Goal: Task Accomplishment & Management: Complete application form

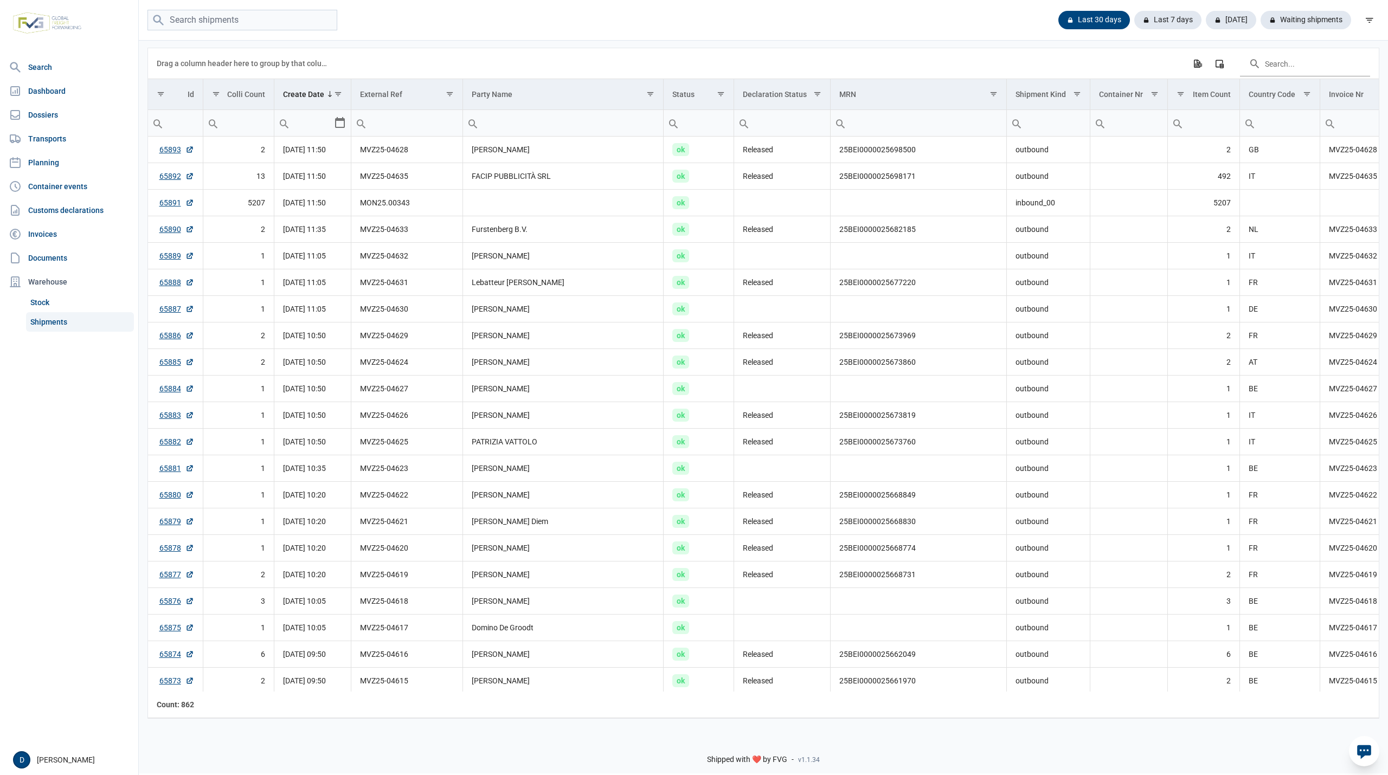
click at [48, 323] on link "Shipments" at bounding box center [80, 322] width 108 height 20
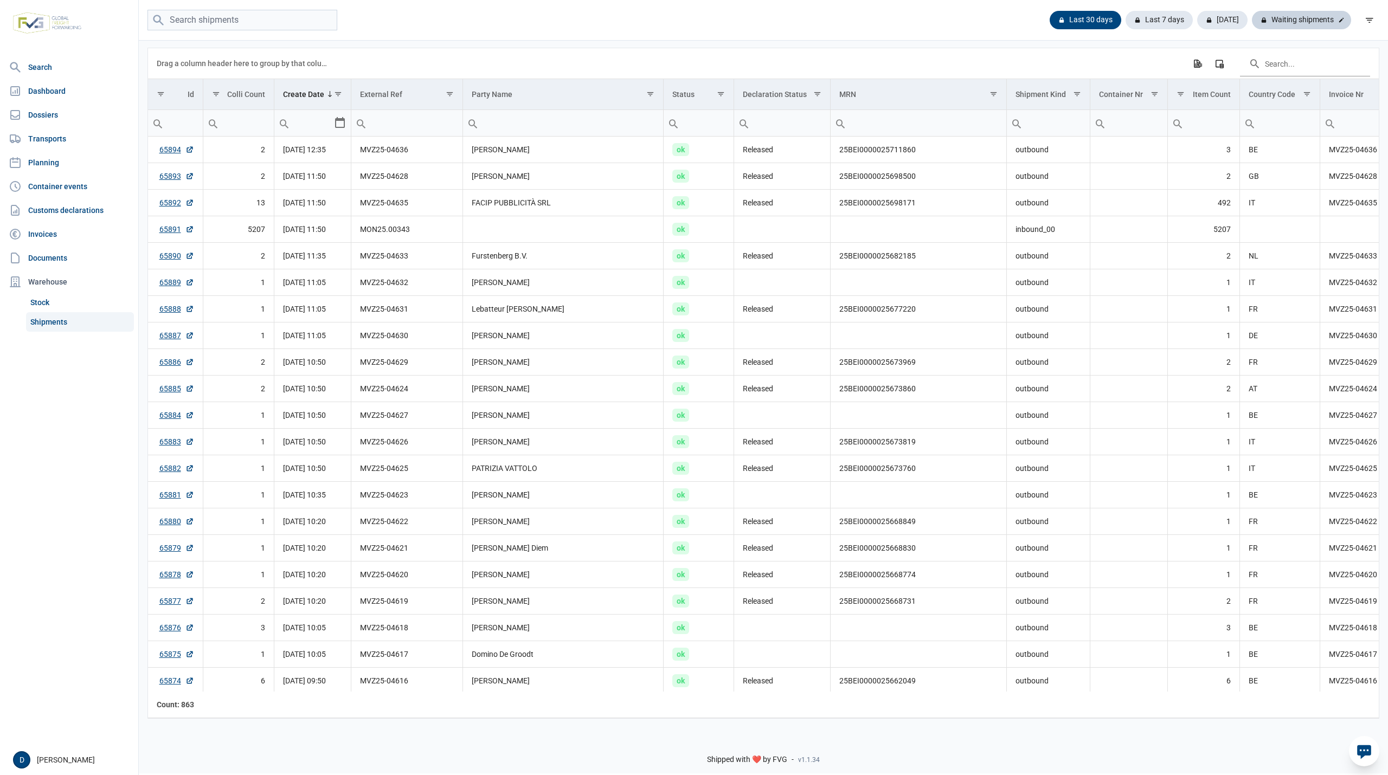
click at [1313, 22] on div "Waiting shipments" at bounding box center [1301, 20] width 99 height 18
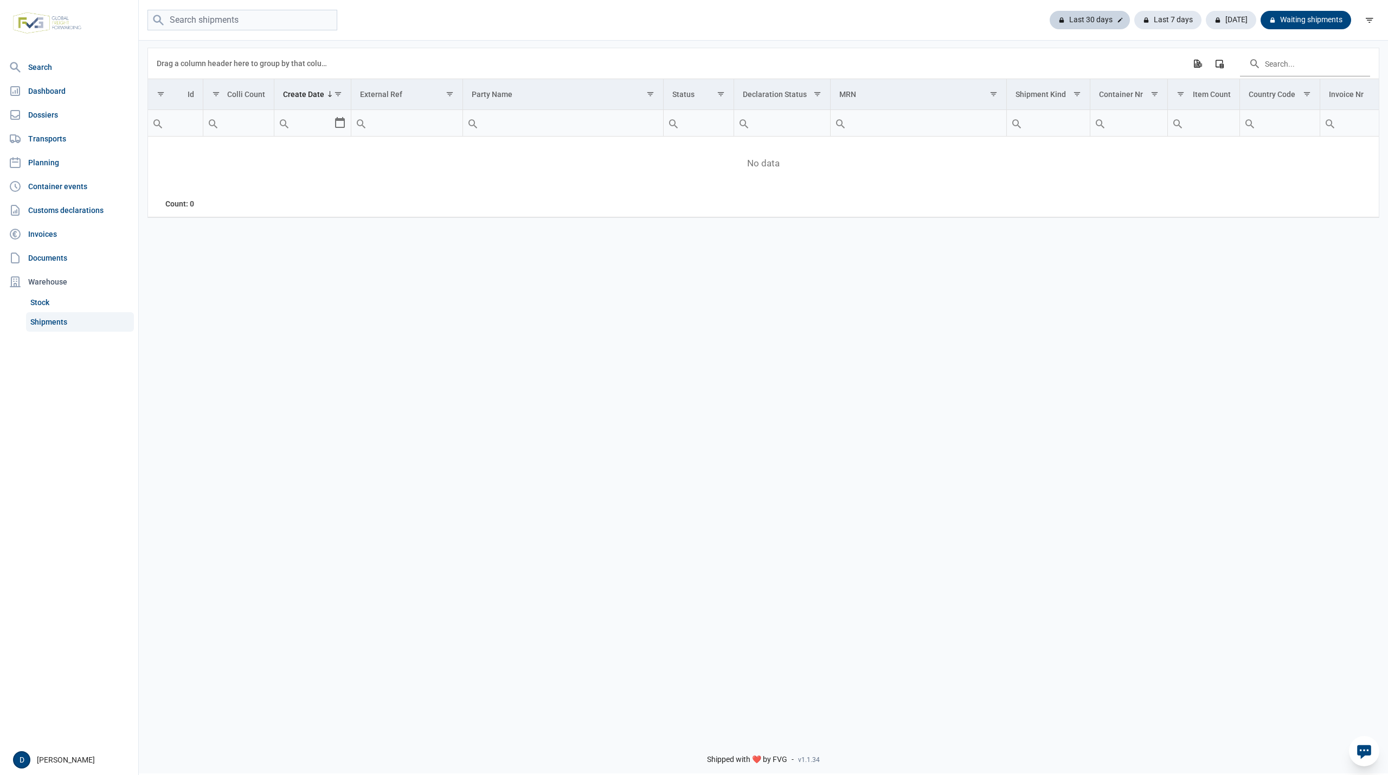
click at [1134, 18] on div "Last 30 days" at bounding box center [1167, 20] width 67 height 18
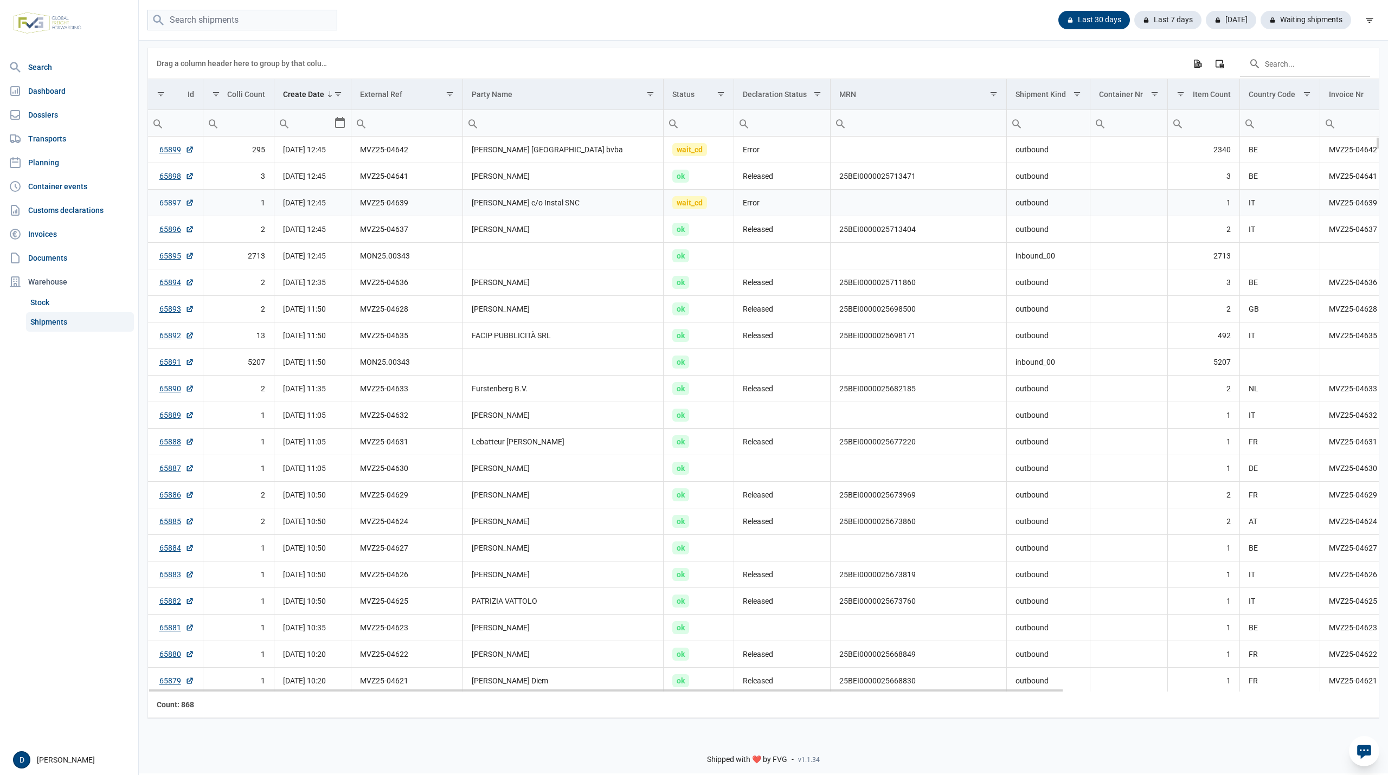
click at [171, 207] on link "65897" at bounding box center [176, 202] width 35 height 11
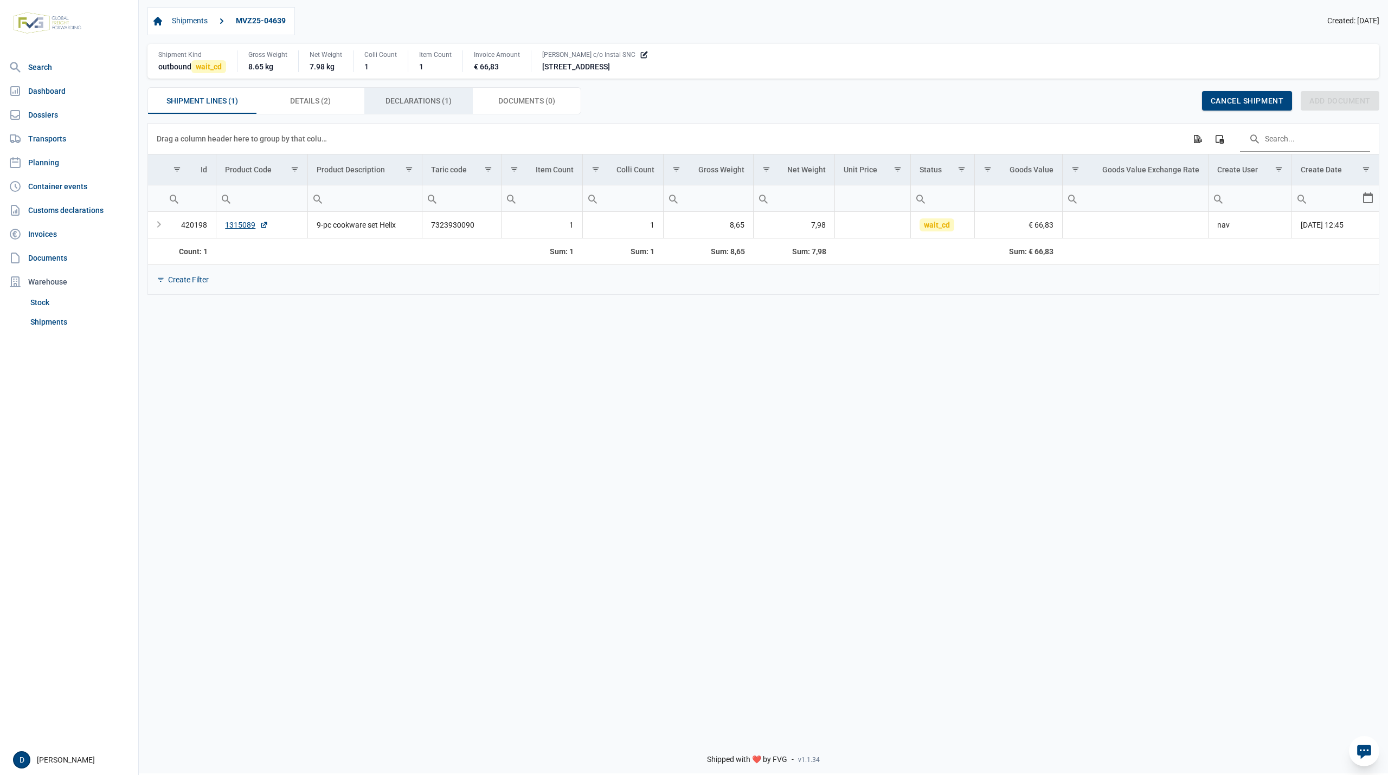
click at [417, 106] on span "Declarations (1) Declarations (1)" at bounding box center [418, 100] width 66 height 13
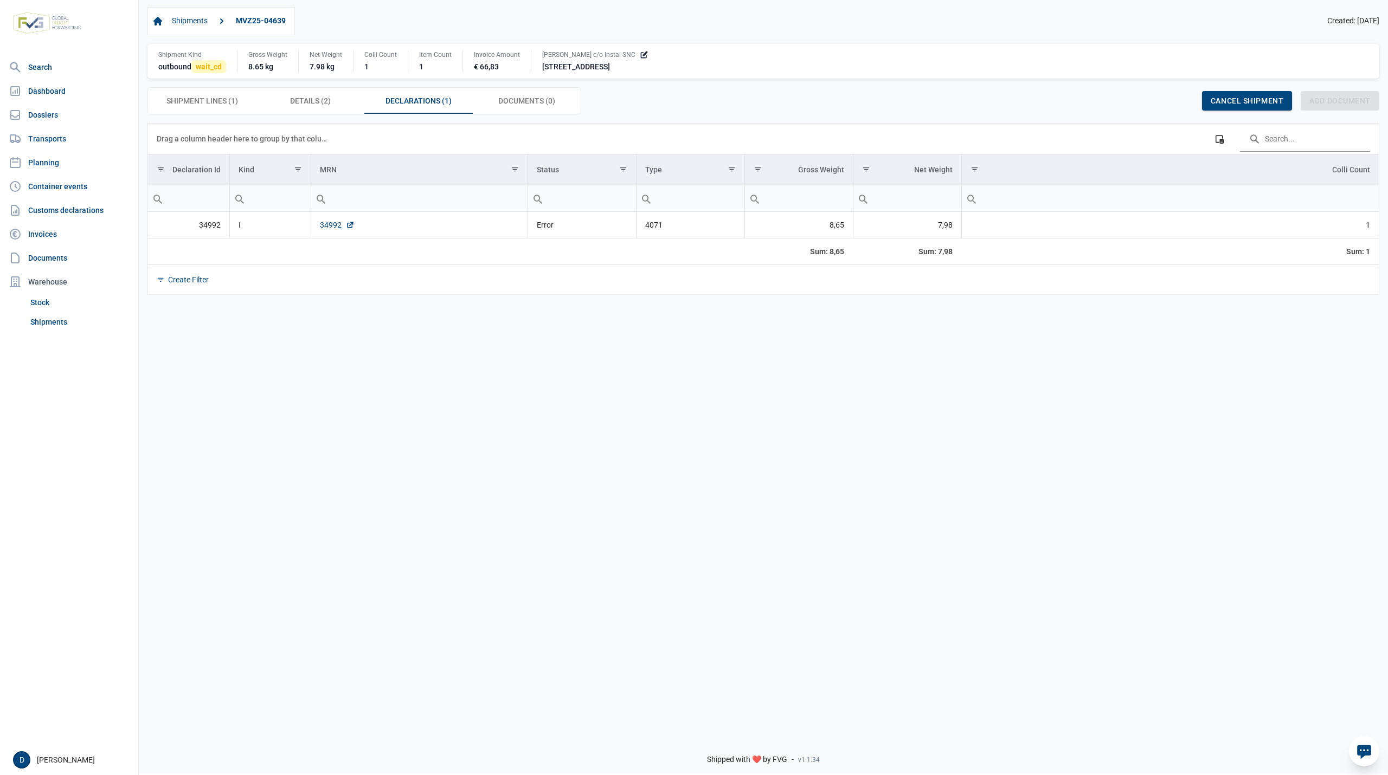
click at [330, 230] on link "34992" at bounding box center [337, 225] width 35 height 11
click at [209, 101] on span "Shipment Lines (1) Shipment Lines (1)" at bounding box center [202, 100] width 72 height 13
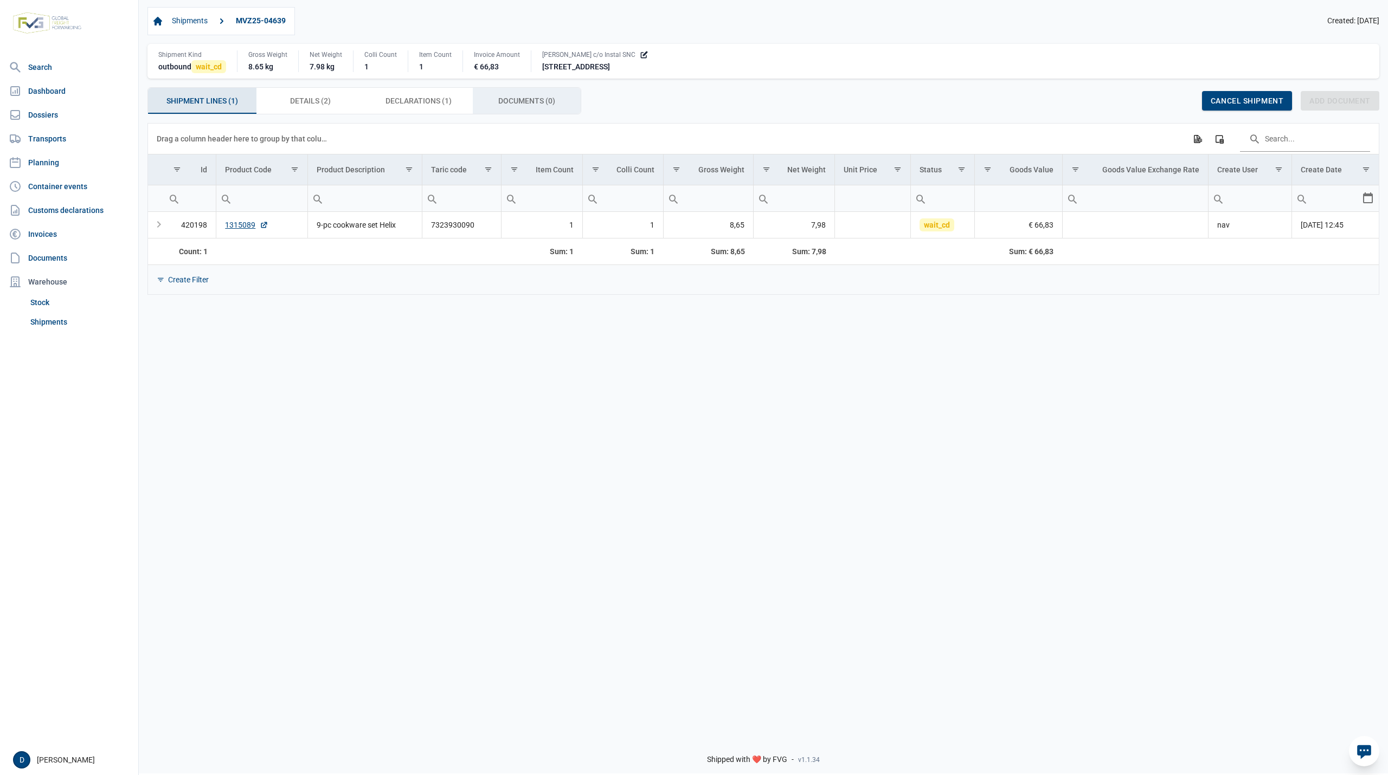
click at [528, 106] on span "Documents (0) Documents (0)" at bounding box center [526, 100] width 57 height 13
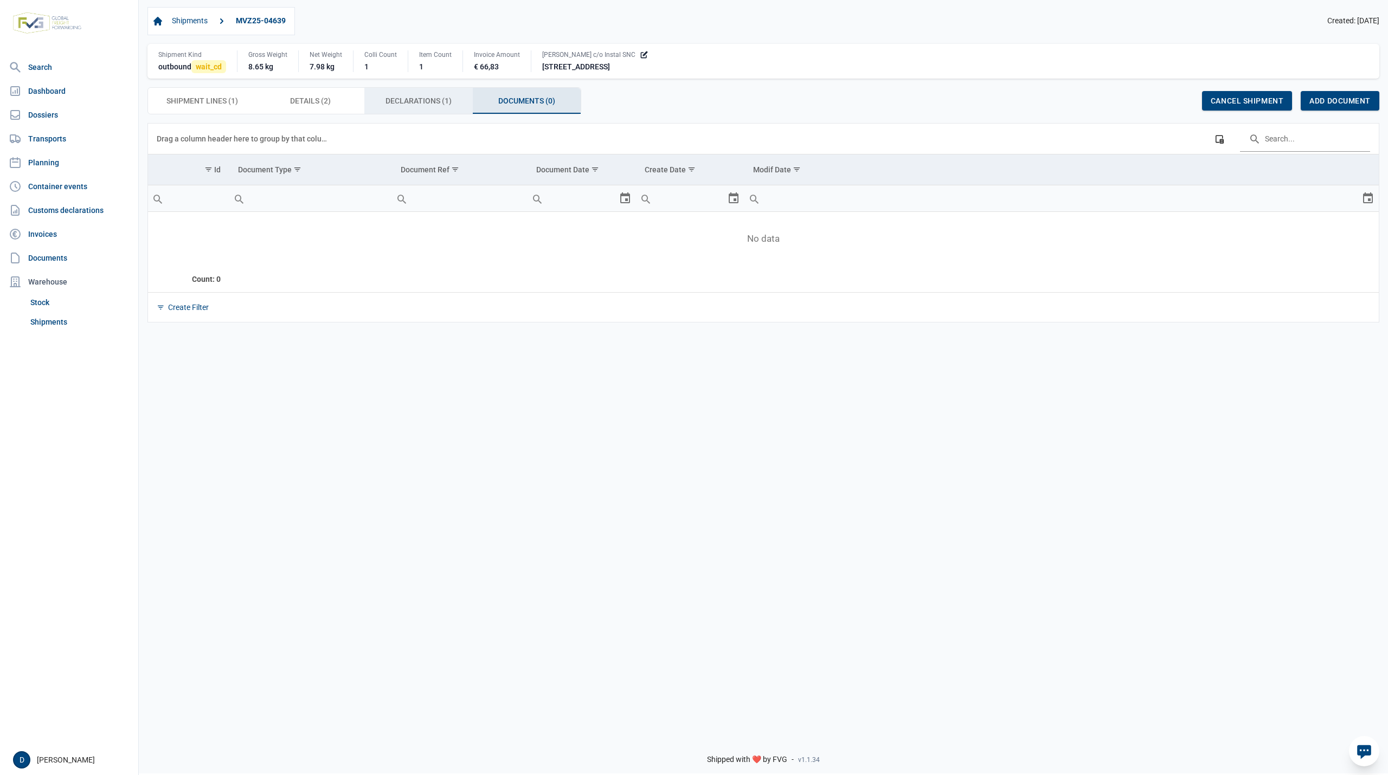
click at [430, 107] on span "Declarations (1) Declarations (1)" at bounding box center [418, 100] width 66 height 13
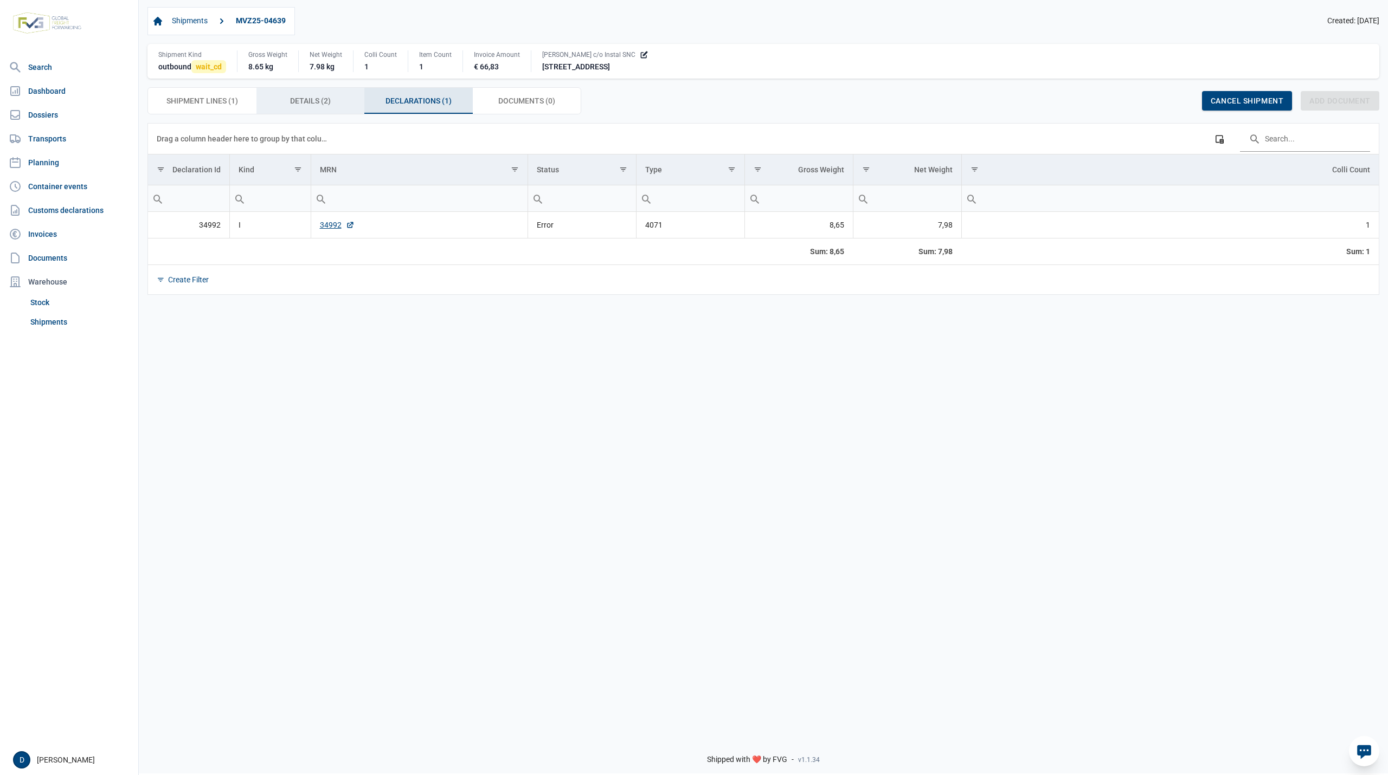
click at [330, 107] on span "Details (2) Details (2)" at bounding box center [310, 100] width 41 height 13
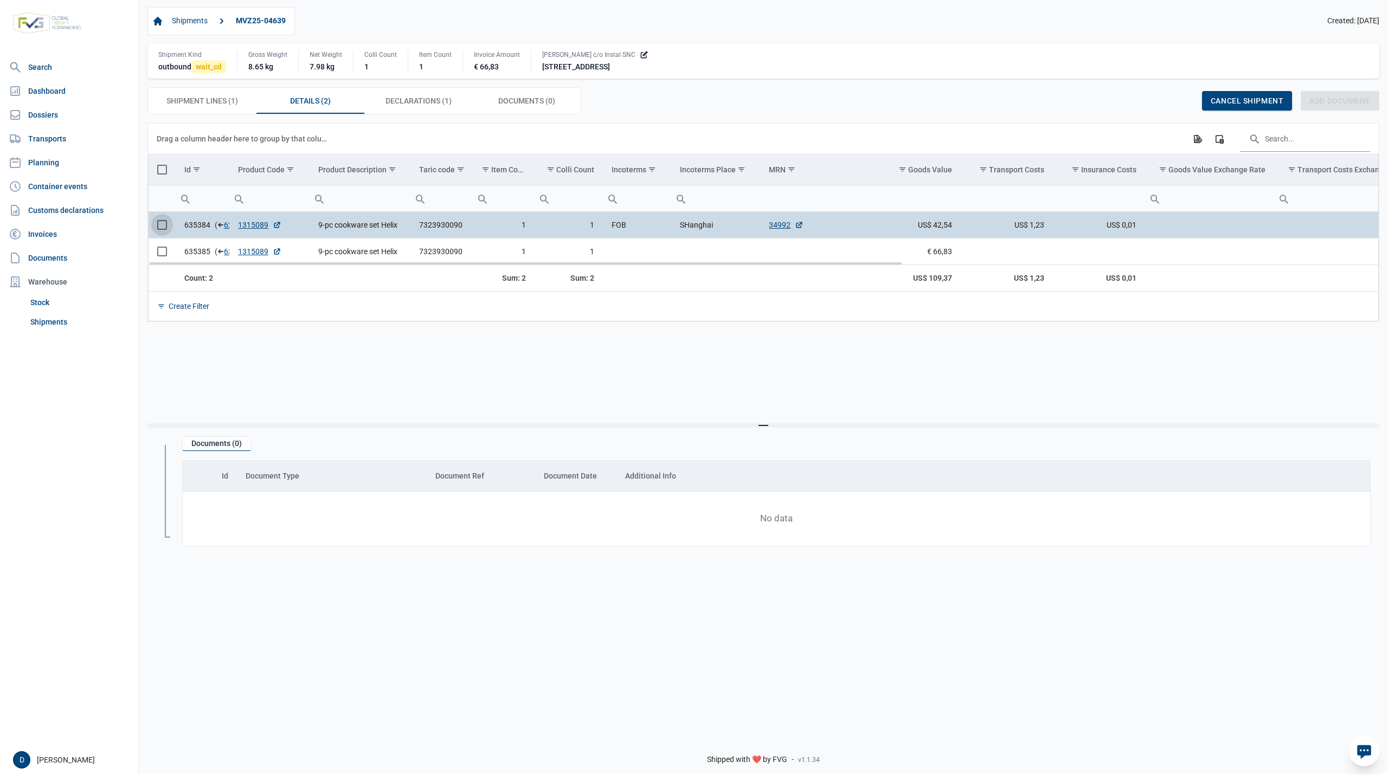
click at [166, 228] on span "Select row" at bounding box center [162, 225] width 10 height 10
click at [416, 107] on span "Declarations (1) Declarations (1)" at bounding box center [418, 100] width 66 height 13
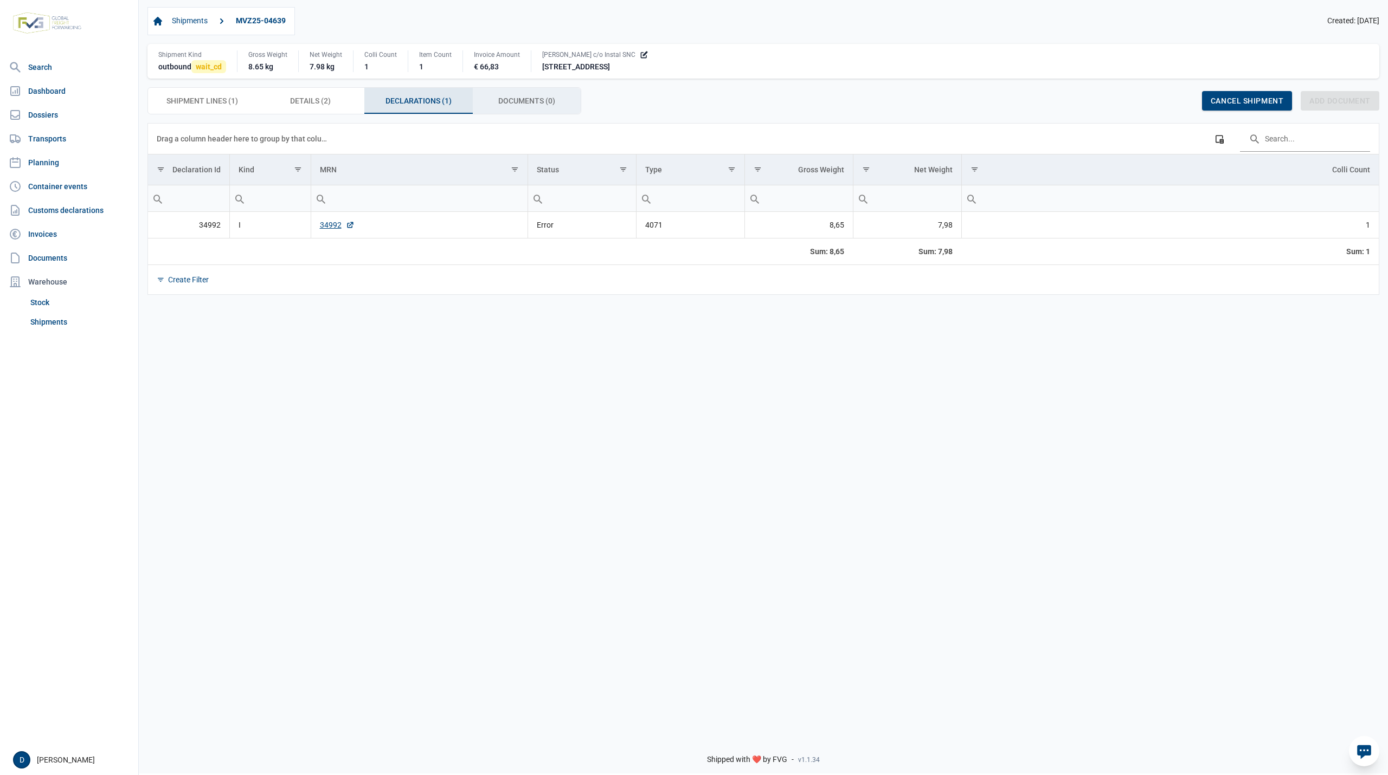
click at [525, 102] on span "Documents (0) Documents (0)" at bounding box center [526, 100] width 57 height 13
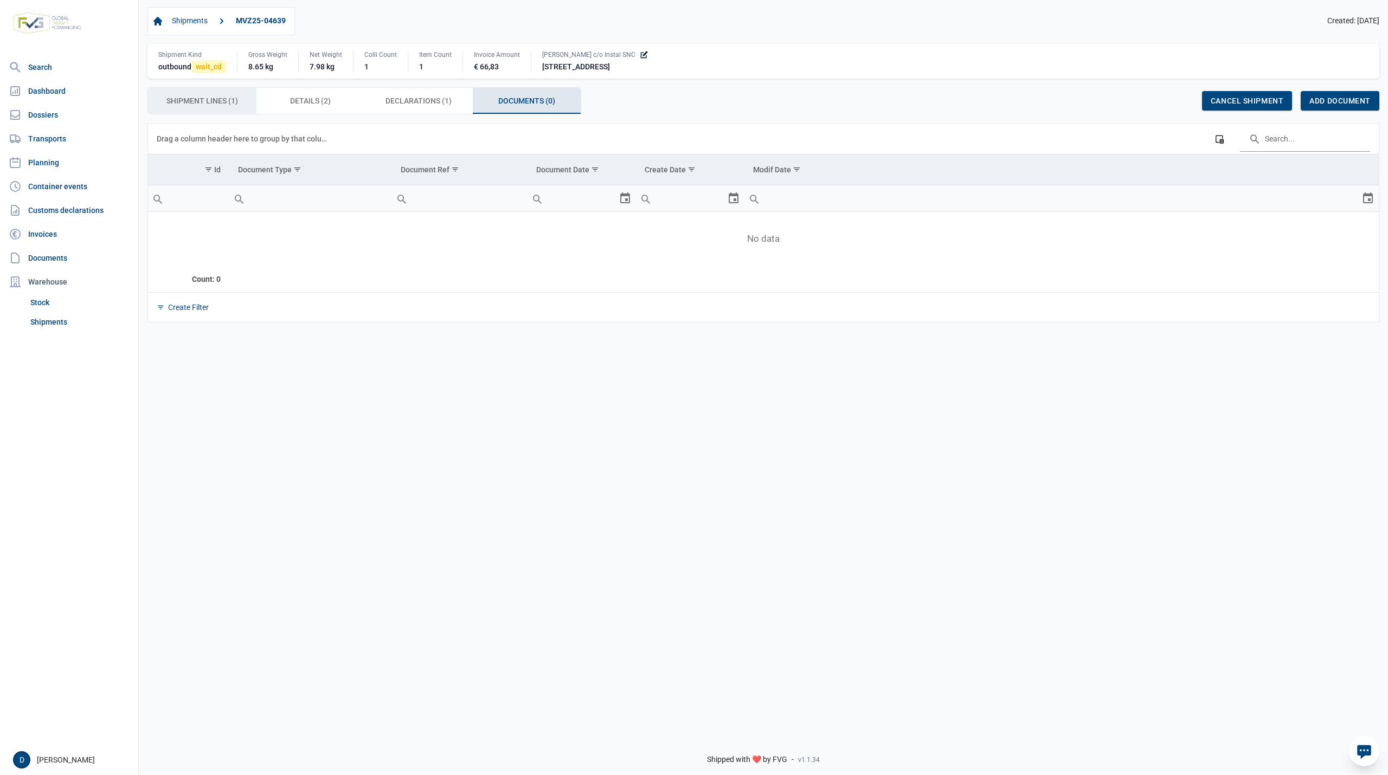
click at [200, 107] on span "Shipment Lines (1) Shipment Lines (1)" at bounding box center [202, 100] width 72 height 13
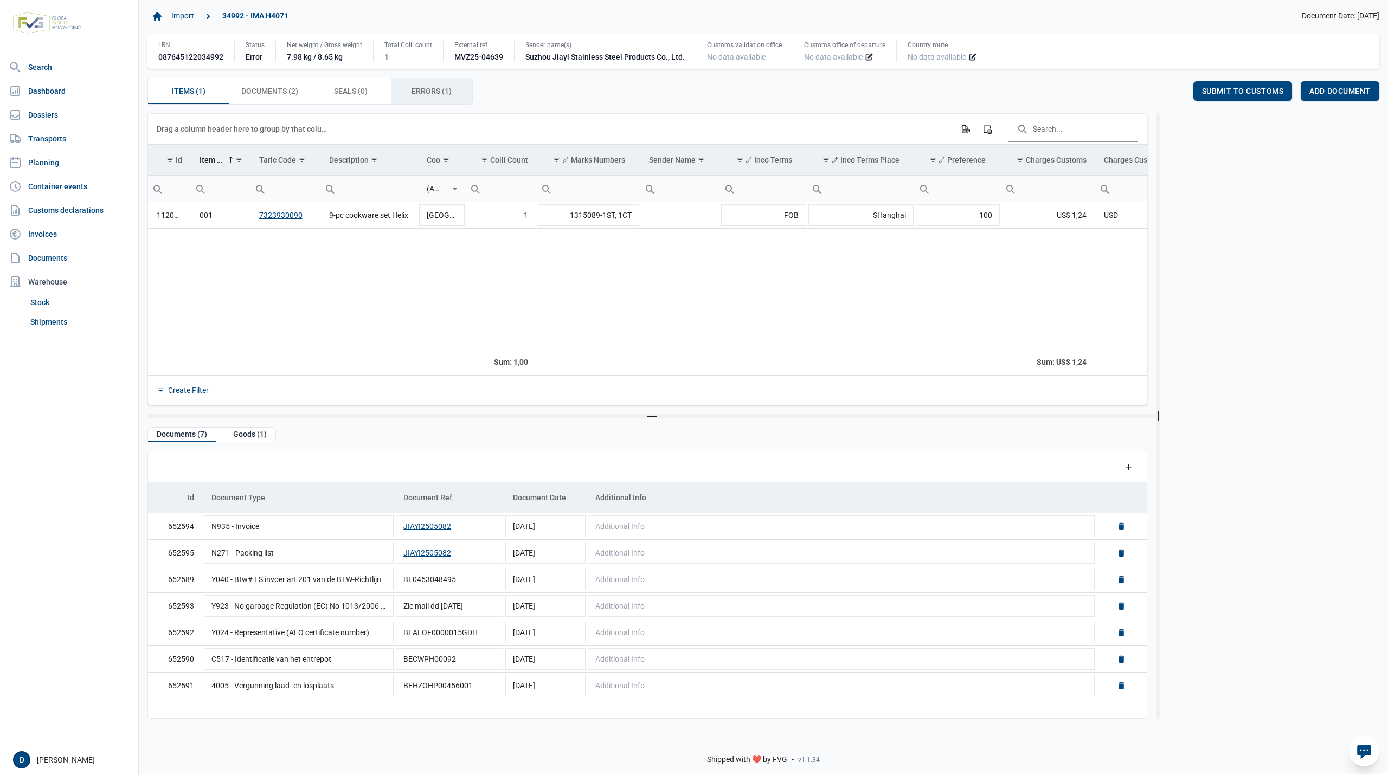
click at [425, 91] on span "Errors (1) Errors (1)" at bounding box center [431, 91] width 40 height 13
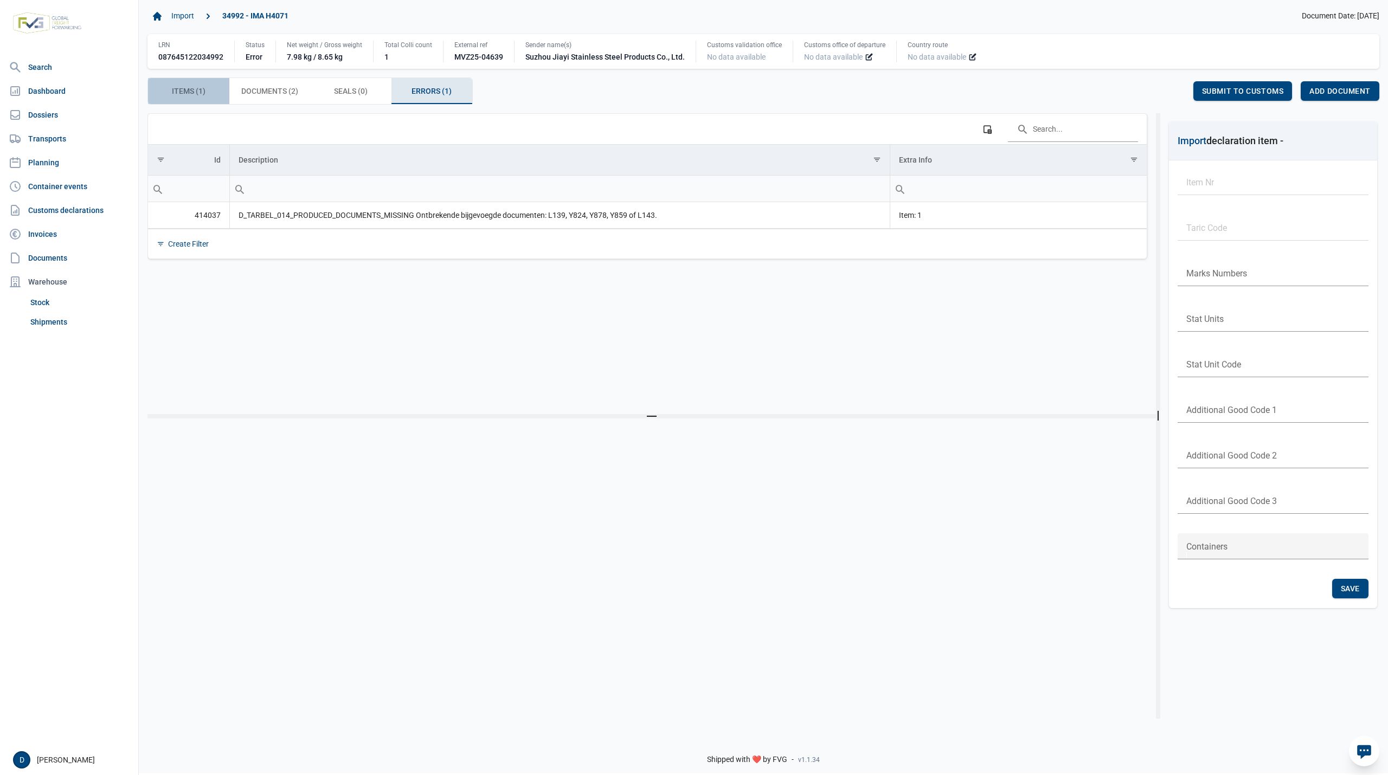
click at [179, 89] on span "Items (1) Items (1)" at bounding box center [189, 91] width 34 height 13
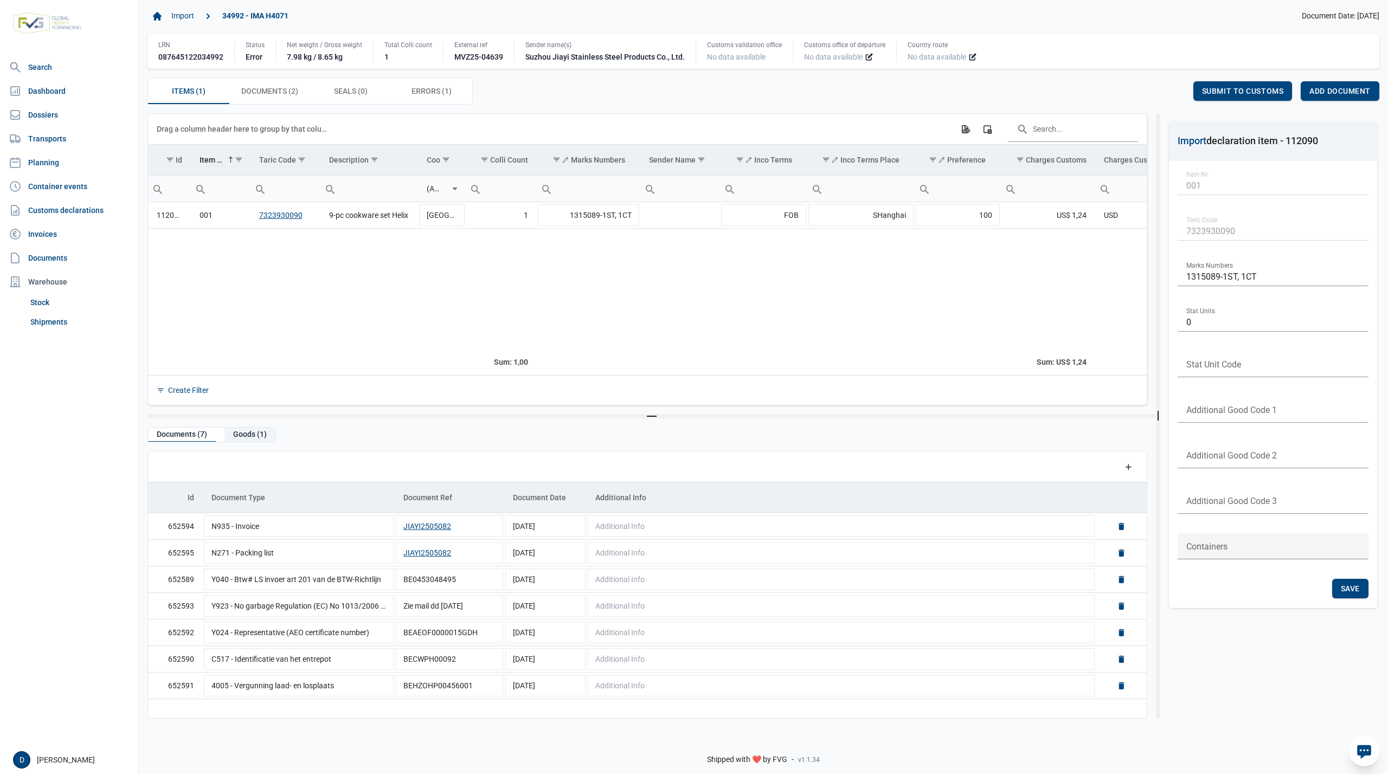
click at [249, 435] on div "Goods (1)" at bounding box center [249, 435] width 51 height 15
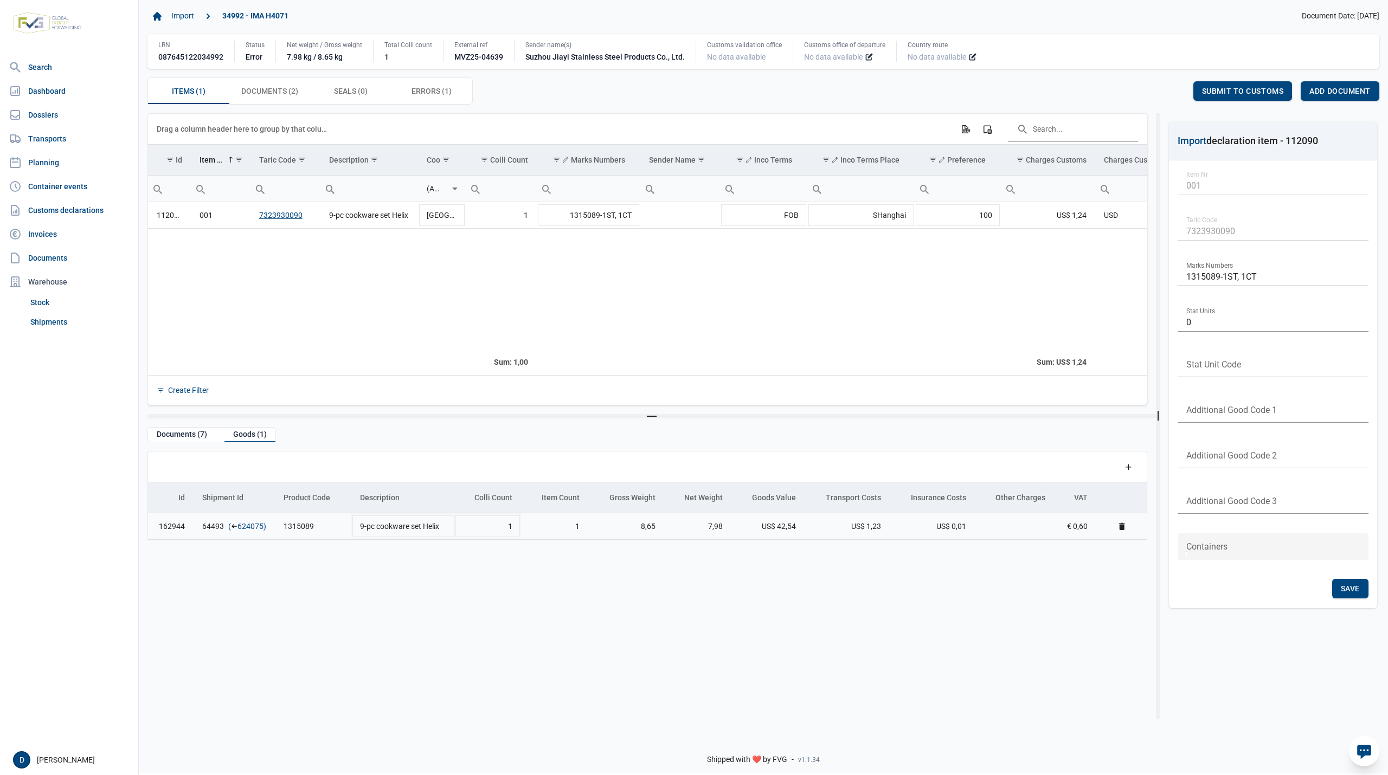
click at [256, 530] on link "624075" at bounding box center [250, 526] width 26 height 11
click at [188, 96] on span "Items (1) Items (1)" at bounding box center [189, 91] width 34 height 13
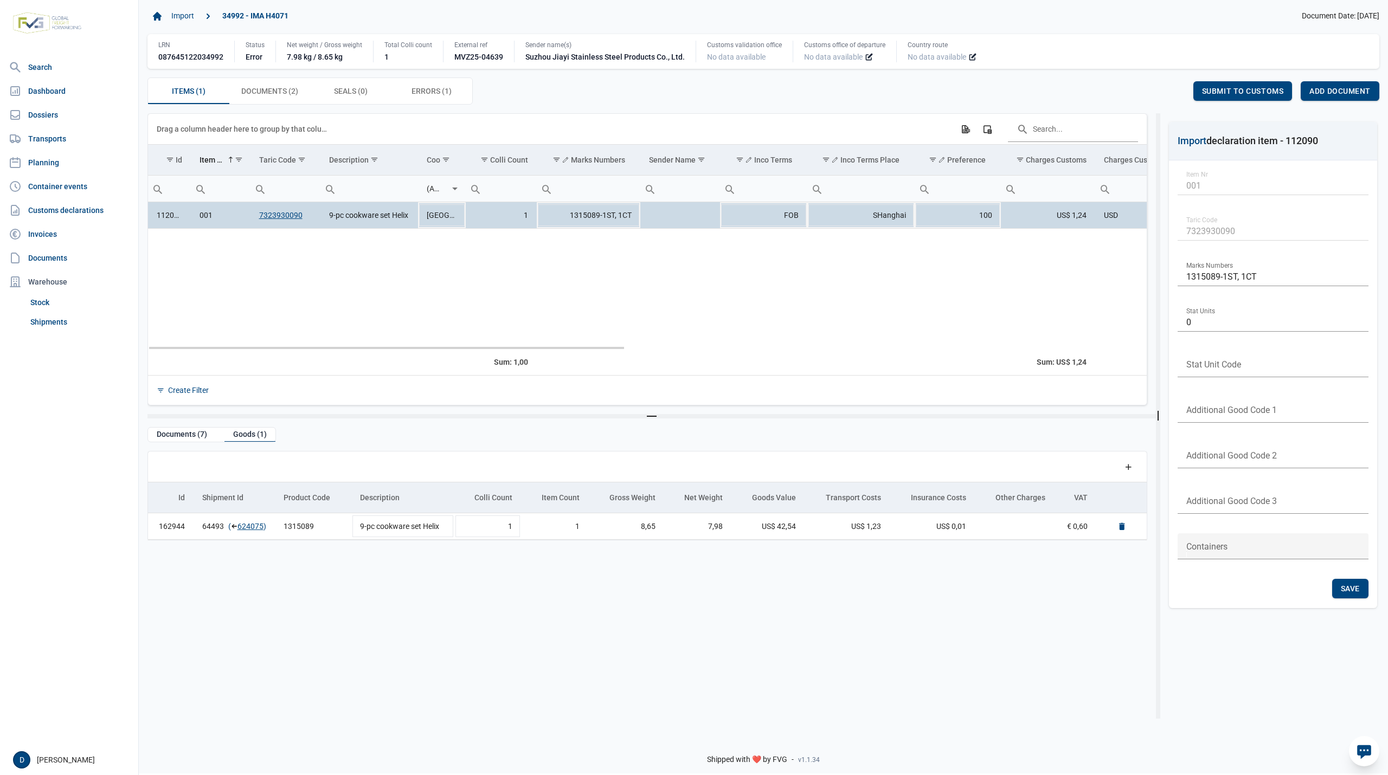
click at [176, 224] on td "112090" at bounding box center [169, 215] width 43 height 27
click at [1315, 88] on span "Add document for 1 line" at bounding box center [1318, 91] width 105 height 9
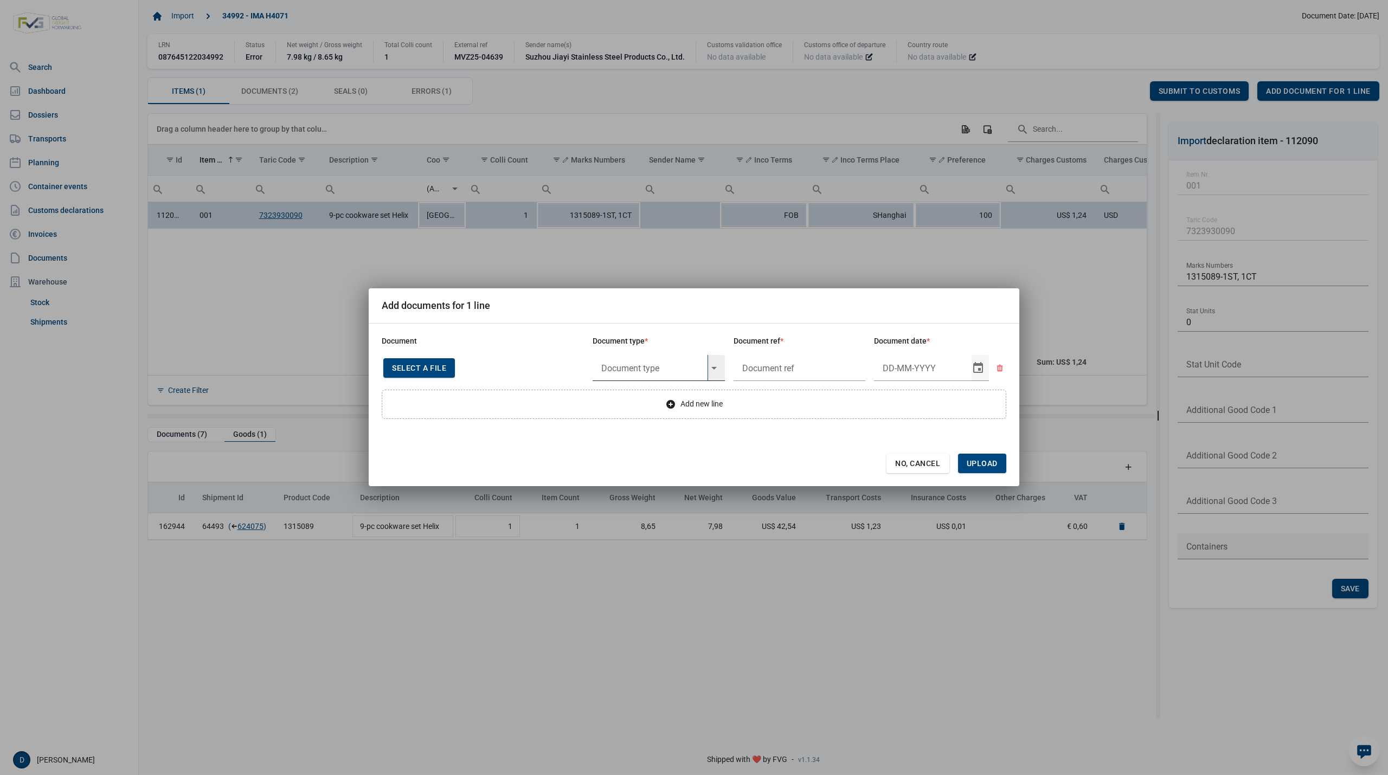
click at [628, 365] on input "text" at bounding box center [650, 368] width 115 height 26
click at [636, 395] on div "Y824 - Bewijs lvo van ijzer/staalbasisproducten" at bounding box center [659, 397] width 132 height 25
type input "Y824 - Bewijs lvo van ijzer/staalbasisproducten"
type input "."
click at [915, 369] on input "Document date" at bounding box center [923, 368] width 98 height 26
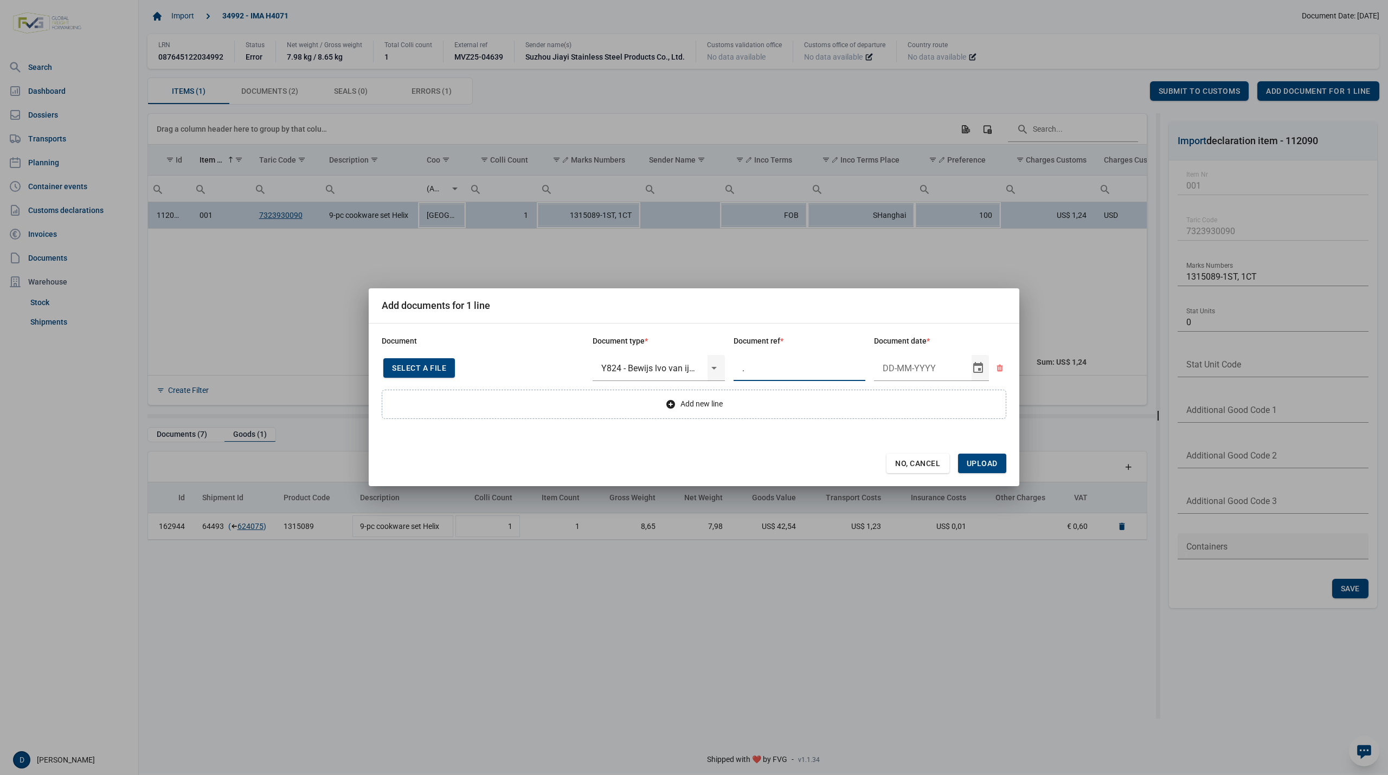
click at [792, 374] on input "." at bounding box center [800, 368] width 132 height 26
click at [893, 366] on input "Document date" at bounding box center [923, 368] width 98 height 26
type input "13-5-2025"
click at [925, 461] on span "No, Cancel" at bounding box center [918, 463] width 46 height 9
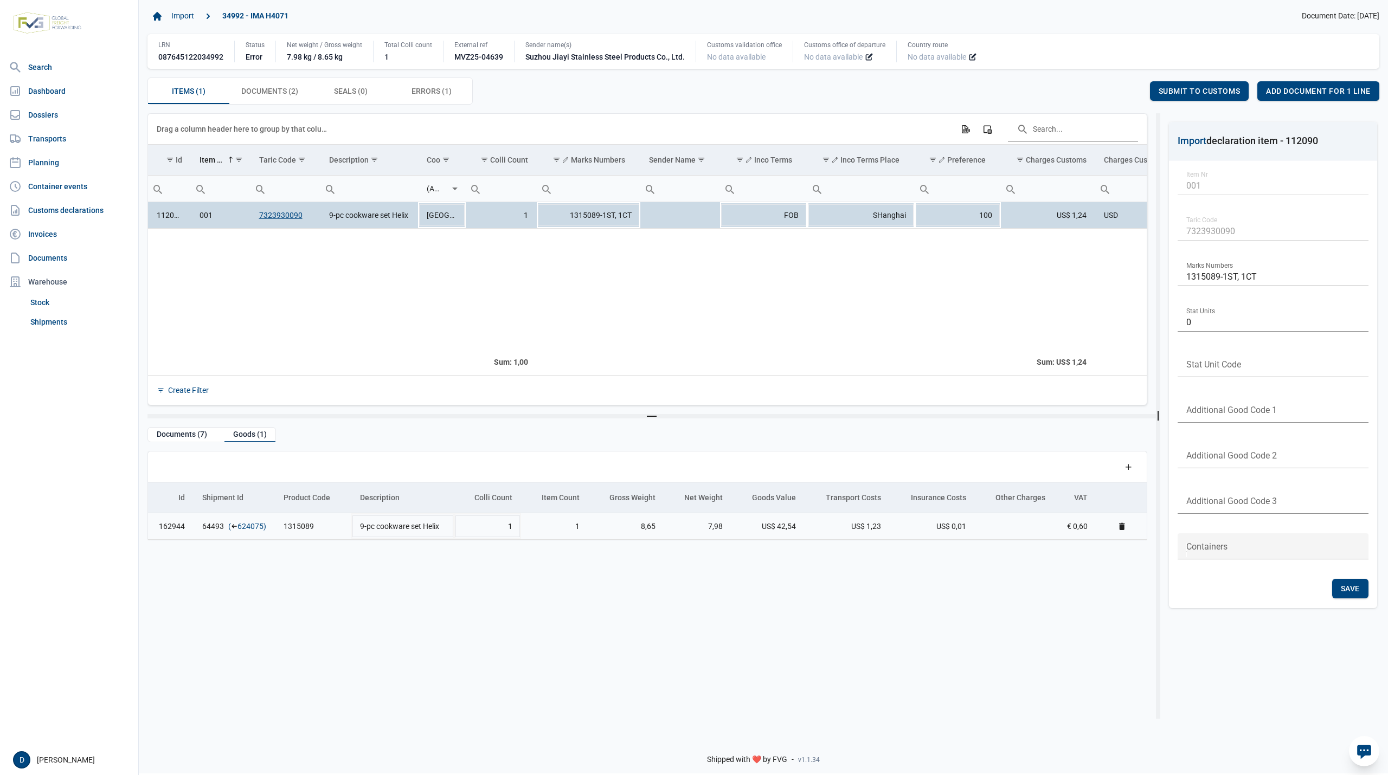
click at [246, 529] on link "624075" at bounding box center [250, 526] width 26 height 11
click at [173, 217] on td "112090" at bounding box center [169, 215] width 43 height 27
click at [1316, 92] on span "Add document for 1 line" at bounding box center [1318, 91] width 105 height 9
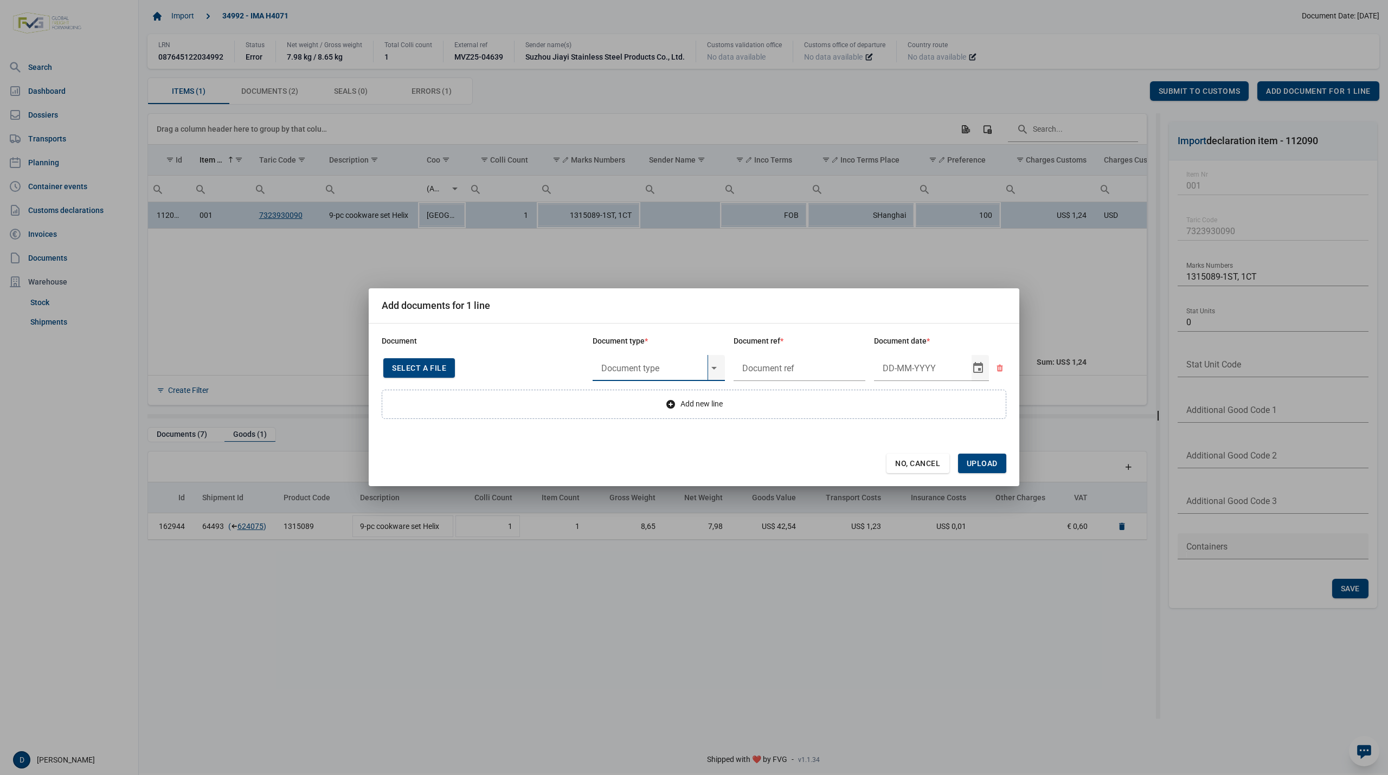
click at [662, 368] on input "text" at bounding box center [650, 368] width 115 height 26
type input "Y824 - Bewijs lvo van ijzer/staalbasisproducten"
drag, startPoint x: 798, startPoint y: 371, endPoint x: 795, endPoint y: 389, distance: 18.2
click at [795, 389] on form "Document Document type * Document ref * Document date * Select a file or Drop a…" at bounding box center [694, 405] width 625 height 137
type input "."
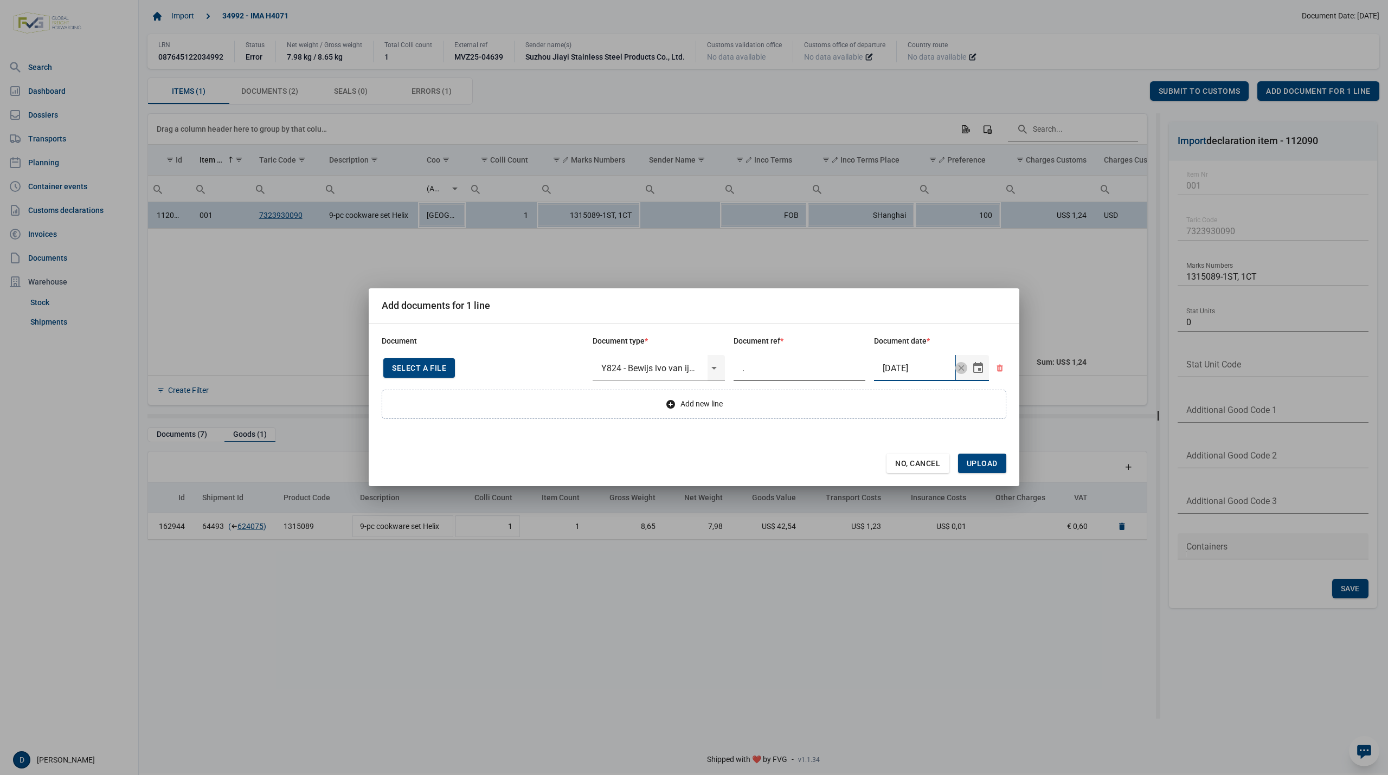
type input "13-5-2025"
click at [977, 464] on span "Upload" at bounding box center [982, 463] width 31 height 9
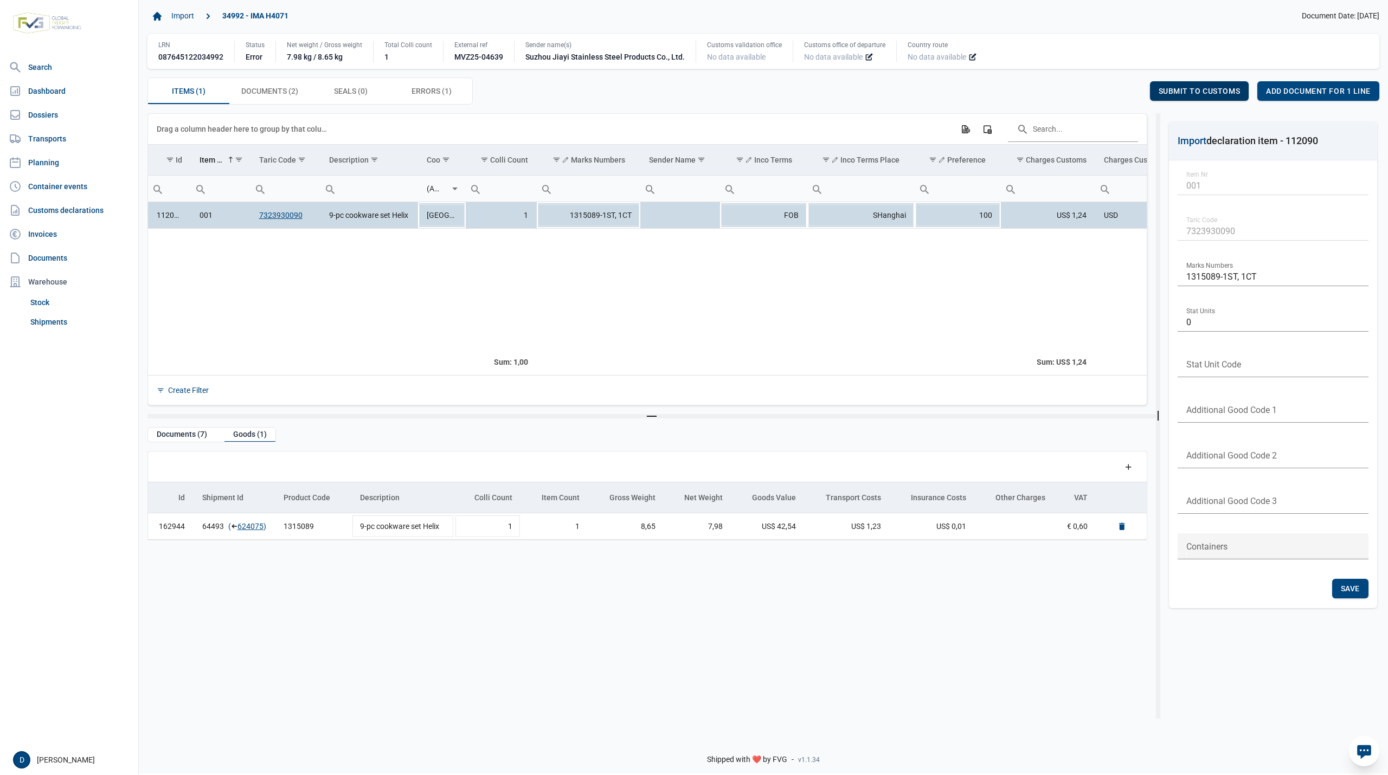
click at [1205, 87] on span "Submit to customs" at bounding box center [1200, 91] width 82 height 9
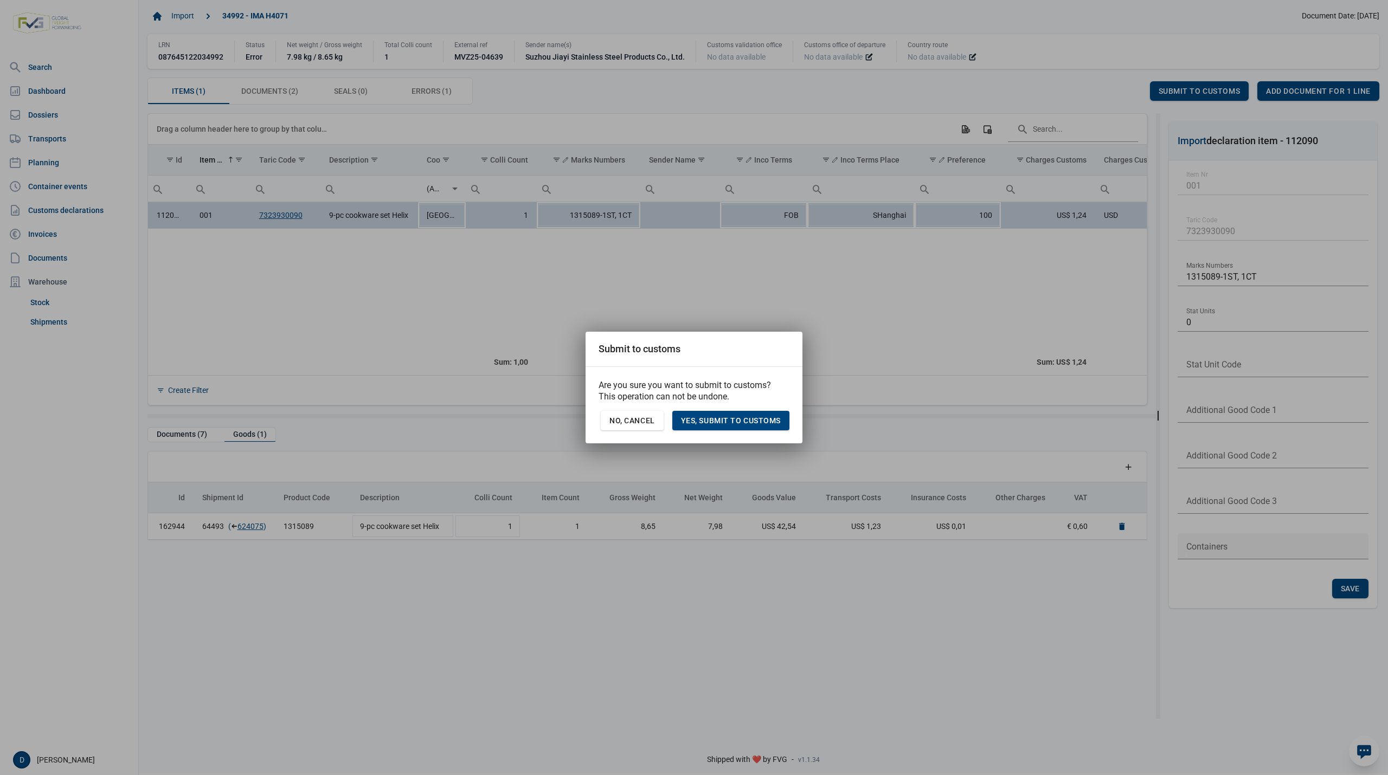
click at [738, 410] on div "Are you sure you want to submit to customs? This operation can not be undone. N…" at bounding box center [694, 405] width 217 height 76
click at [738, 423] on span "Yes, Submit to customs" at bounding box center [731, 420] width 100 height 9
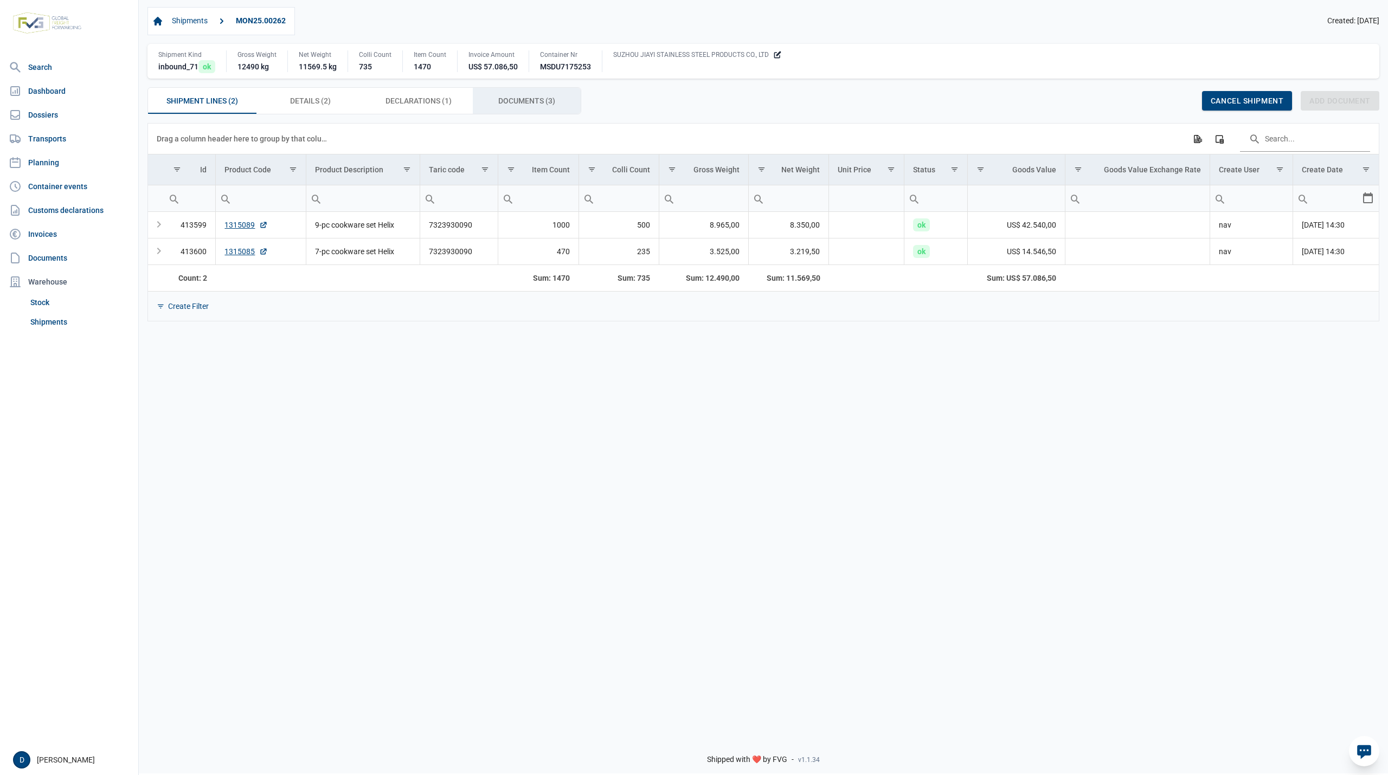
click at [523, 101] on span "Documents (3) Documents (3)" at bounding box center [526, 100] width 57 height 13
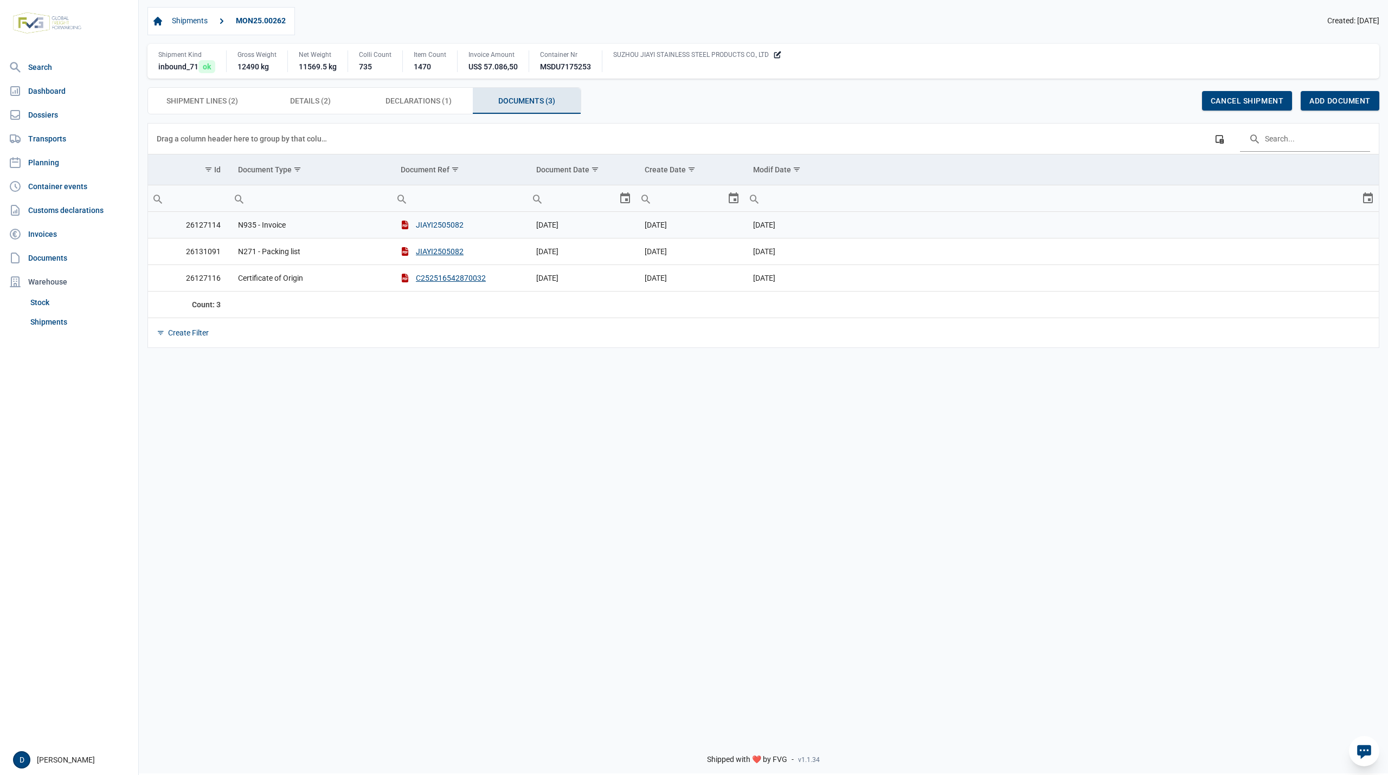
click at [432, 226] on button "JIAYI2505082" at bounding box center [432, 225] width 63 height 11
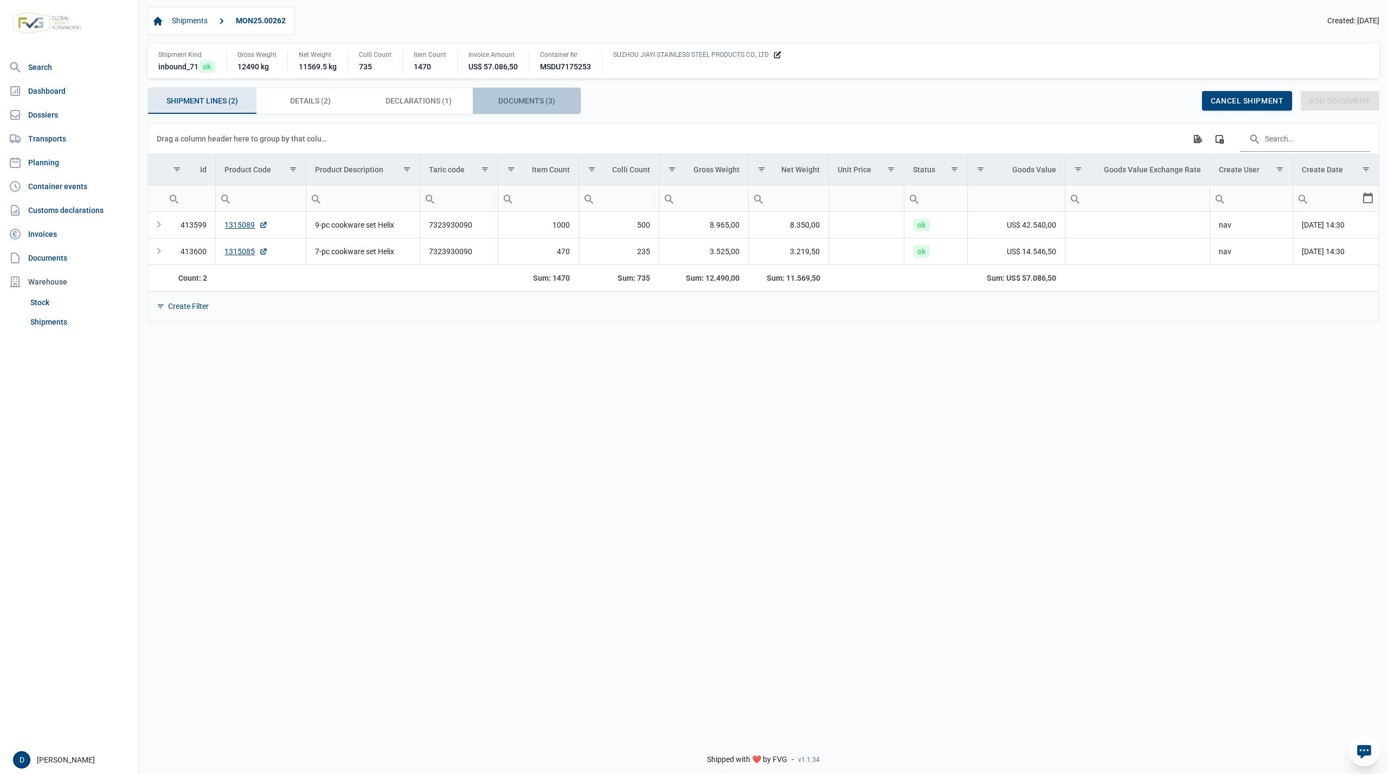
click at [514, 97] on span "Documents (3) Documents (3)" at bounding box center [526, 100] width 57 height 13
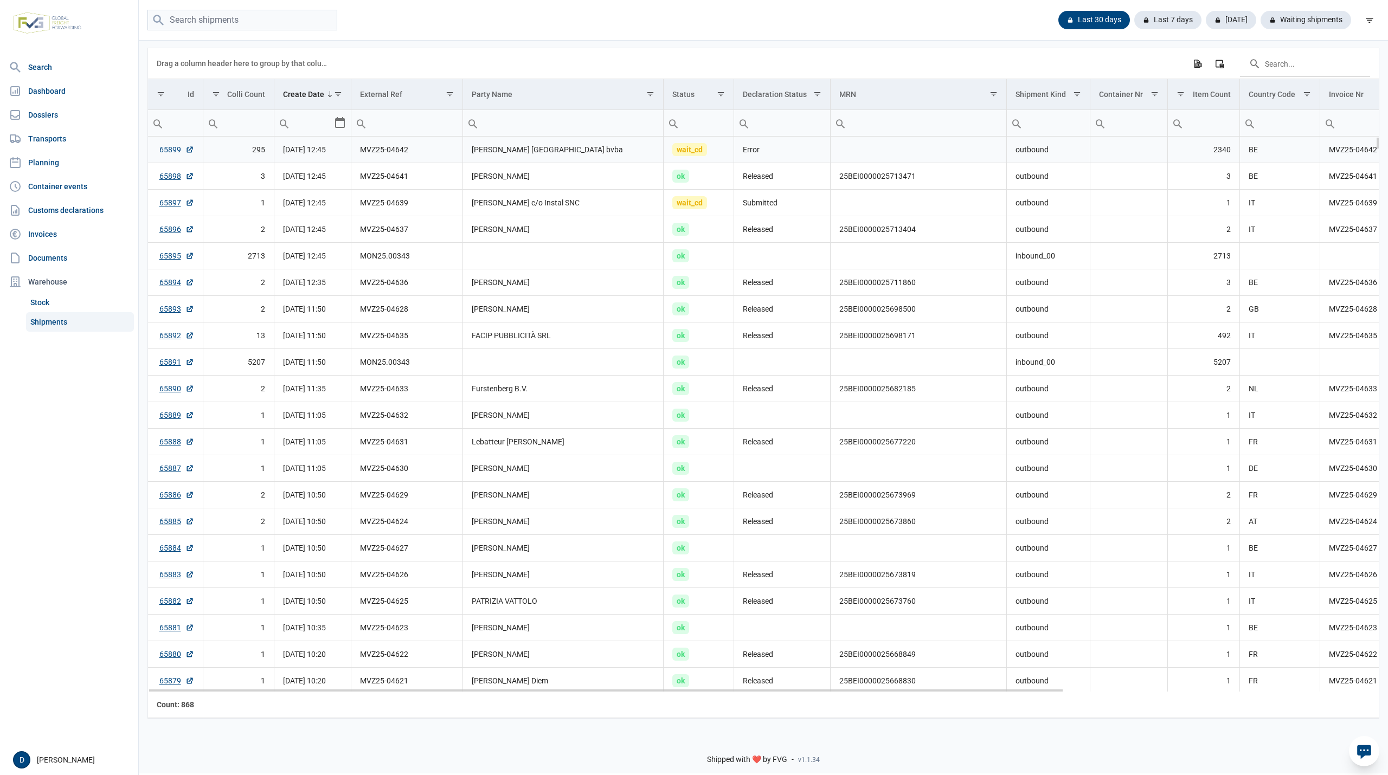
click at [162, 152] on link "65899" at bounding box center [176, 149] width 35 height 11
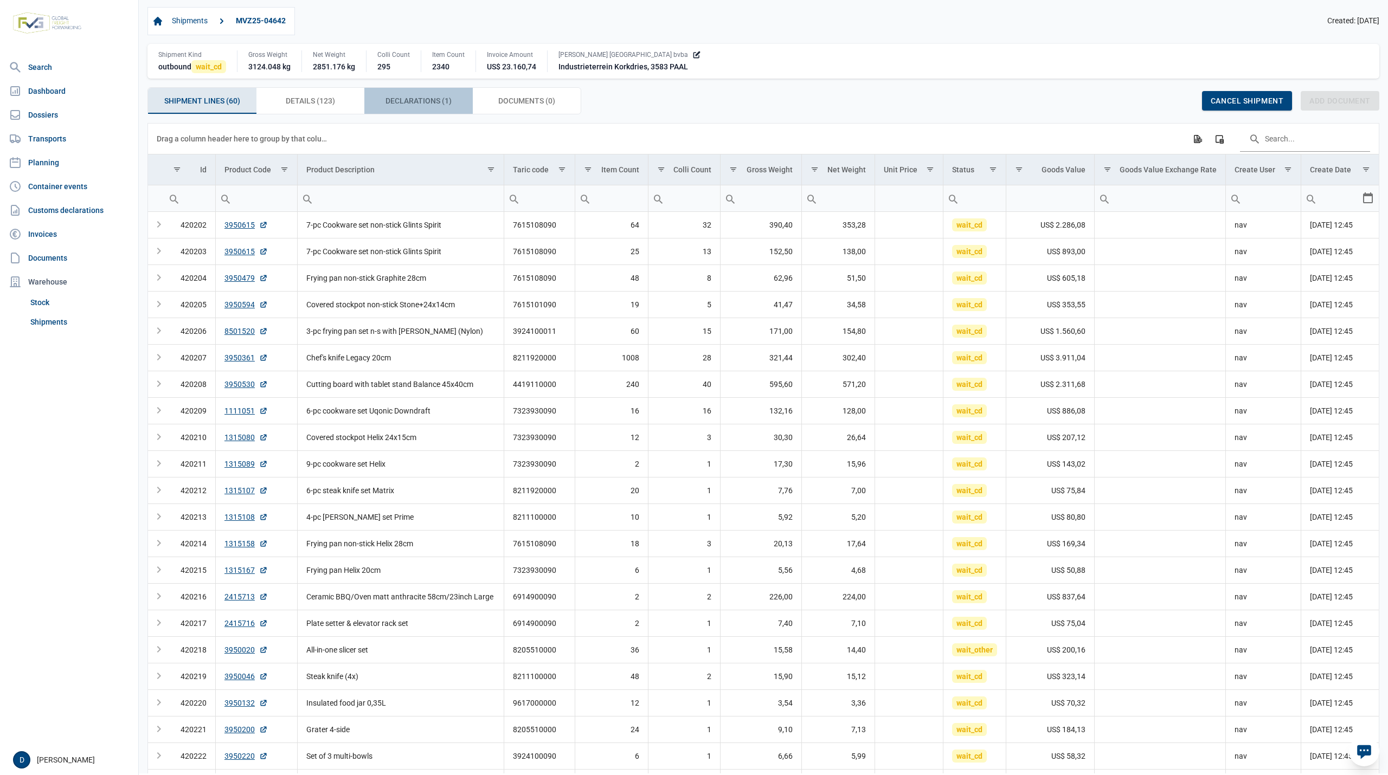
click at [414, 100] on span "Declarations (1) Declarations (1)" at bounding box center [418, 100] width 66 height 13
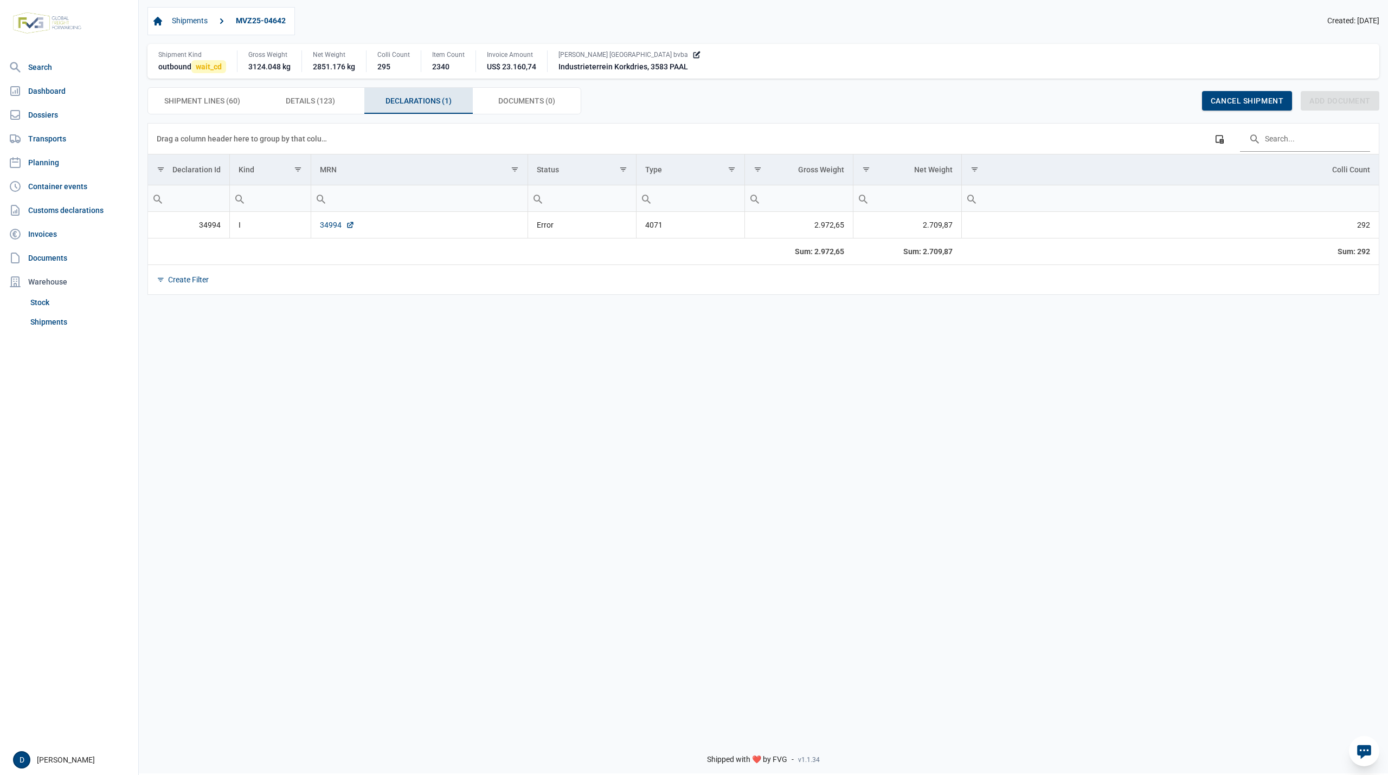
click at [326, 229] on link "34994" at bounding box center [337, 225] width 35 height 11
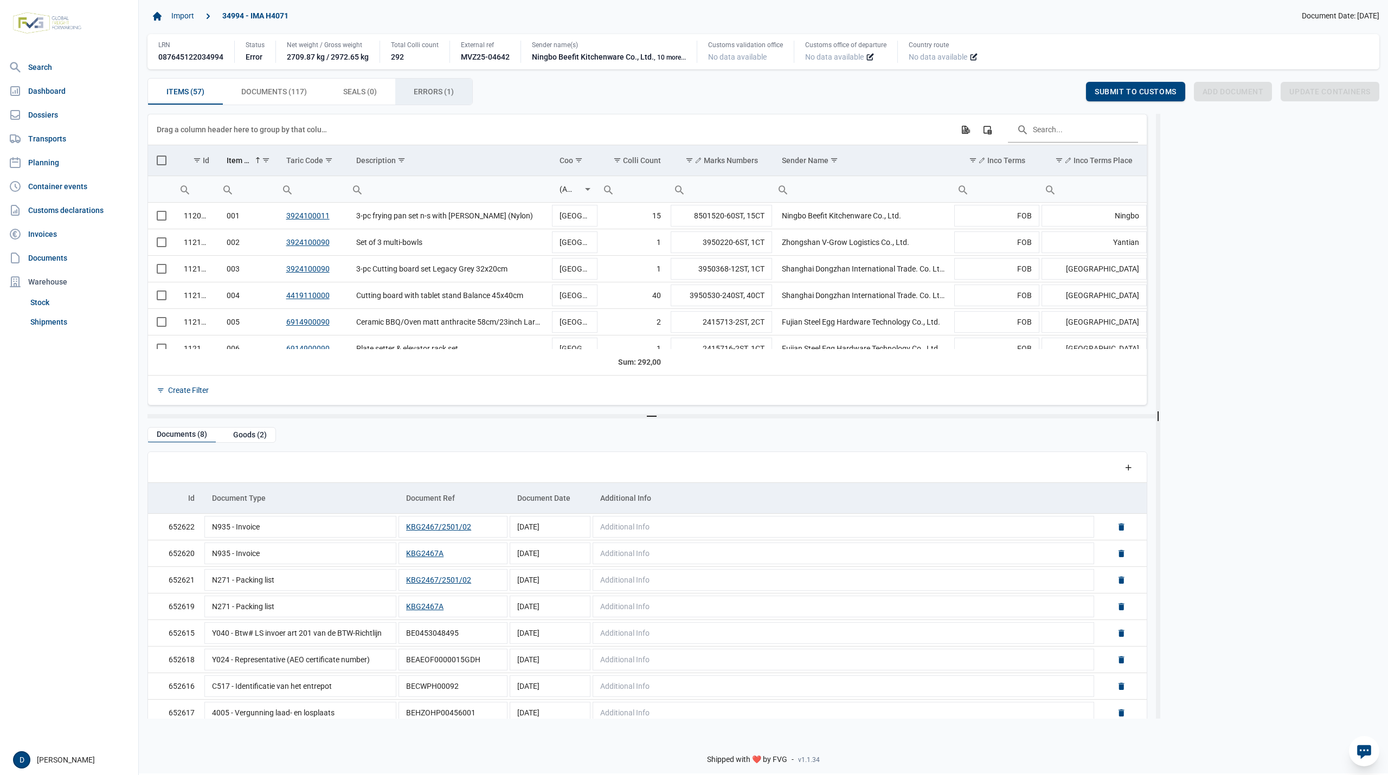
click at [430, 92] on span "Errors (1) Errors (1)" at bounding box center [434, 91] width 40 height 13
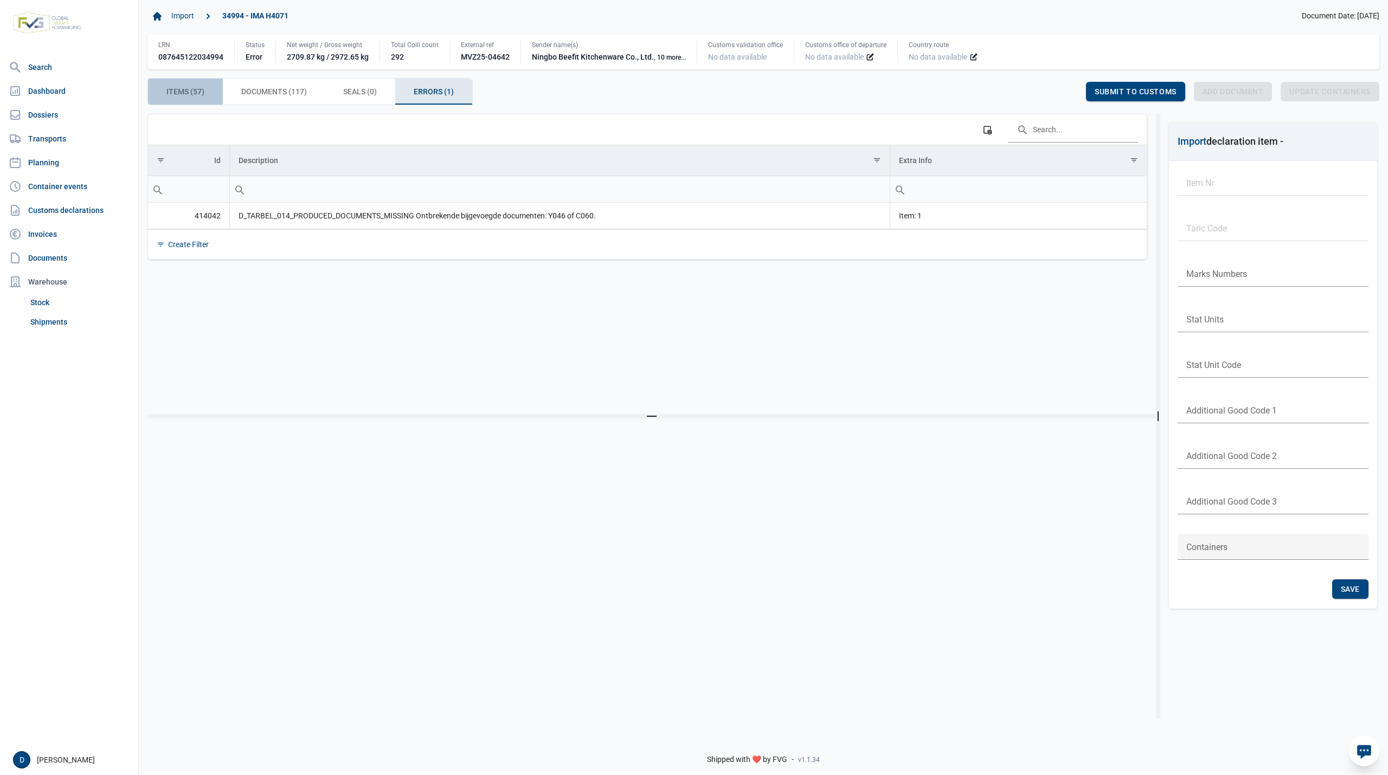
click at [160, 96] on div "Items (57) Items (57)" at bounding box center [185, 92] width 75 height 26
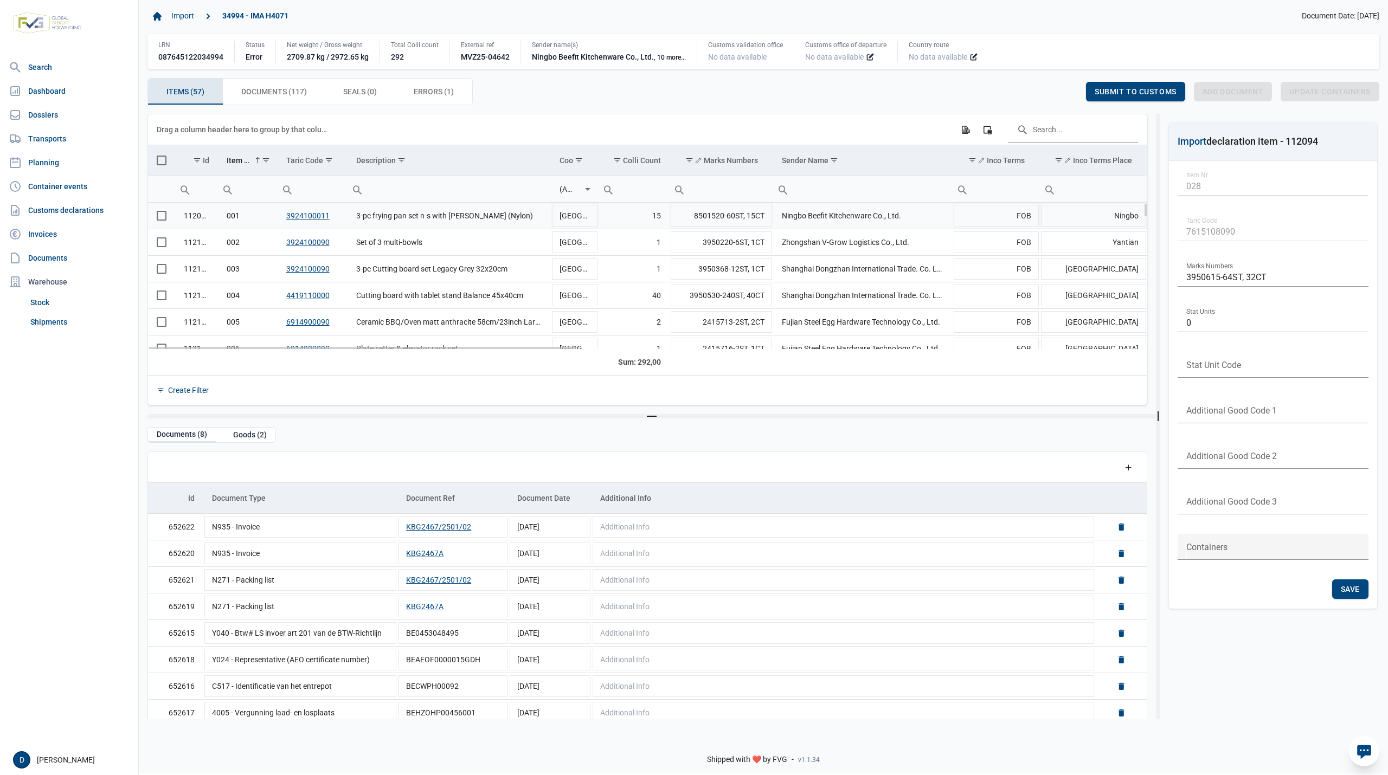
click at [162, 213] on span "Select row" at bounding box center [162, 216] width 10 height 10
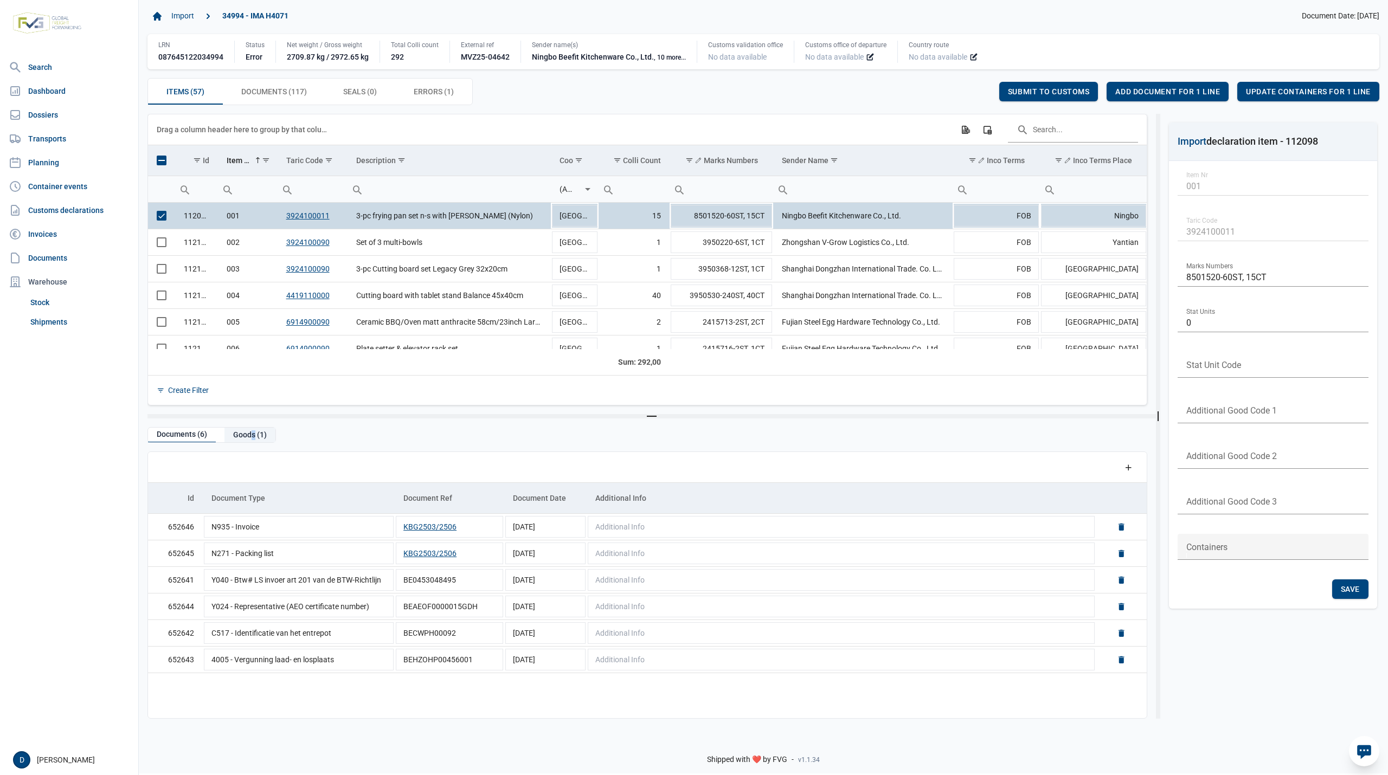
click at [250, 442] on div "Goods (1)" at bounding box center [249, 435] width 51 height 15
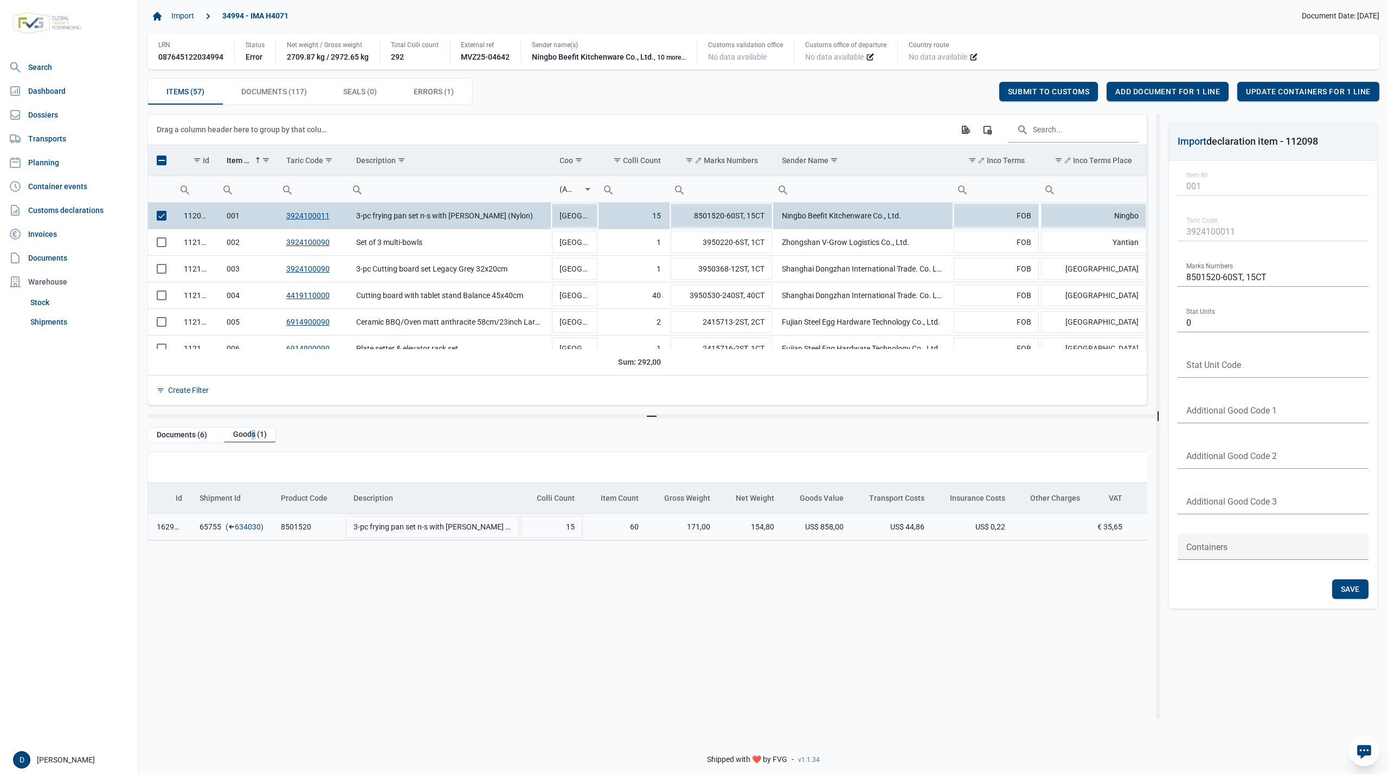
click at [258, 528] on link "634030" at bounding box center [248, 527] width 26 height 11
click at [1178, 91] on span "Add document for 1 line" at bounding box center [1167, 91] width 105 height 9
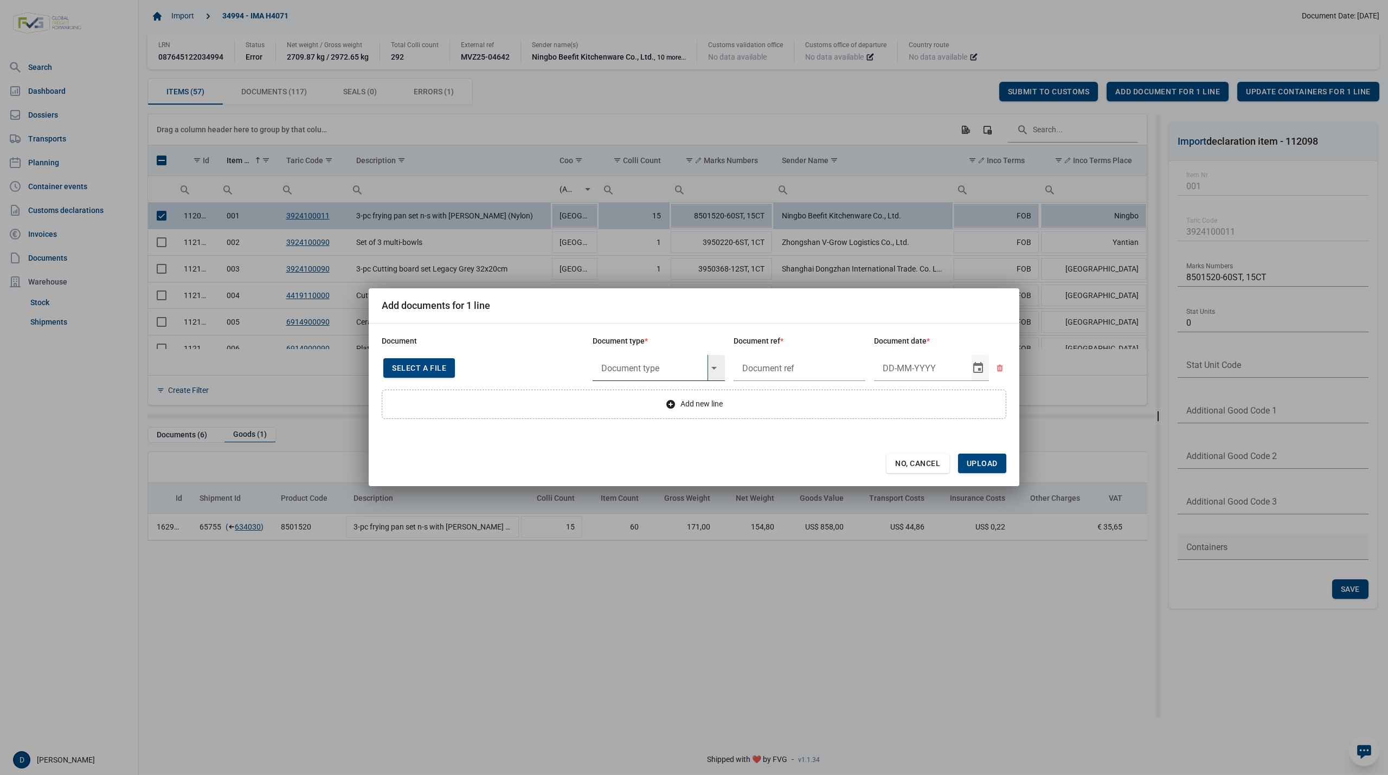
click at [642, 364] on input "text" at bounding box center [650, 368] width 115 height 26
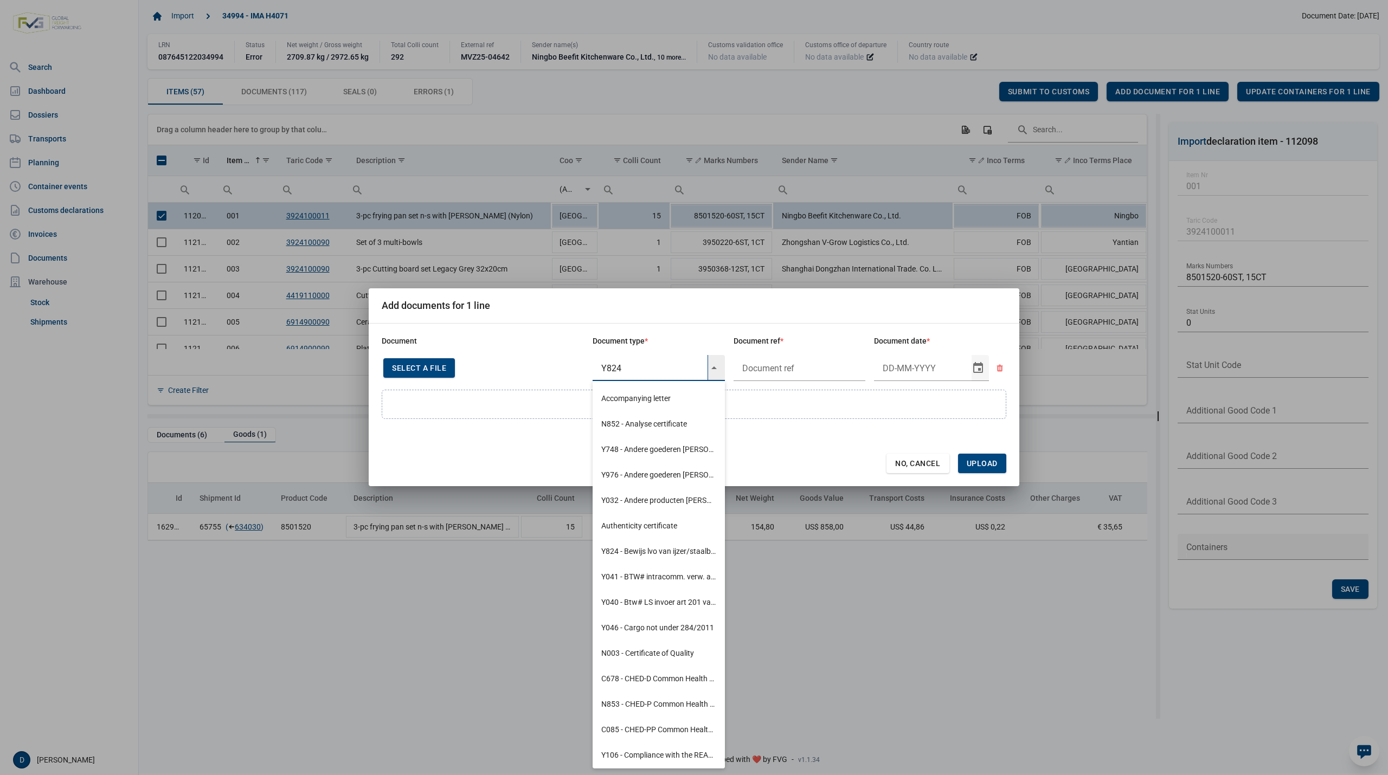
type input "Y824"
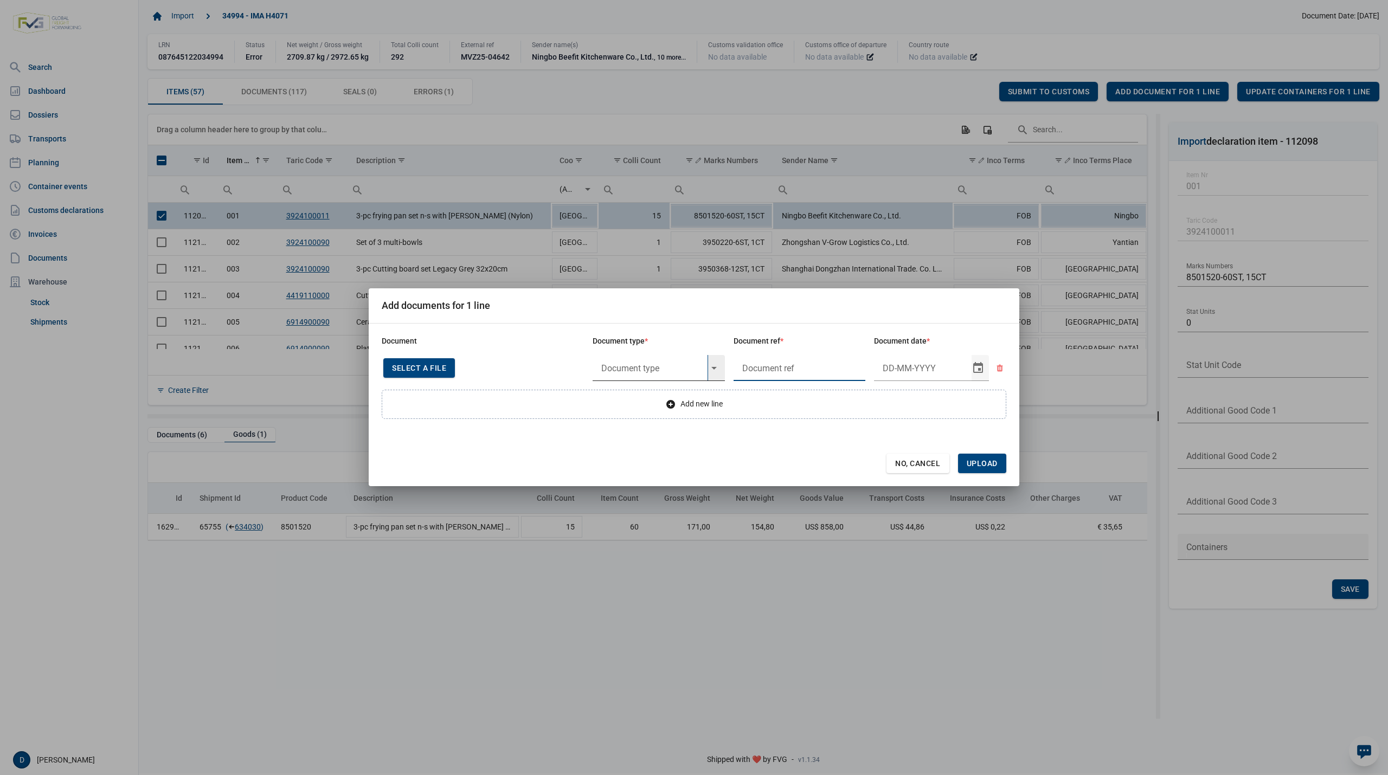
click at [643, 363] on input "text" at bounding box center [650, 368] width 115 height 26
click at [631, 397] on div "Y824 - Bewijs lvo van ijzer/staalbasisproducten" at bounding box center [659, 397] width 132 height 25
type input "Y824 - Bewijs lvo van ijzer/staalbasisproducten"
type input "."
type input "11-6-2025"
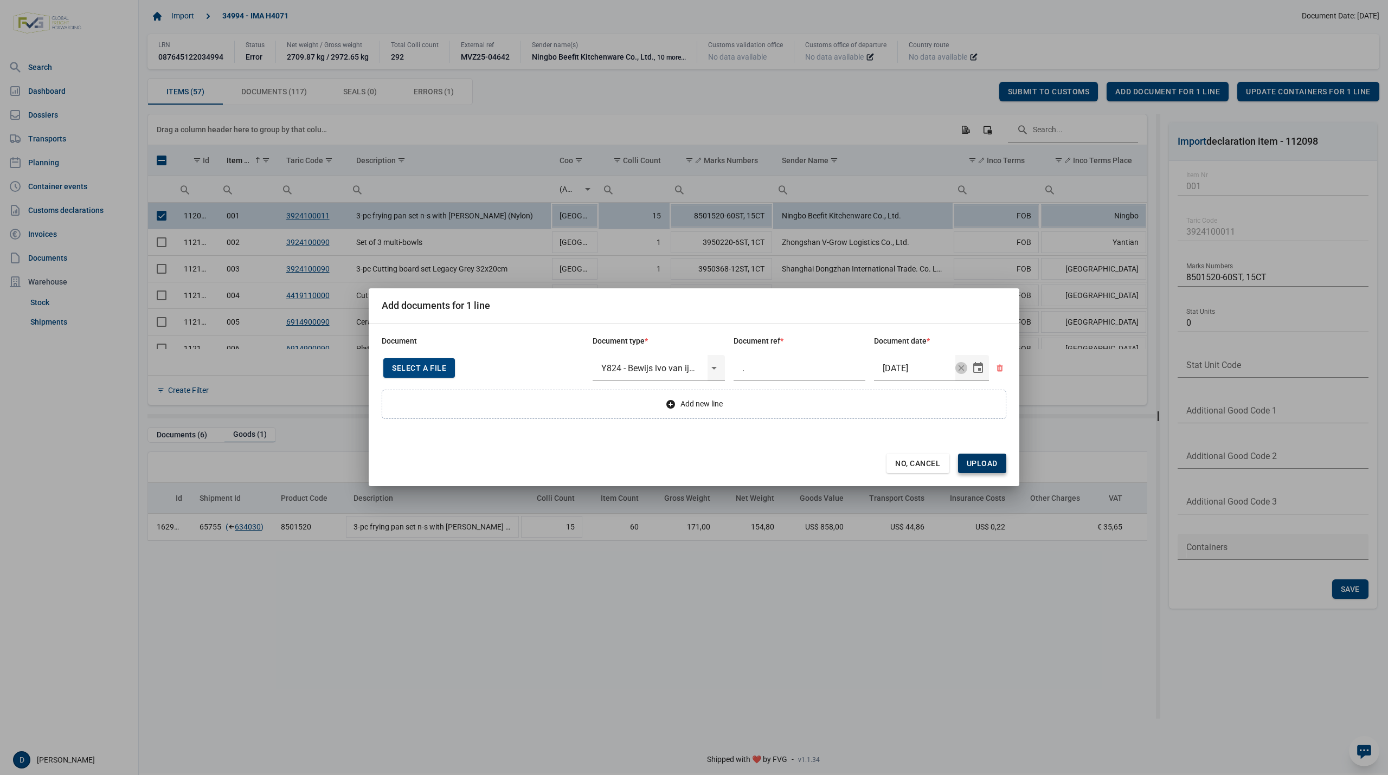
click at [983, 465] on span "Upload" at bounding box center [982, 463] width 31 height 9
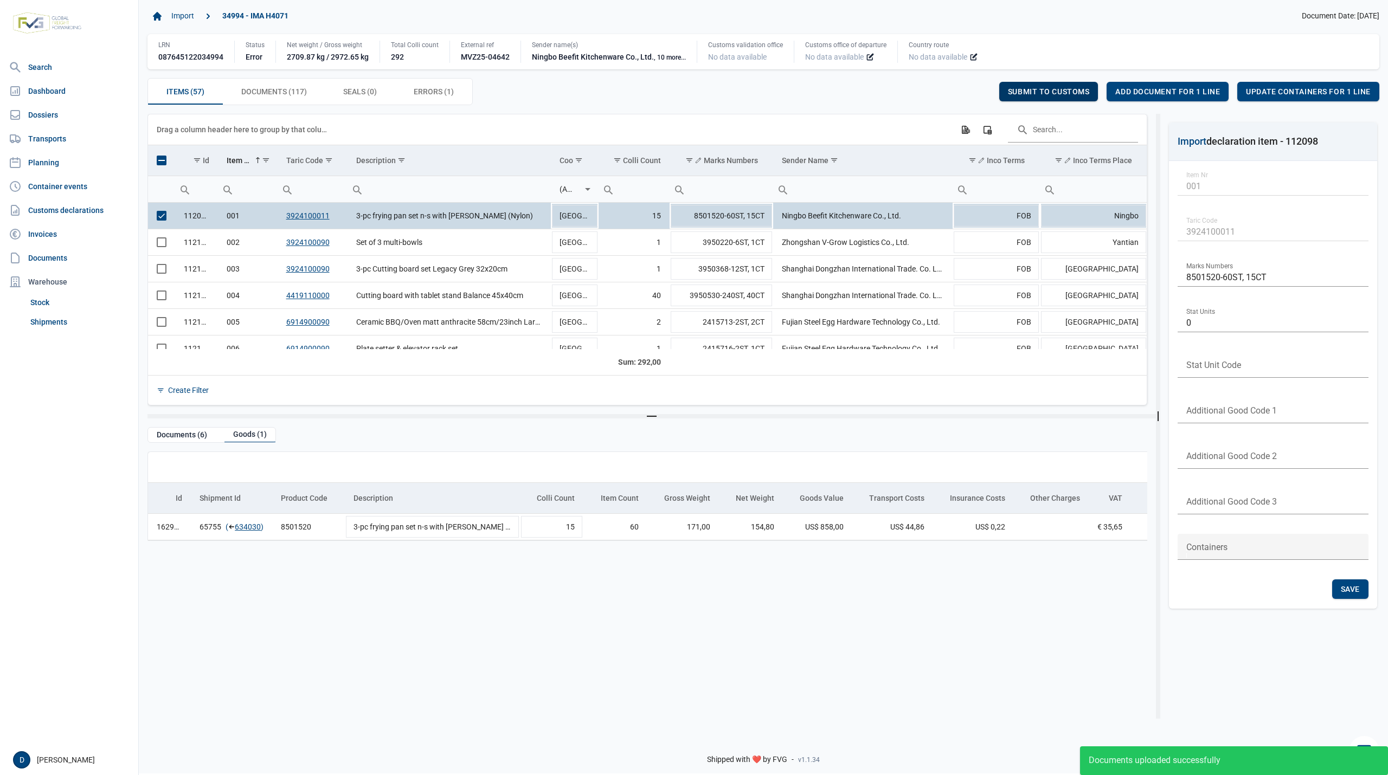
click at [1060, 89] on span "Submit to customs" at bounding box center [1049, 91] width 82 height 9
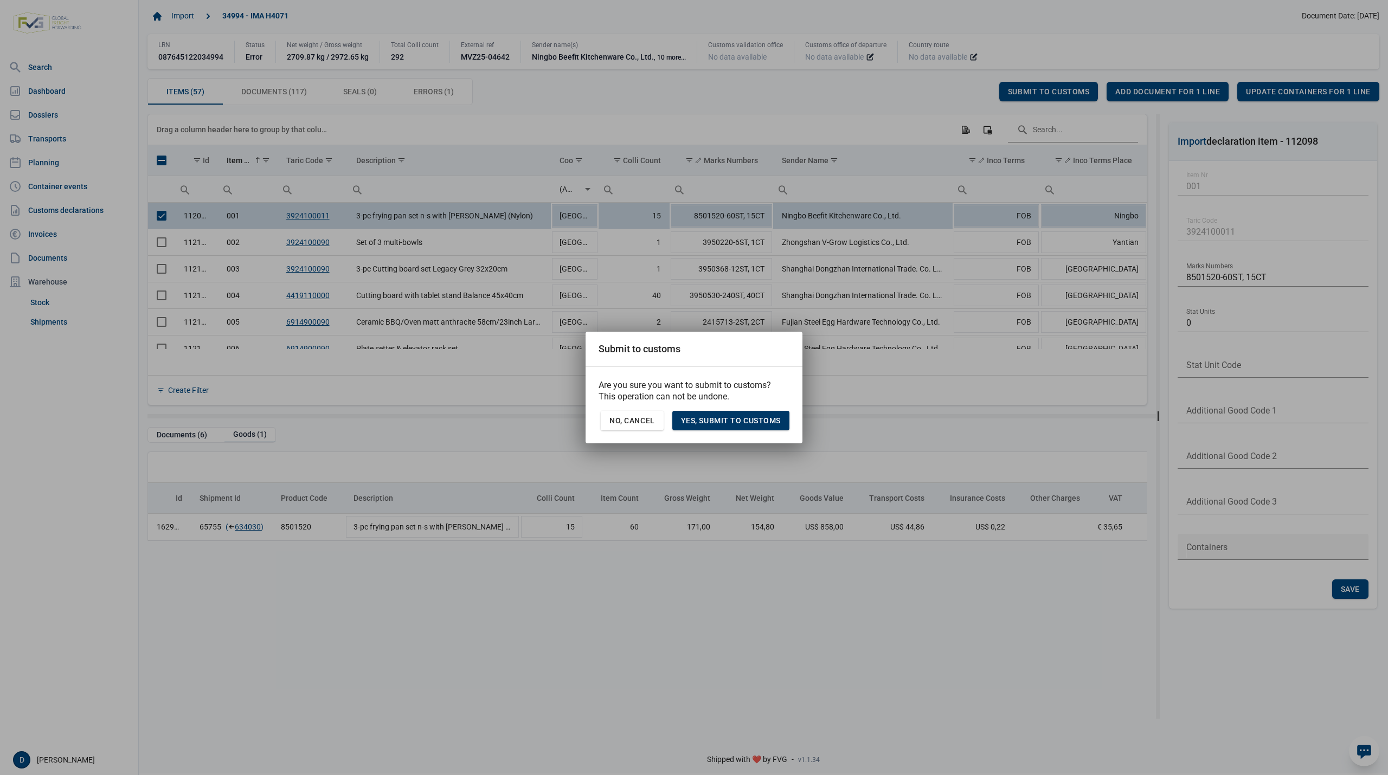
click at [731, 419] on span "Yes, Submit to customs" at bounding box center [731, 420] width 100 height 9
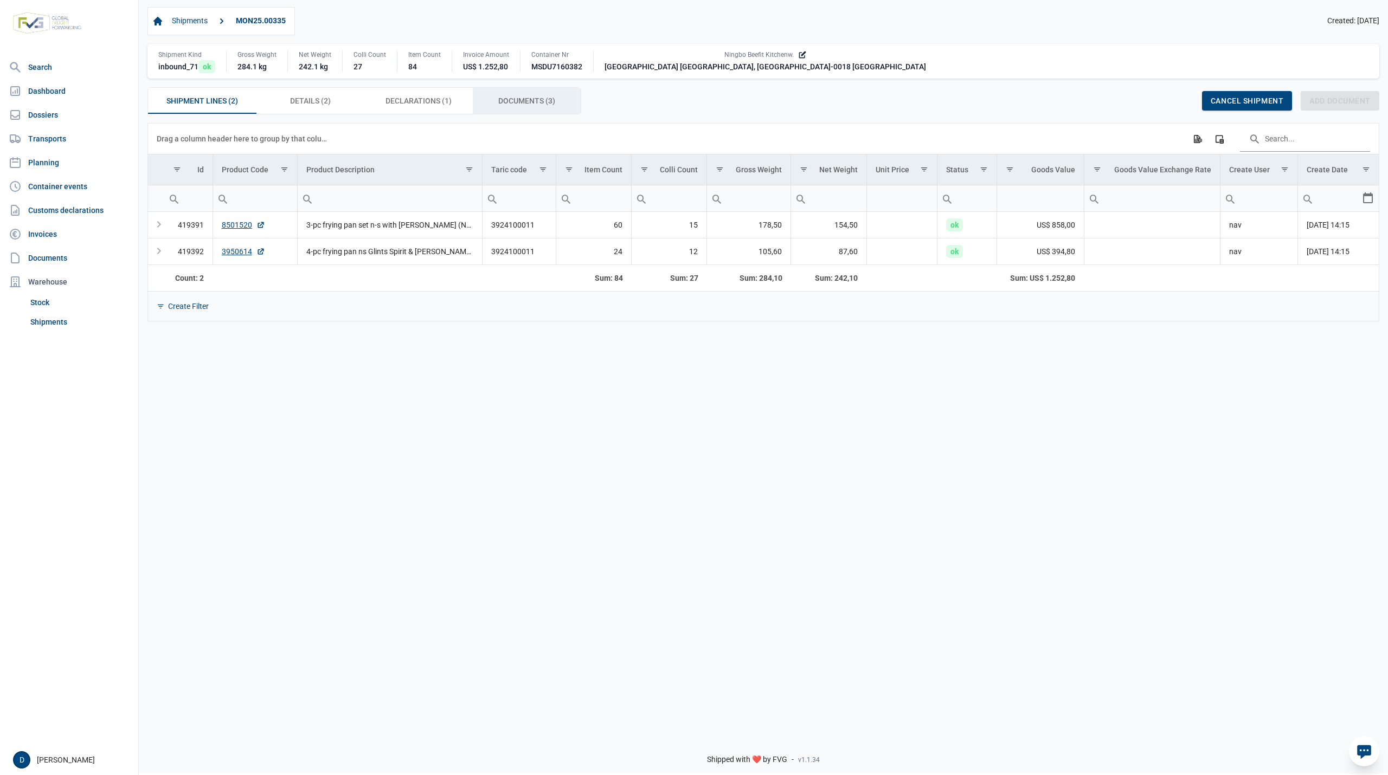
click at [533, 102] on span "Documents (3) Documents (3)" at bounding box center [526, 100] width 57 height 13
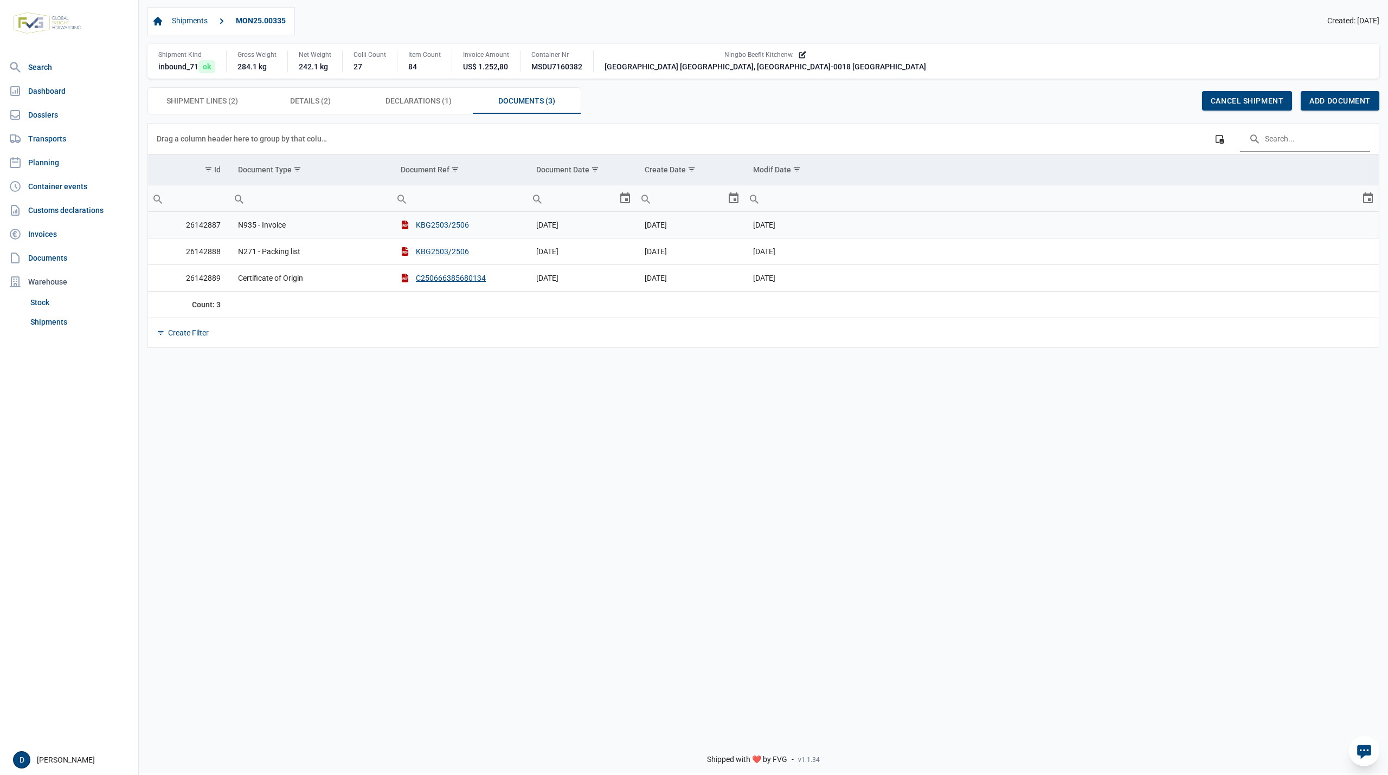
click at [423, 228] on button "KBG2503/2506" at bounding box center [435, 225] width 68 height 11
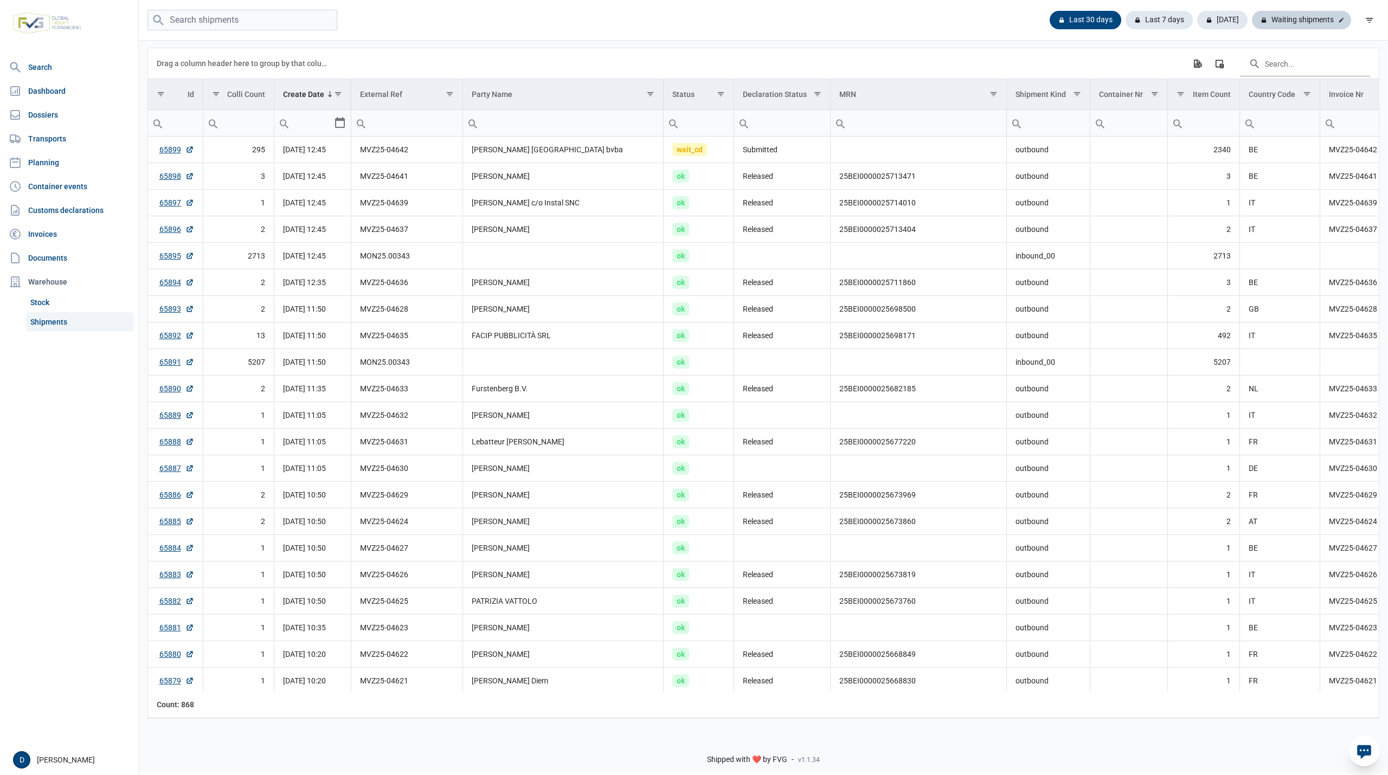
click at [1302, 20] on div "Waiting shipments" at bounding box center [1301, 20] width 99 height 18
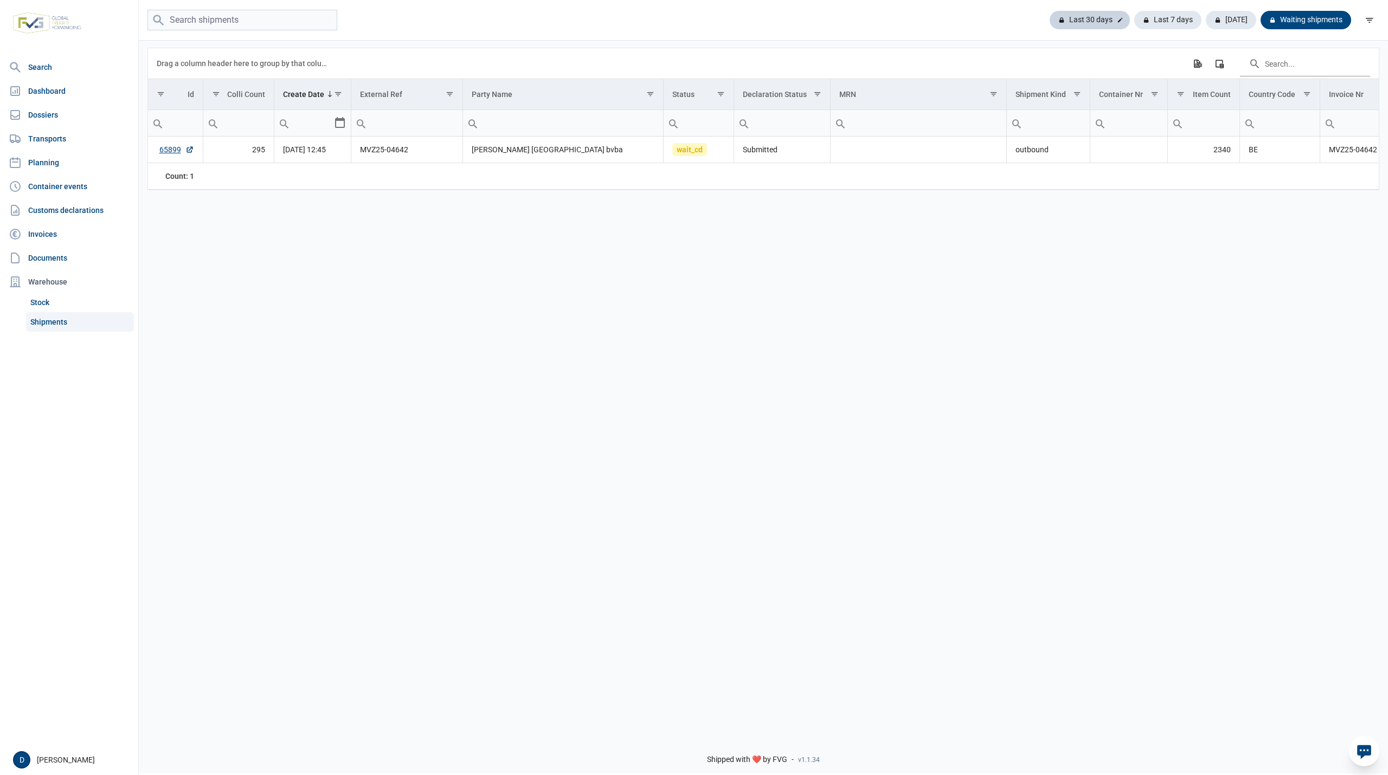
click at [1134, 20] on div "Last 30 days" at bounding box center [1167, 20] width 67 height 18
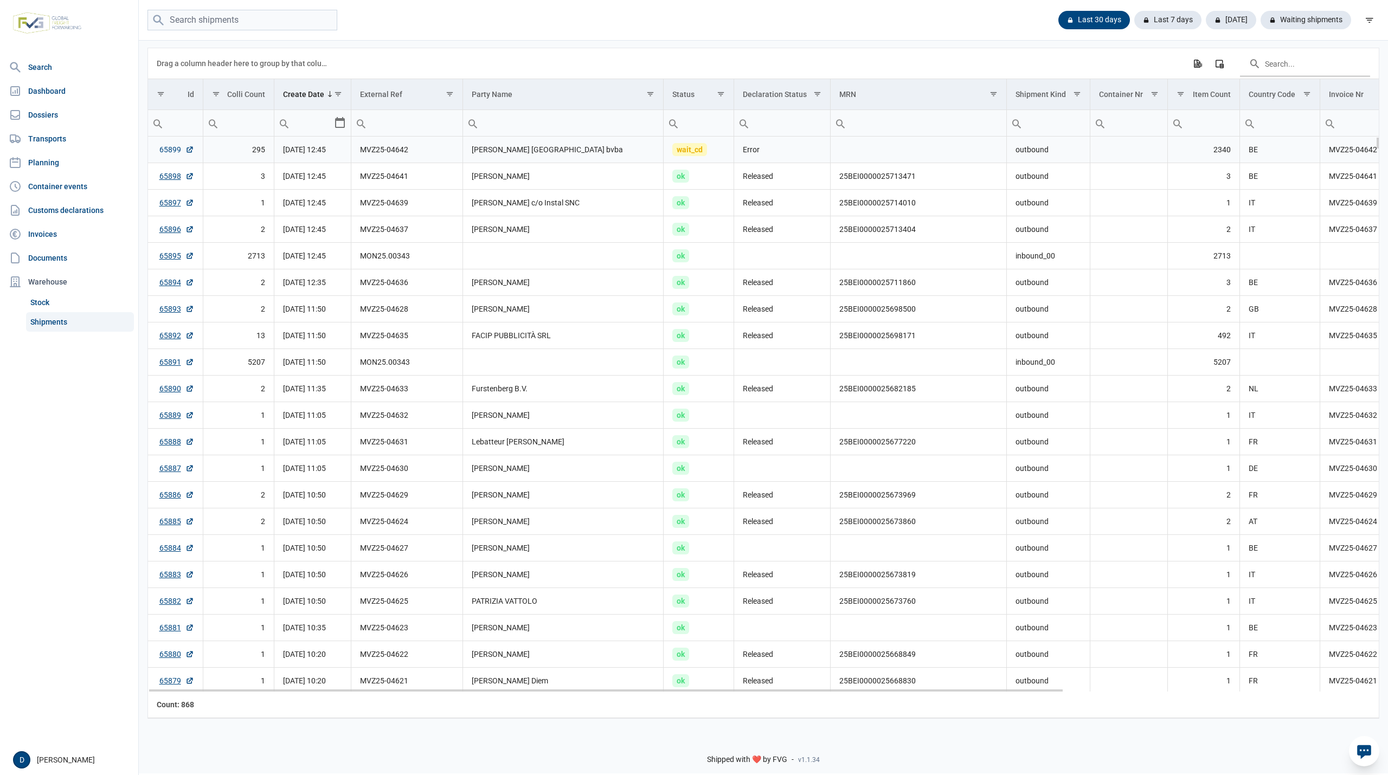
click at [168, 147] on link "65899" at bounding box center [176, 149] width 35 height 11
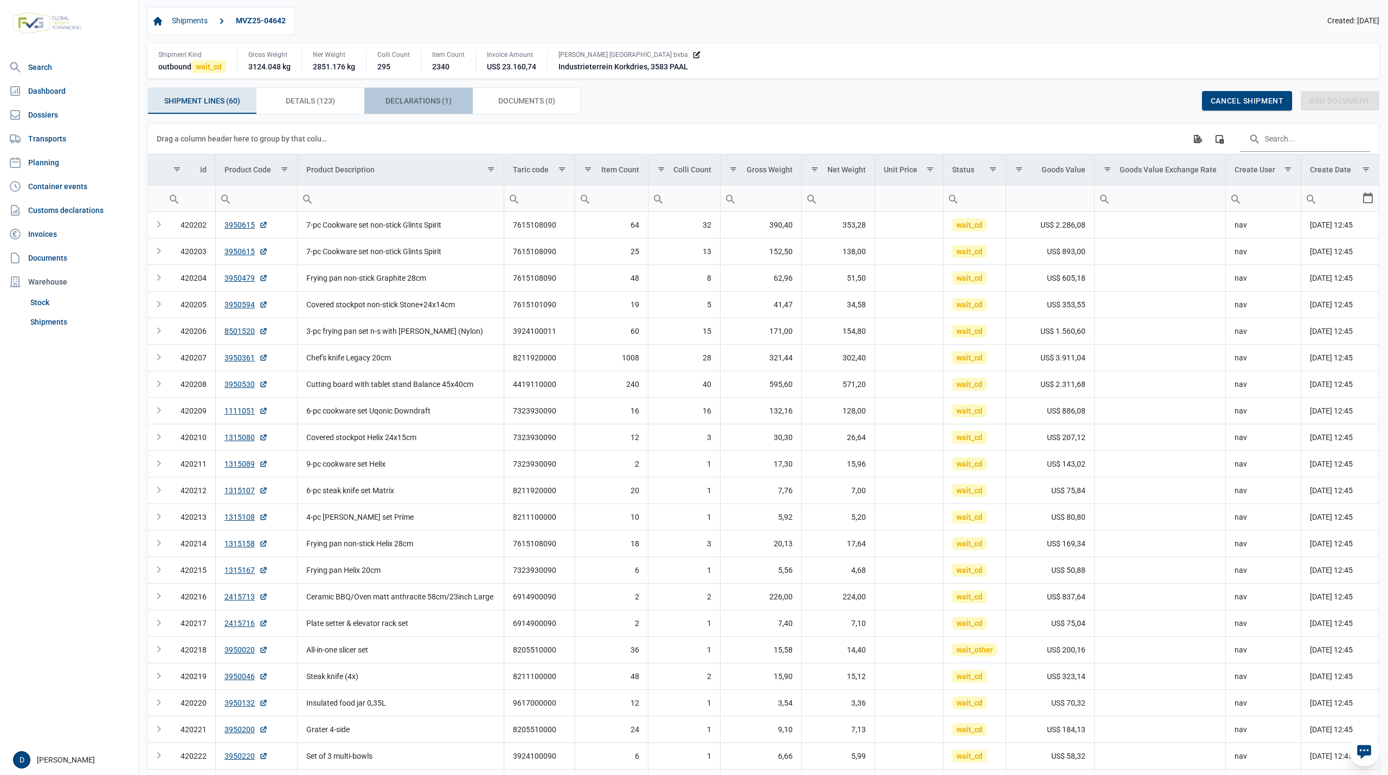
click at [398, 100] on span "Declarations (1) Declarations (1)" at bounding box center [418, 100] width 66 height 13
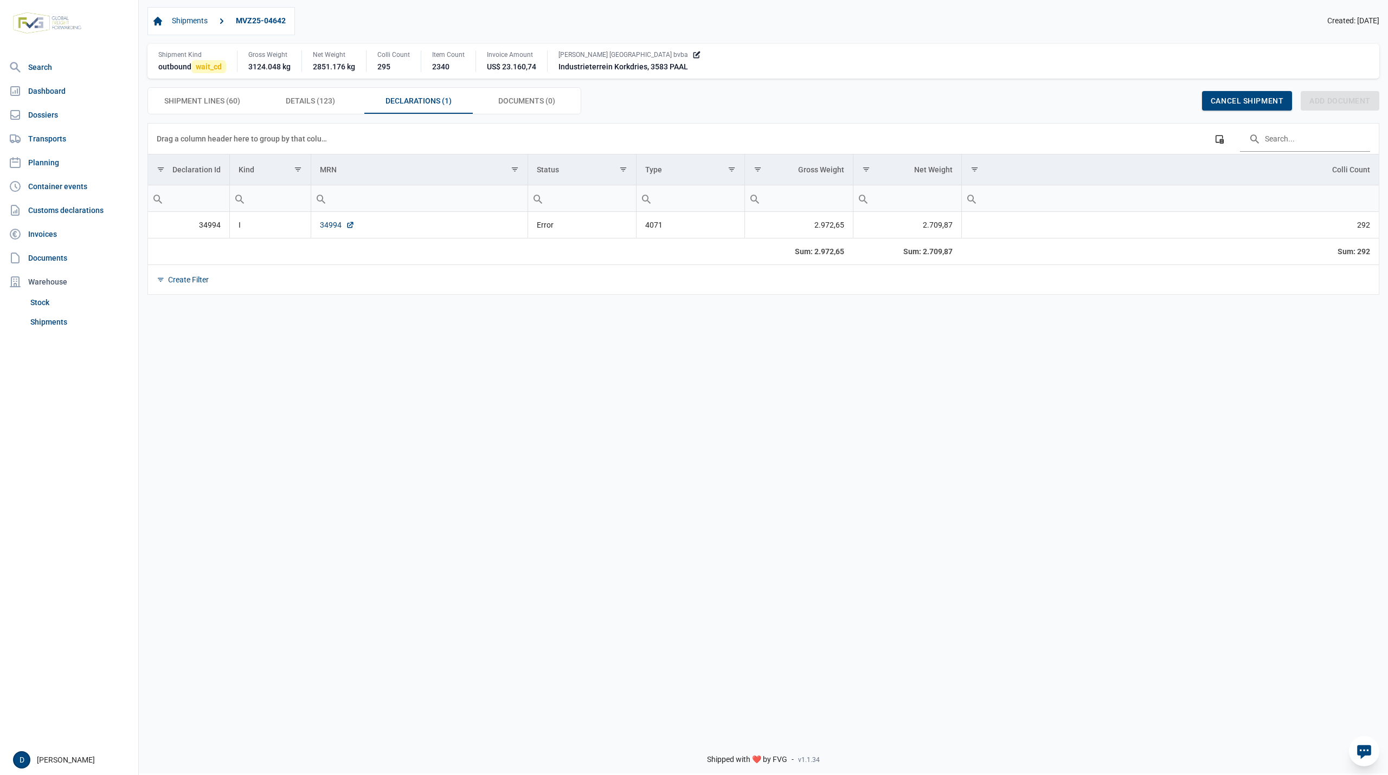
click at [324, 227] on link "34994" at bounding box center [337, 225] width 35 height 11
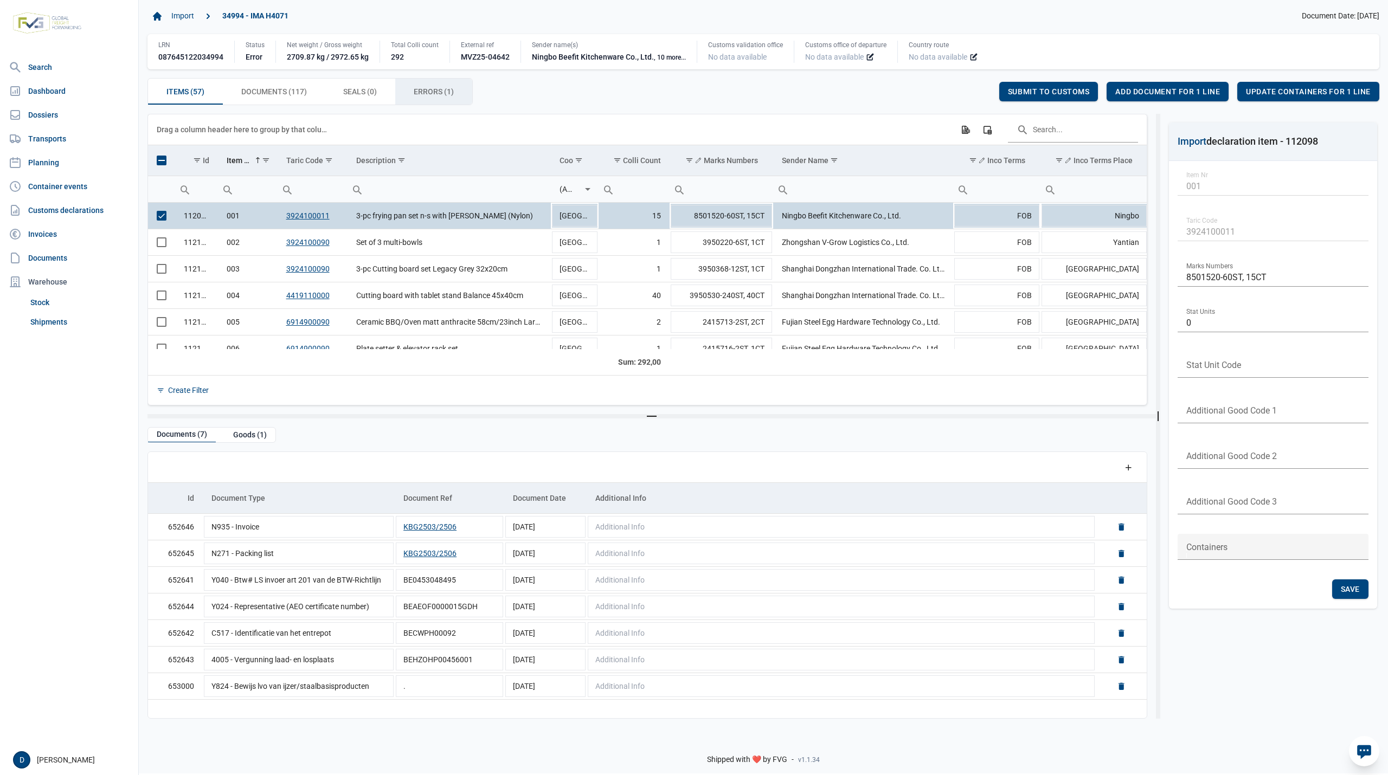
click at [423, 92] on span "Errors (1) Errors (1)" at bounding box center [434, 91] width 40 height 13
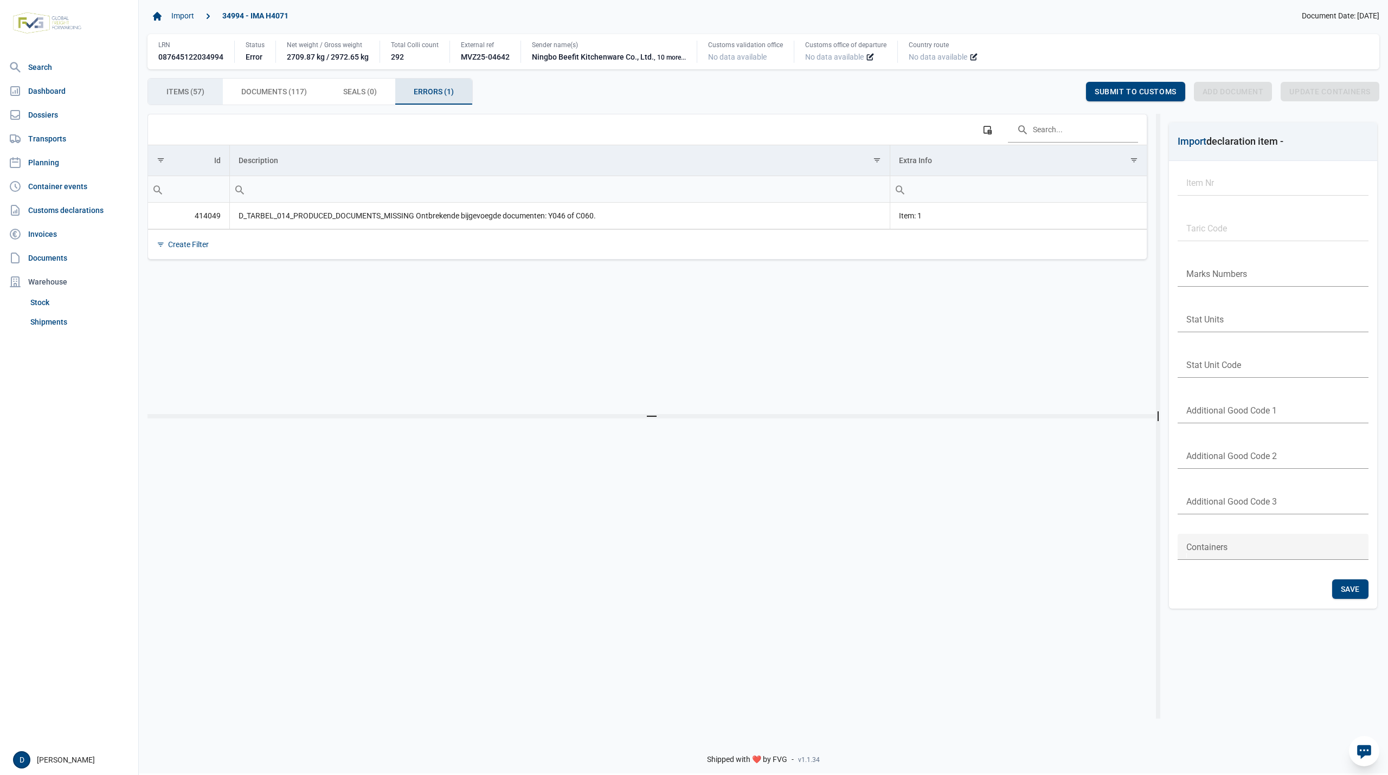
click at [189, 92] on span "Items (57) Items (57)" at bounding box center [185, 91] width 38 height 13
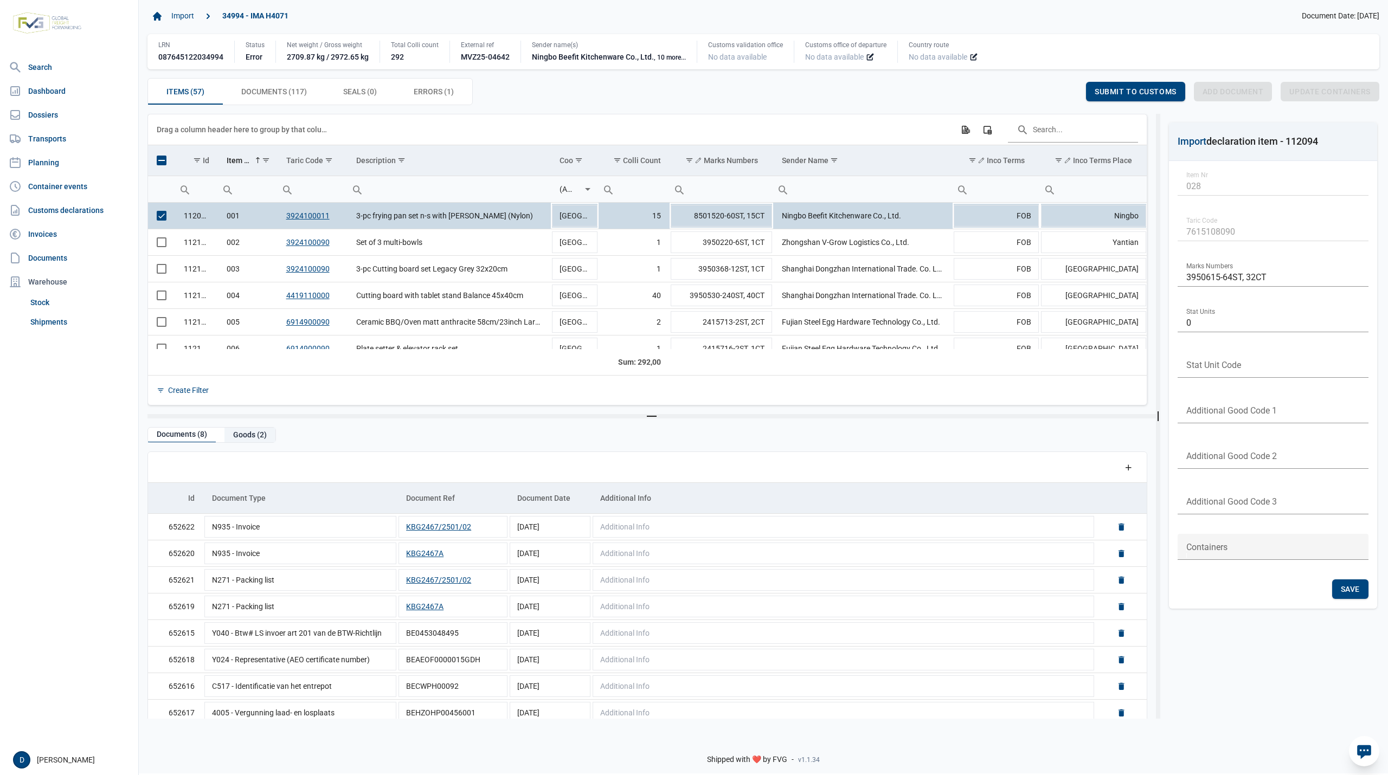
click at [235, 437] on div "Goods (2)" at bounding box center [249, 435] width 51 height 15
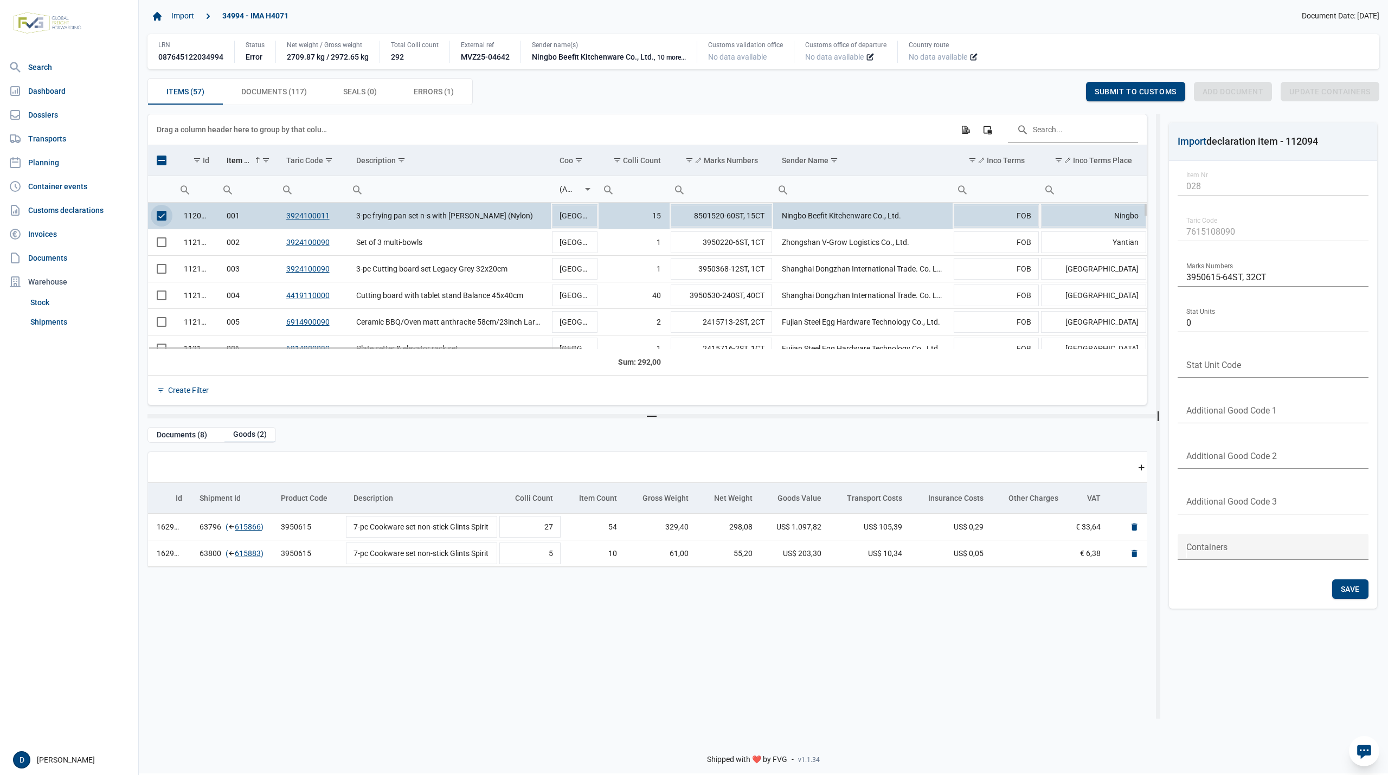
click at [159, 217] on span "Select row" at bounding box center [162, 216] width 10 height 10
click at [196, 439] on div "Documents (8)" at bounding box center [182, 435] width 68 height 15
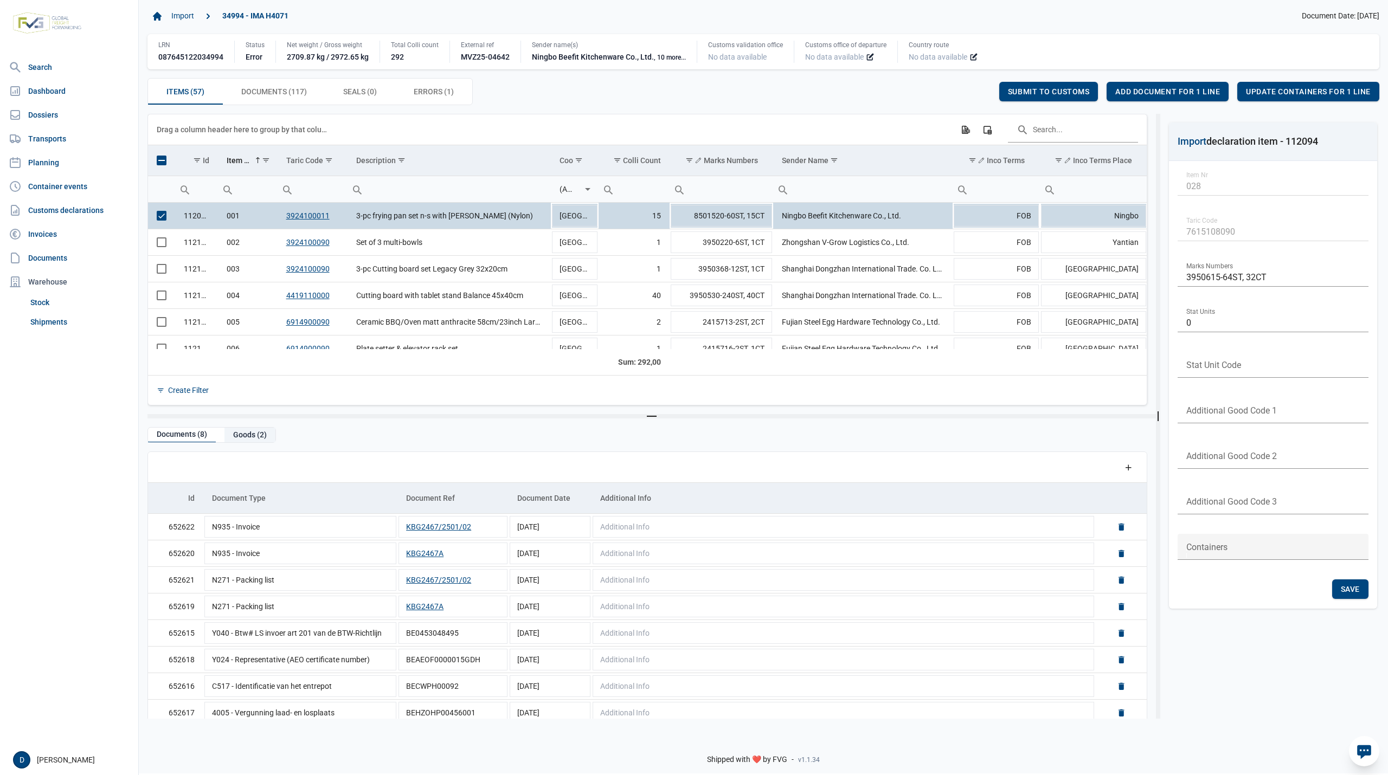
click at [243, 436] on div "Goods (2)" at bounding box center [249, 435] width 51 height 15
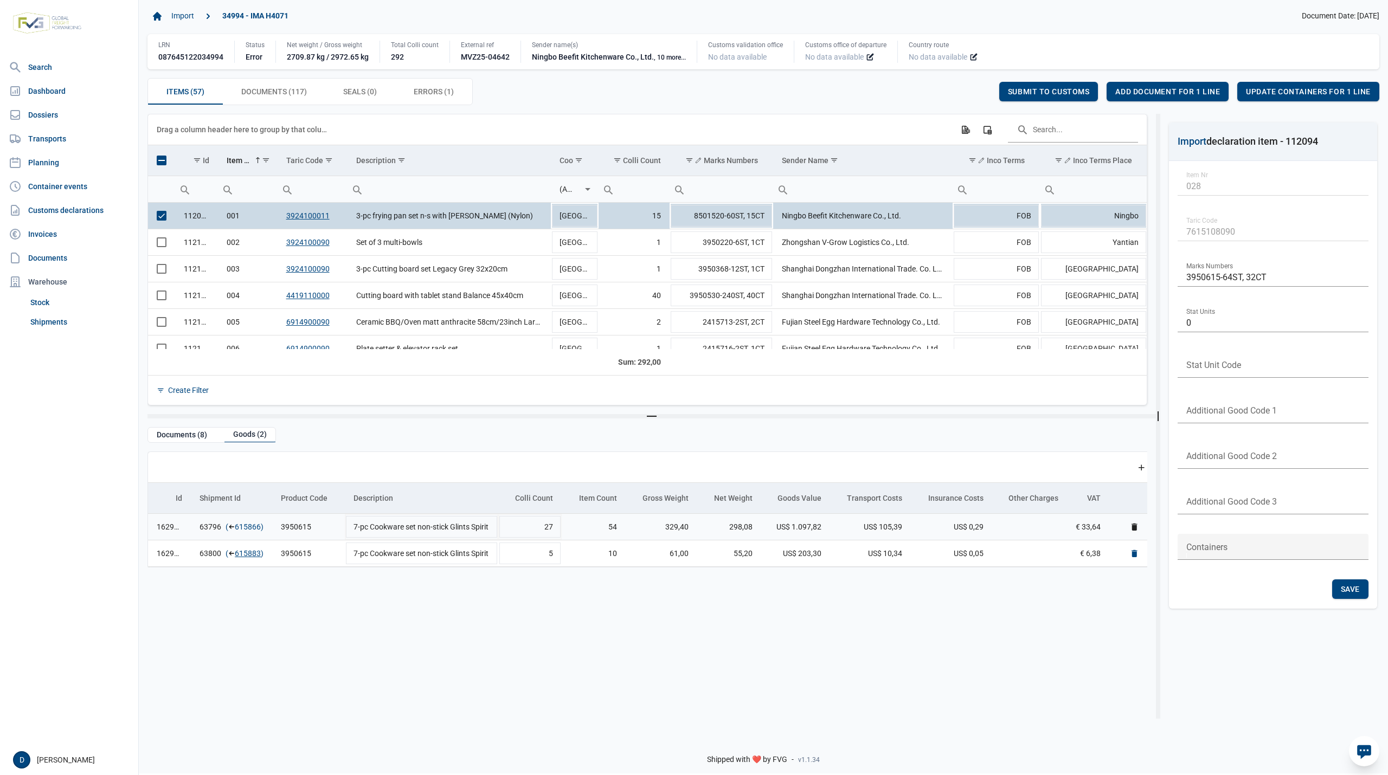
click at [250, 526] on link "615866" at bounding box center [248, 527] width 26 height 11
drag, startPoint x: 694, startPoint y: 215, endPoint x: 722, endPoint y: 215, distance: 28.2
click at [722, 215] on td "8501520-60ST, 15CT" at bounding box center [722, 216] width 104 height 27
click at [177, 447] on div "Documents (8) Goods (2) Data grid with 2 rows and 13 columns Add a row Id Shipm…" at bounding box center [647, 560] width 1000 height 267
click at [177, 442] on div "Documents (8)" at bounding box center [182, 435] width 68 height 15
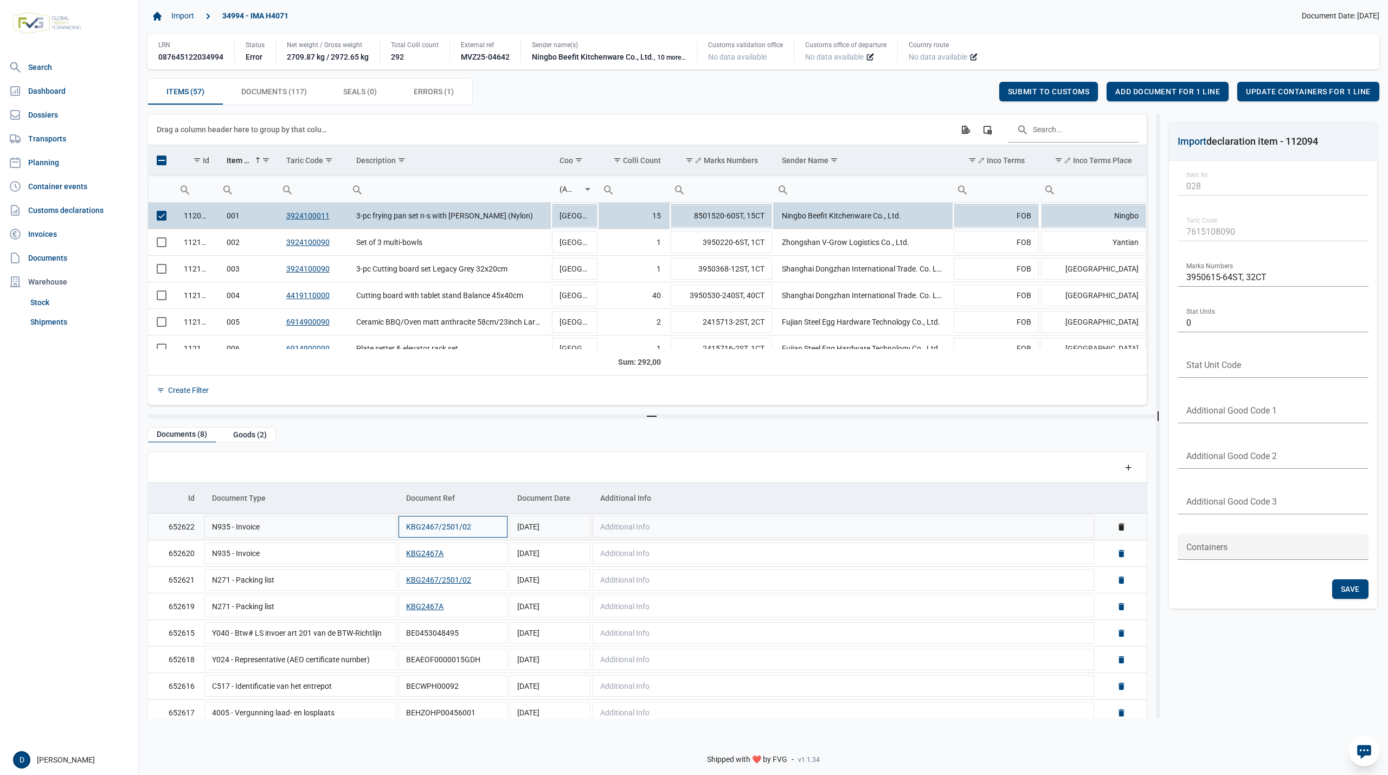
click at [426, 531] on button "KBG2467/2501/02" at bounding box center [438, 527] width 65 height 11
click at [412, 556] on button "KBG2467A" at bounding box center [424, 553] width 37 height 11
click at [243, 433] on div "Goods (2)" at bounding box center [249, 435] width 51 height 15
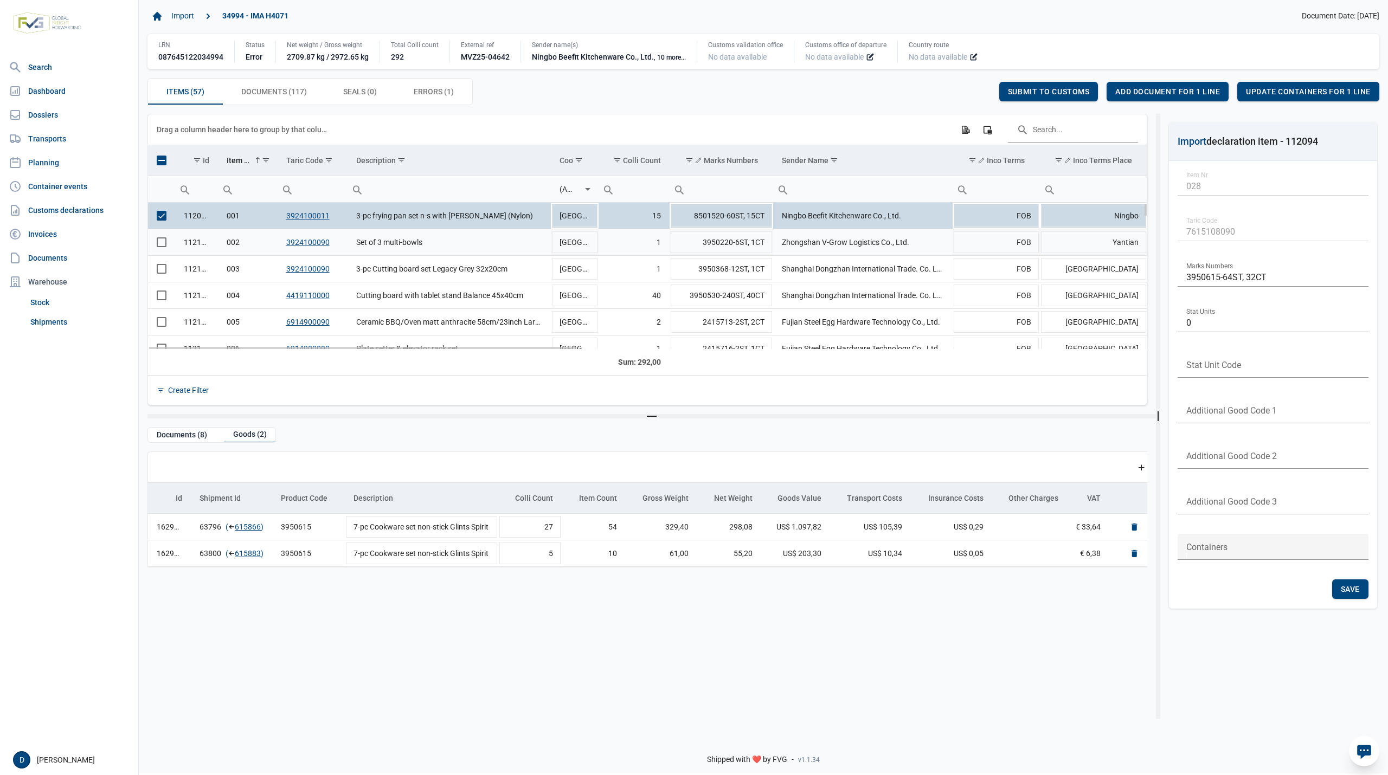
click at [159, 239] on span "Select row" at bounding box center [162, 242] width 10 height 10
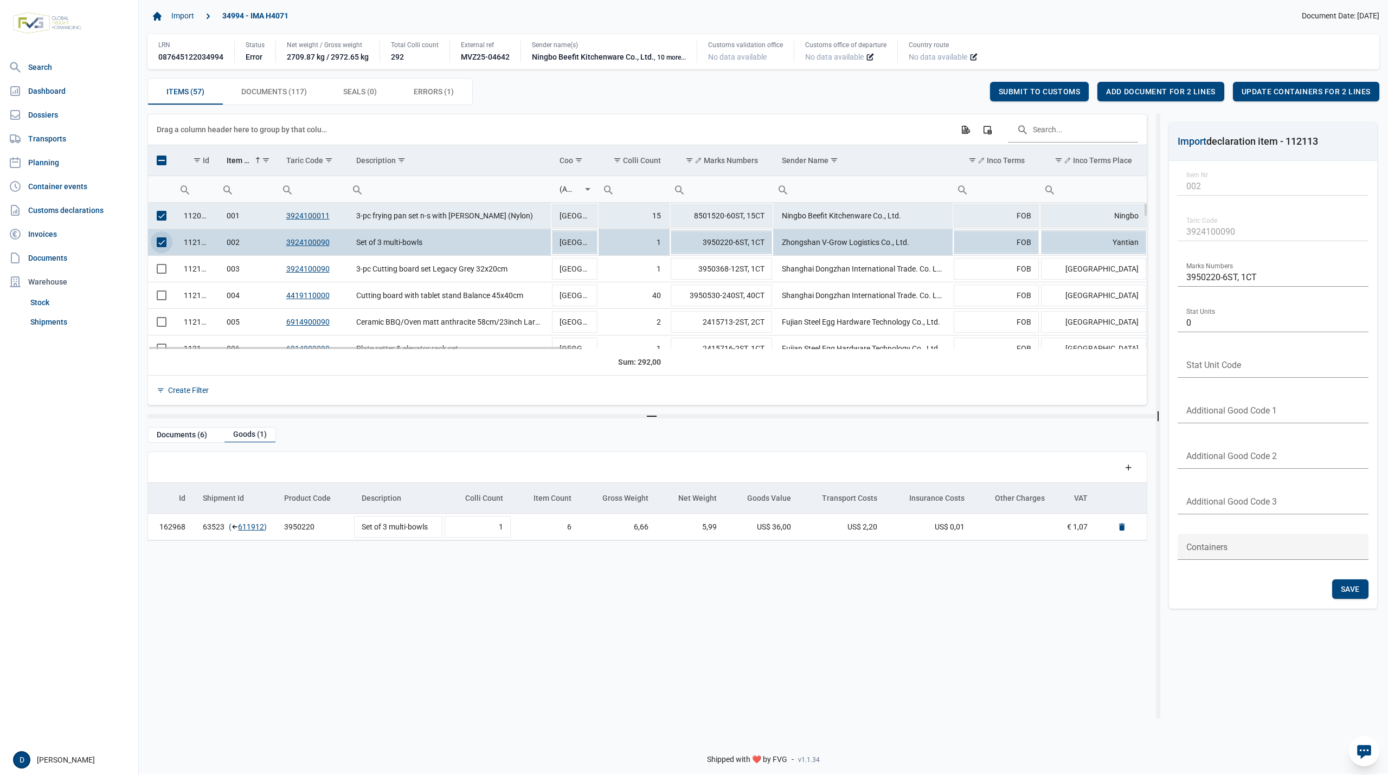
click at [161, 219] on span "Select row" at bounding box center [162, 216] width 10 height 10
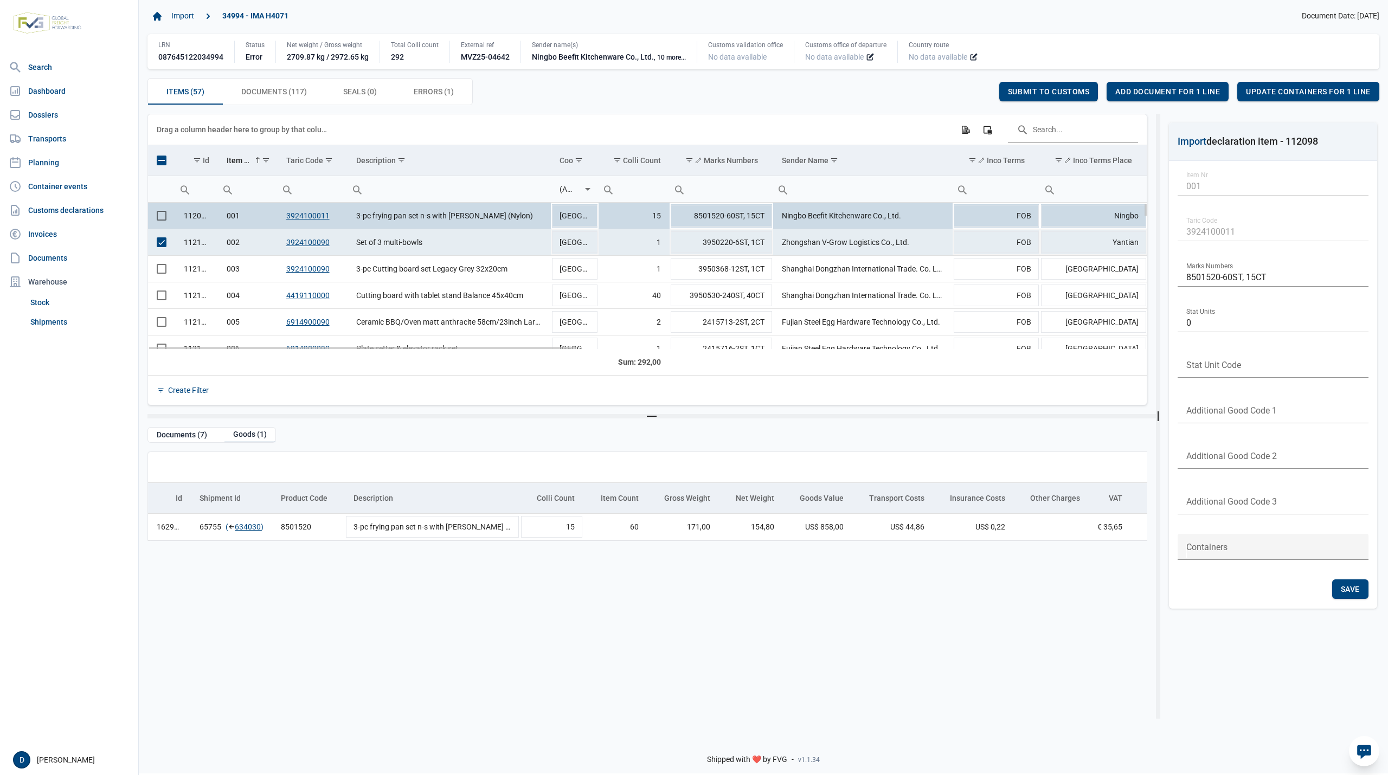
click at [157, 243] on span "Select row" at bounding box center [162, 242] width 10 height 10
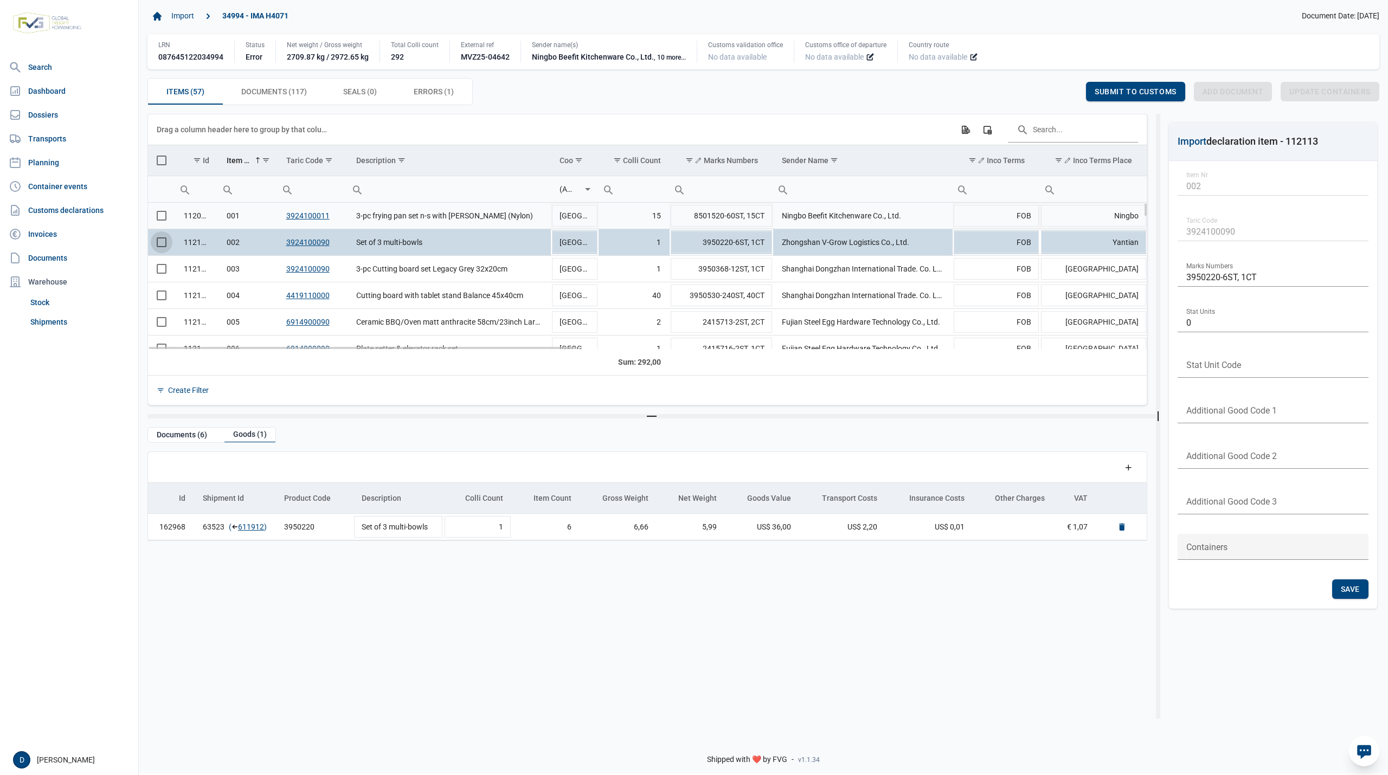
click at [161, 219] on span "Select row" at bounding box center [162, 216] width 10 height 10
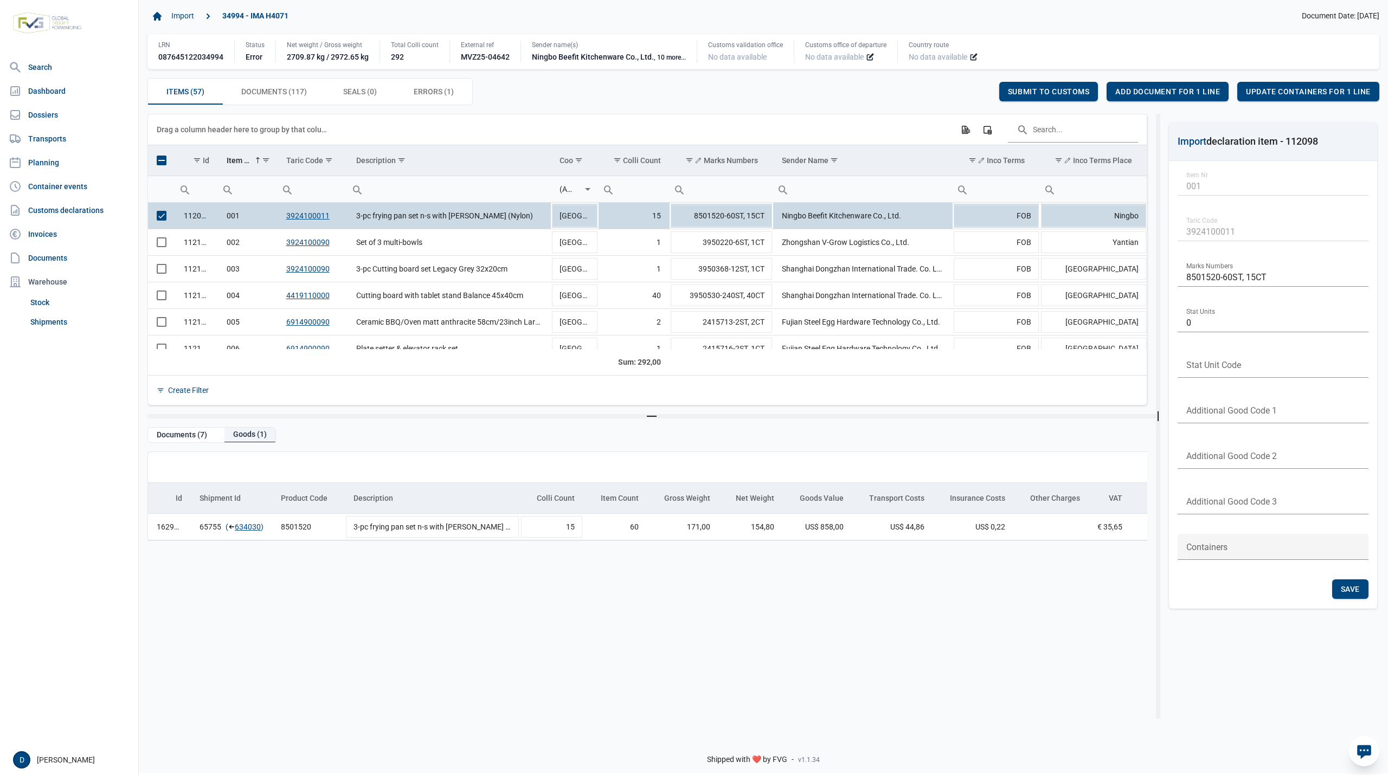
click at [237, 434] on div "Goods (1)" at bounding box center [249, 435] width 51 height 15
click at [246, 526] on link "634030" at bounding box center [248, 527] width 26 height 11
click at [1176, 95] on span "Add document for 1 line" at bounding box center [1167, 91] width 105 height 9
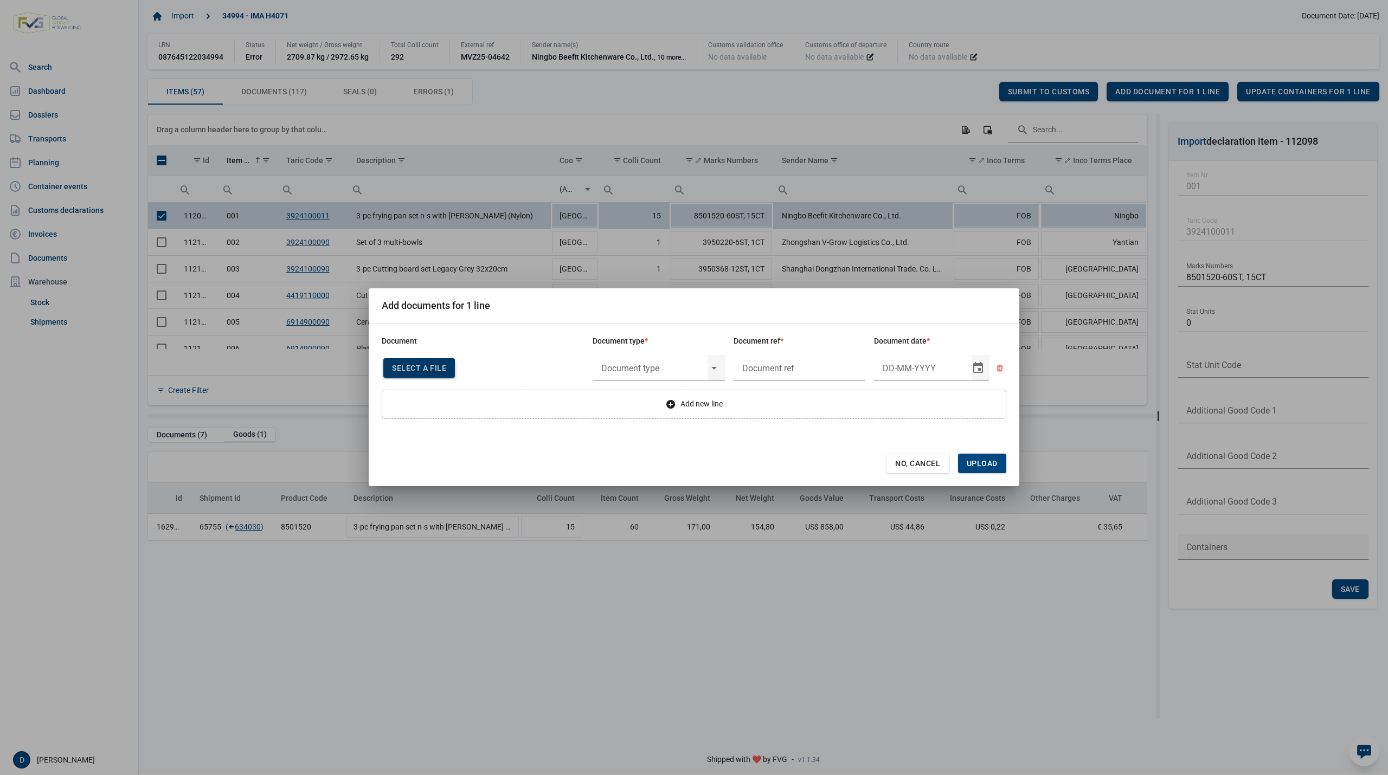
click at [425, 365] on span "Select a file" at bounding box center [419, 368] width 54 height 9
type input "CHEDD.BE.2025.0003146"
click at [636, 366] on input "text" at bounding box center [650, 368] width 115 height 28
click at [671, 398] on div "C060 - Declaration kitchenware ex CN of HK 284/2011" at bounding box center [659, 399] width 132 height 25
type input "C060 - Declaration kitchenware ex CN of HK 284/2011"
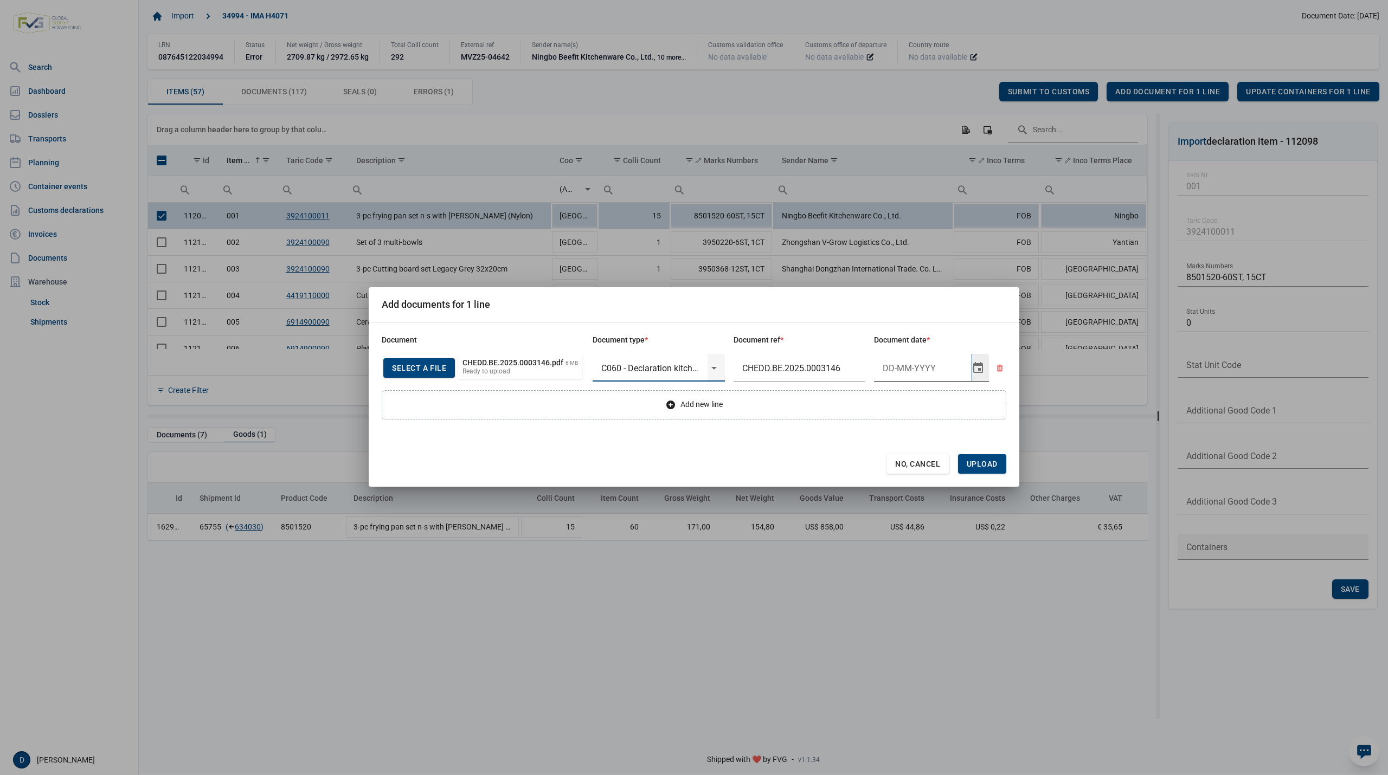
click at [923, 370] on input "Document date" at bounding box center [923, 368] width 98 height 28
click at [891, 368] on input "21-8-2025" at bounding box center [914, 368] width 81 height 28
type input "5-8-2025"
click at [985, 463] on span "Upload" at bounding box center [982, 464] width 31 height 9
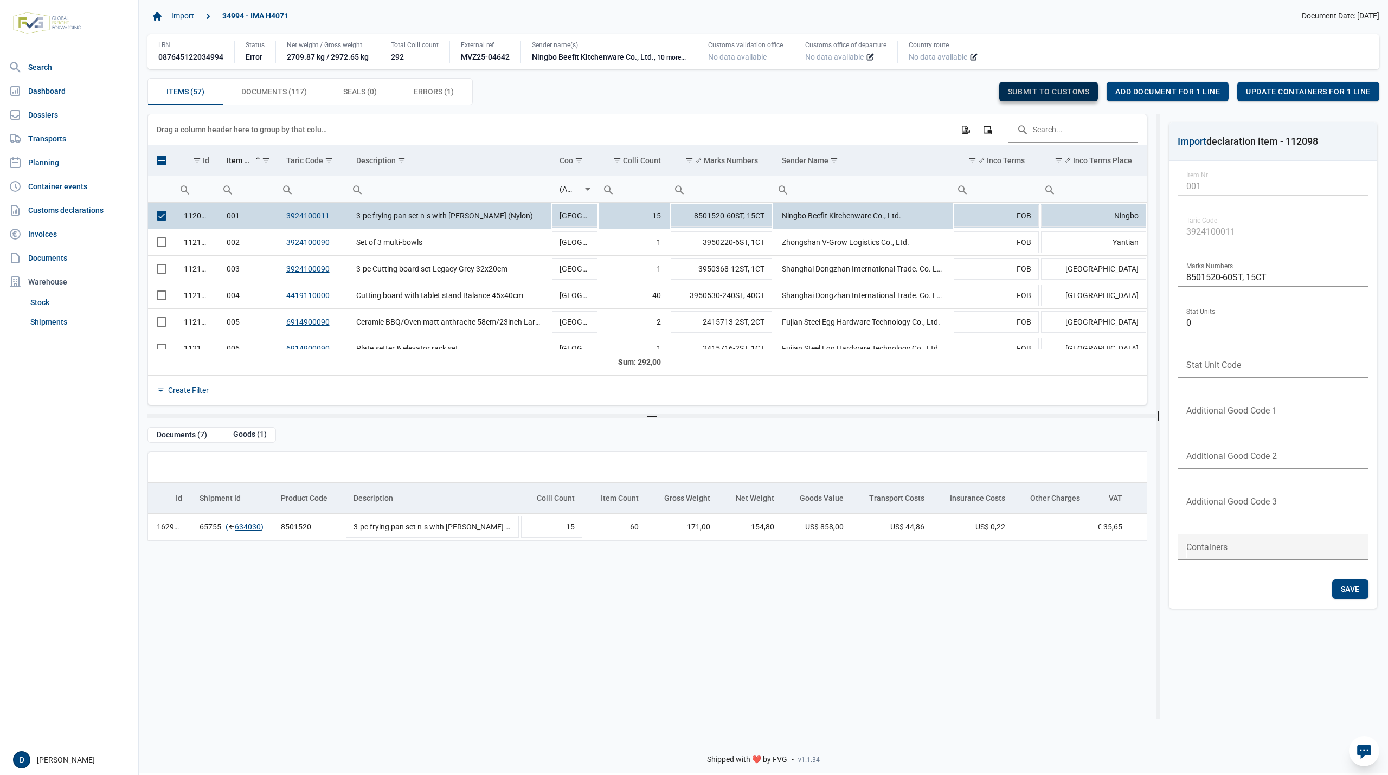
click at [1052, 91] on span "Submit to customs" at bounding box center [1049, 91] width 82 height 9
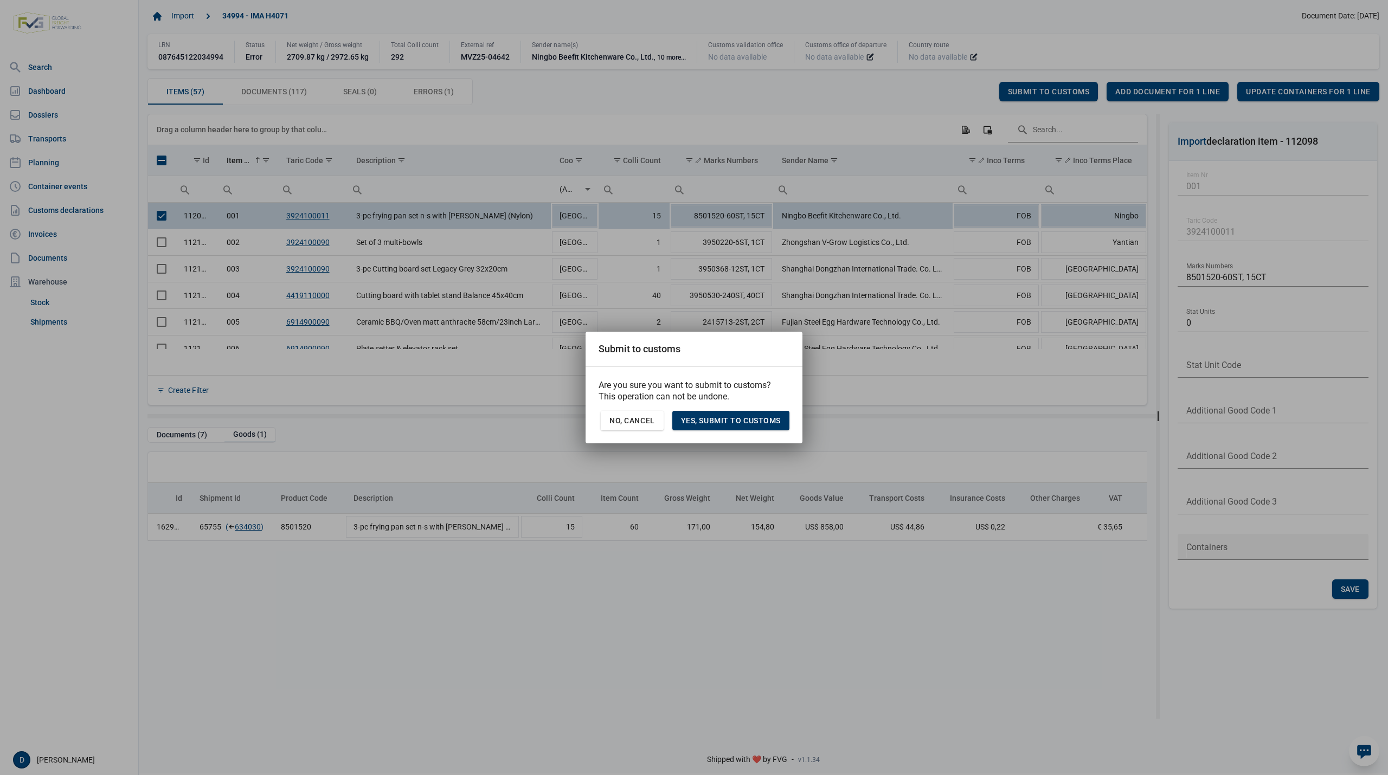
click at [734, 421] on span "Yes, Submit to customs" at bounding box center [731, 420] width 100 height 9
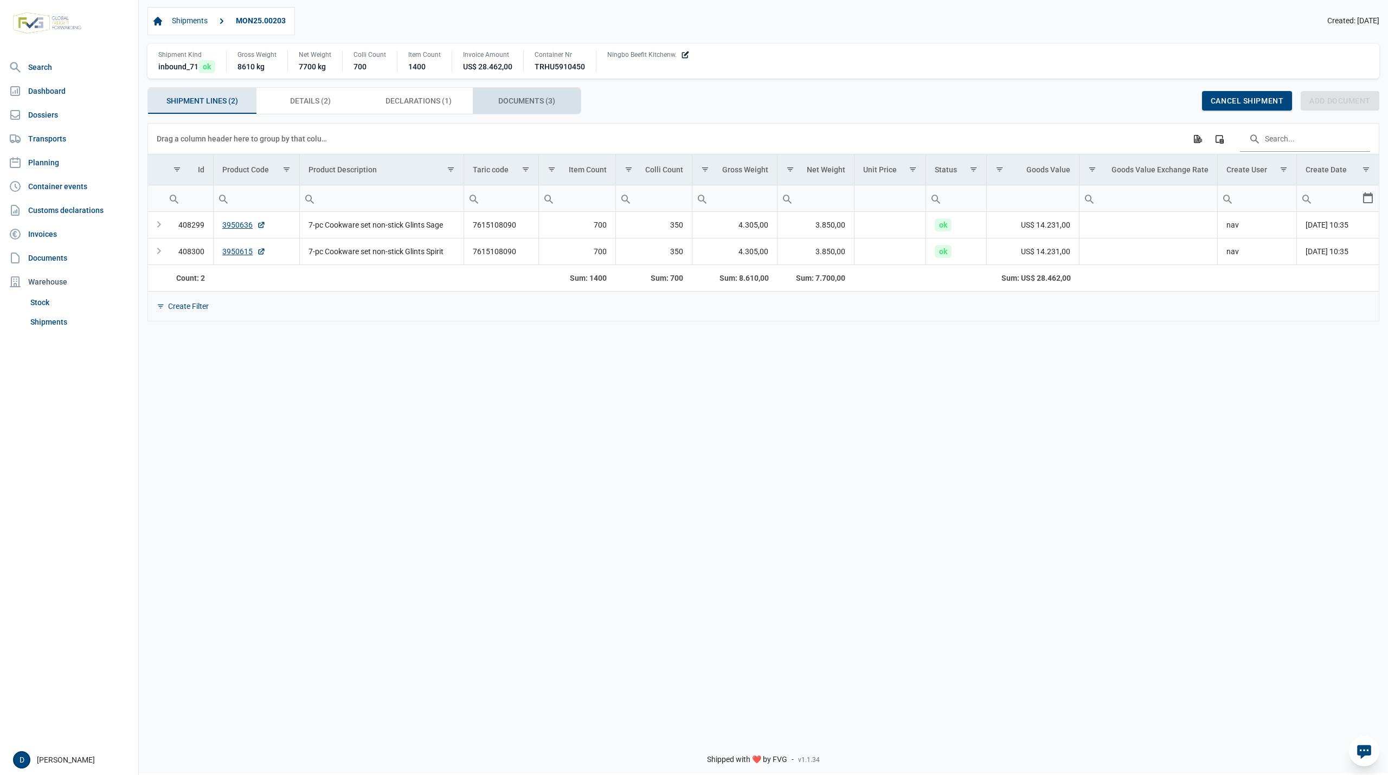
click at [525, 98] on span "Documents (3) Documents (3)" at bounding box center [526, 100] width 57 height 13
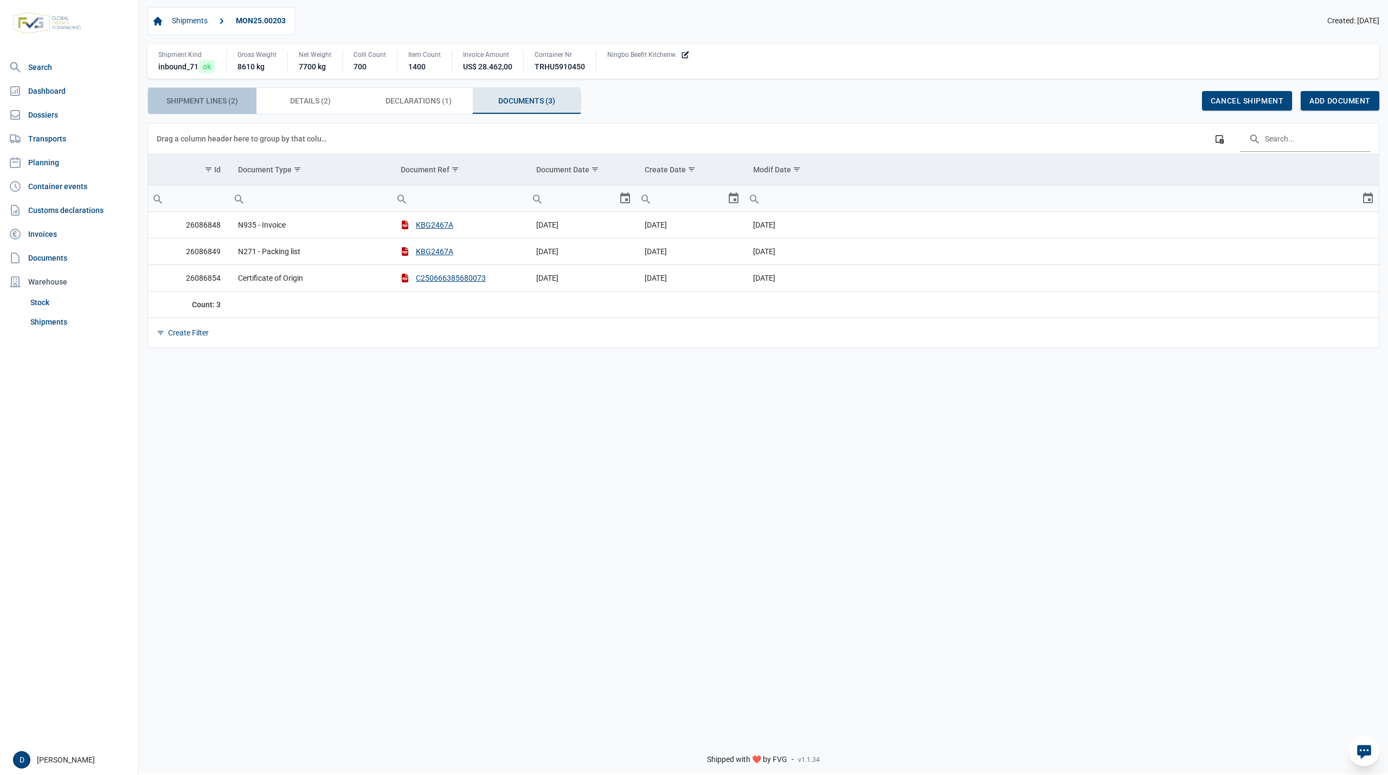
click at [209, 107] on span "Shipment Lines (2) Shipment Lines (2)" at bounding box center [202, 100] width 72 height 13
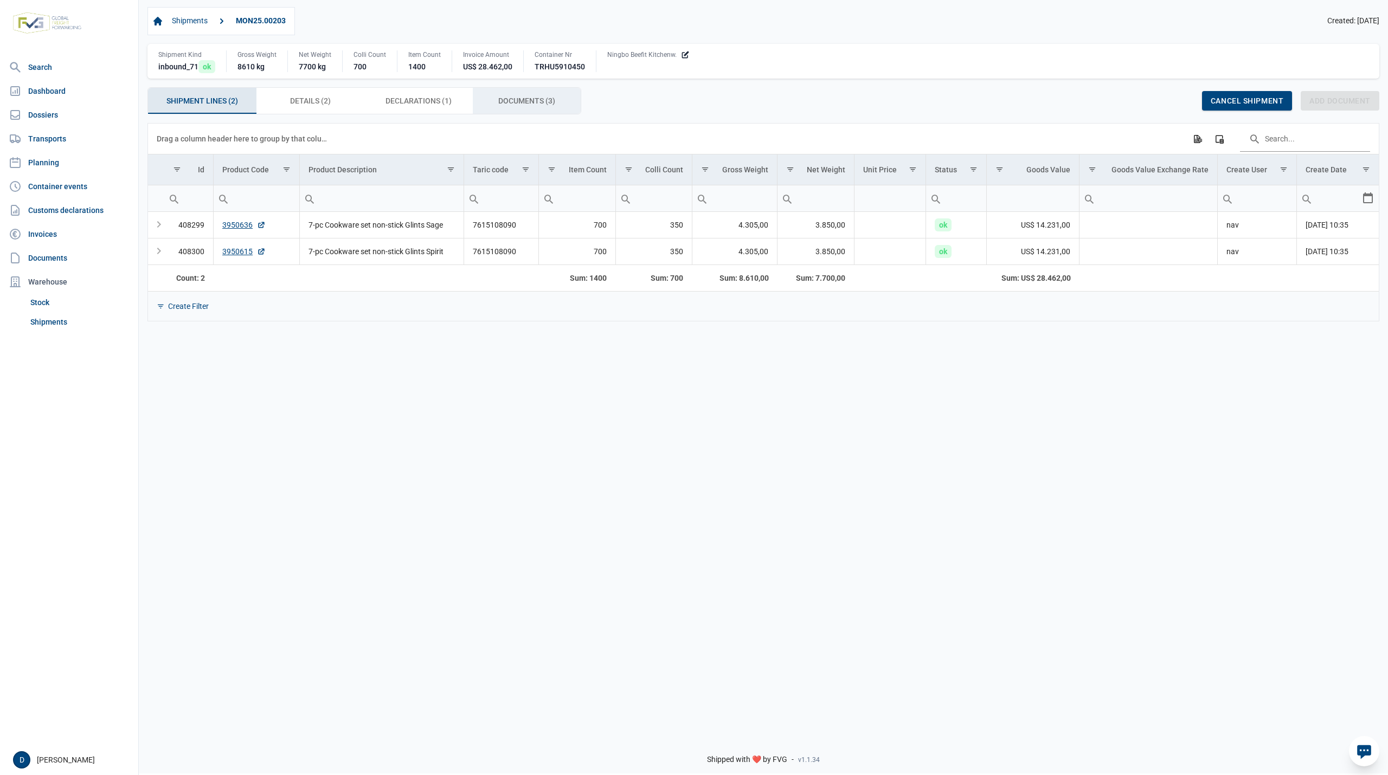
click at [514, 99] on span "Documents (3) Documents (3)" at bounding box center [526, 100] width 57 height 13
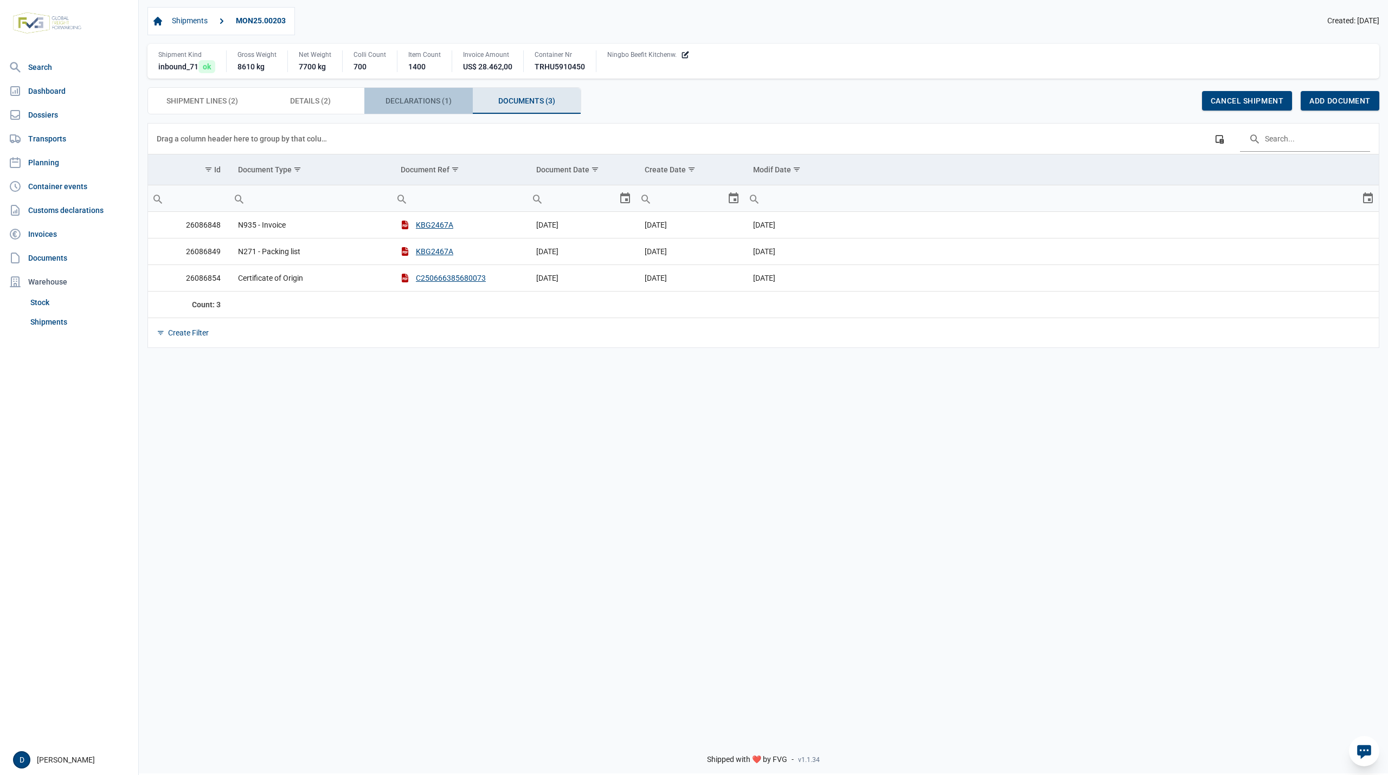
click at [407, 106] on span "Declarations (1) Declarations (1)" at bounding box center [418, 100] width 66 height 13
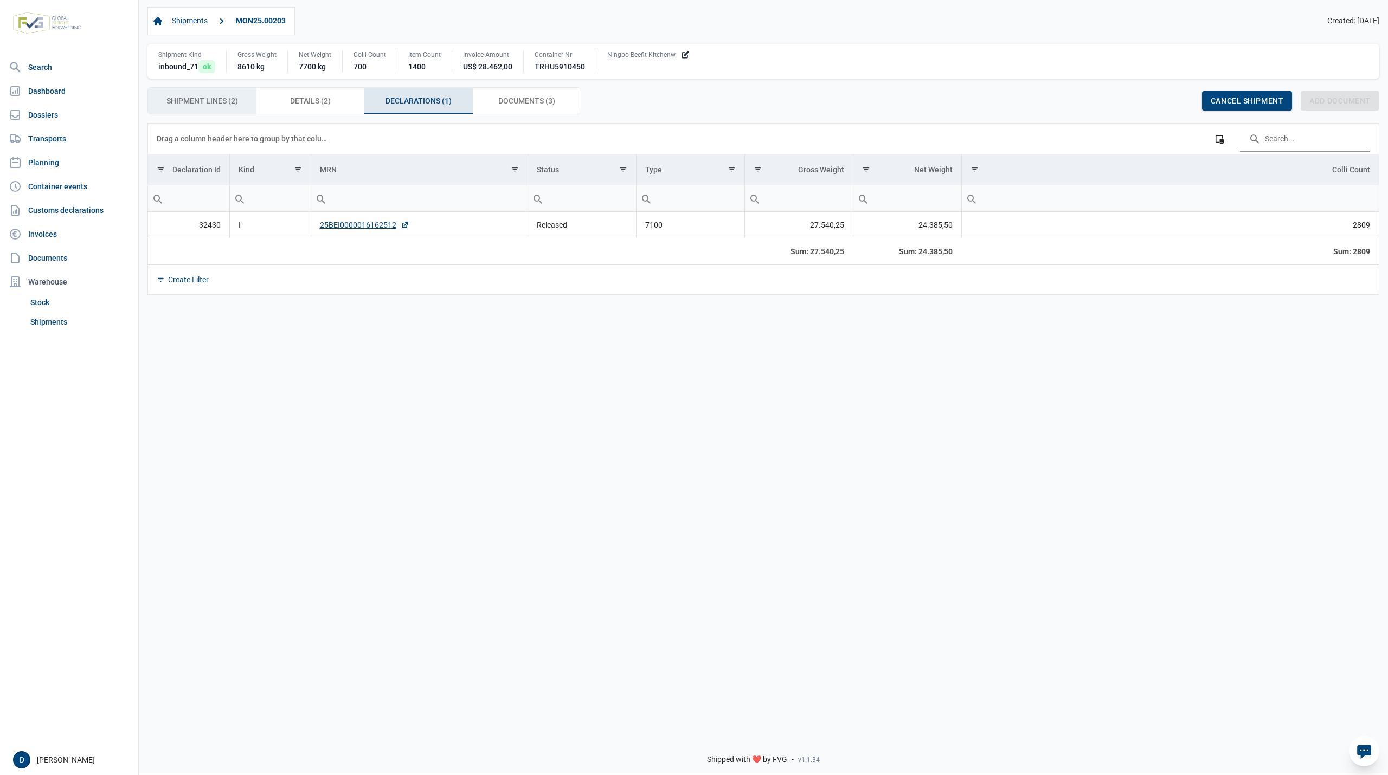
click at [217, 104] on span "Shipment Lines (2) Shipment Lines (2)" at bounding box center [202, 100] width 72 height 13
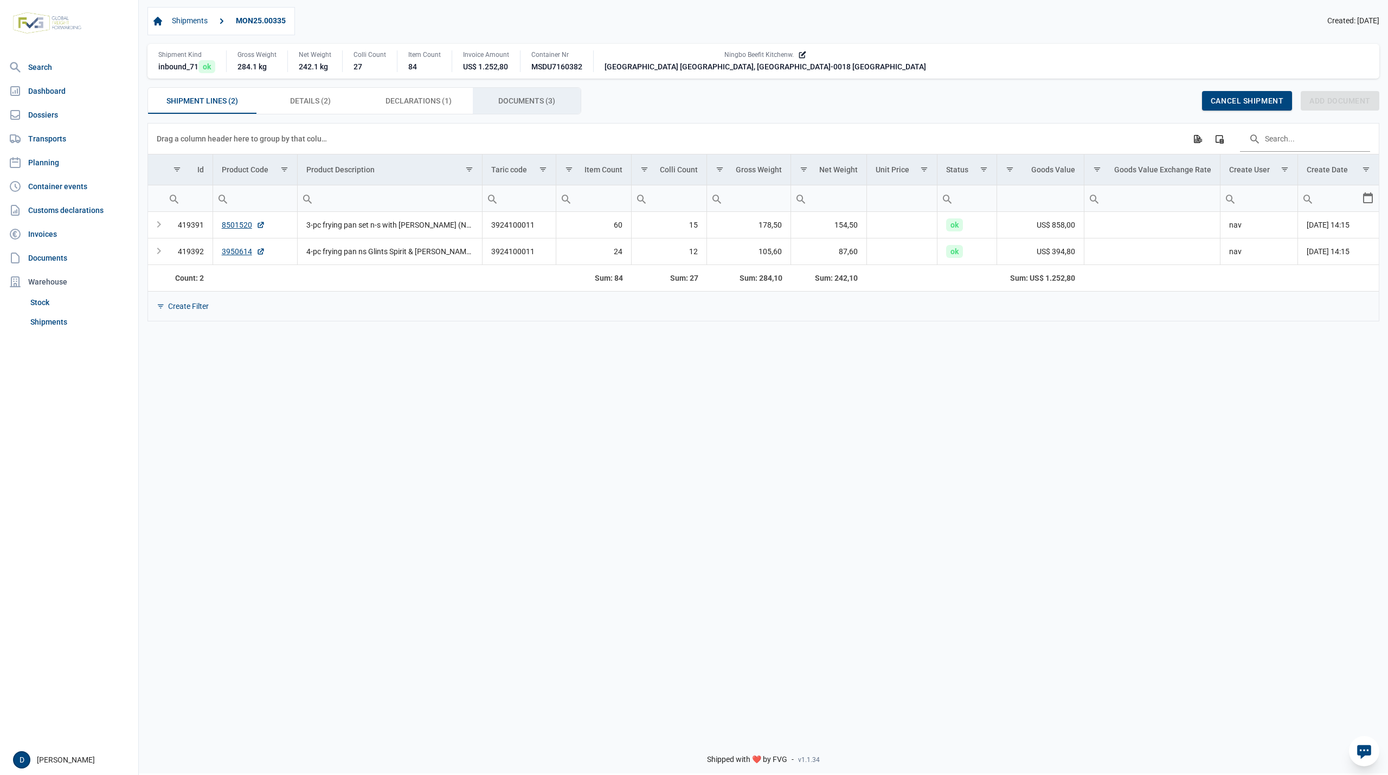
click at [524, 93] on div "Documents (3) Documents (3)" at bounding box center [527, 101] width 108 height 26
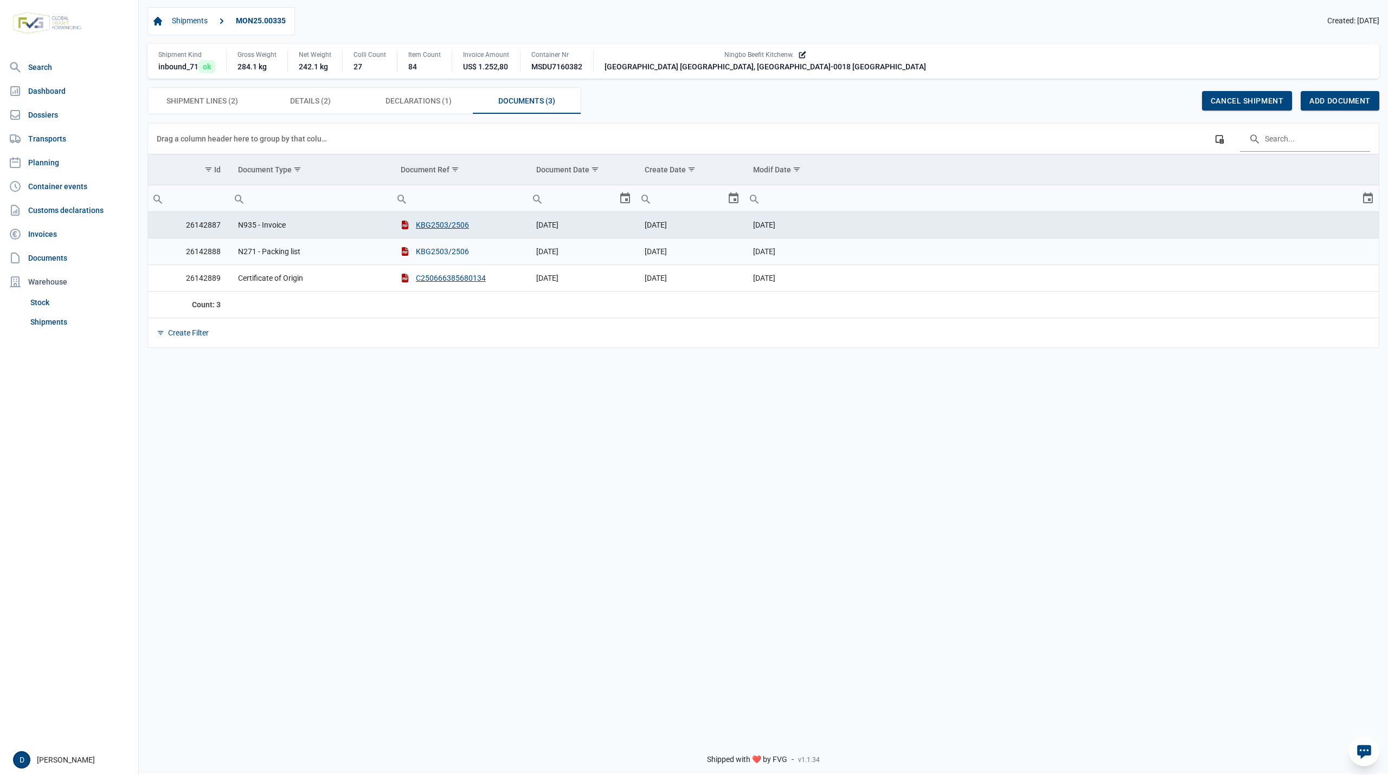
click at [449, 252] on button "KBG2503/2506" at bounding box center [435, 251] width 68 height 11
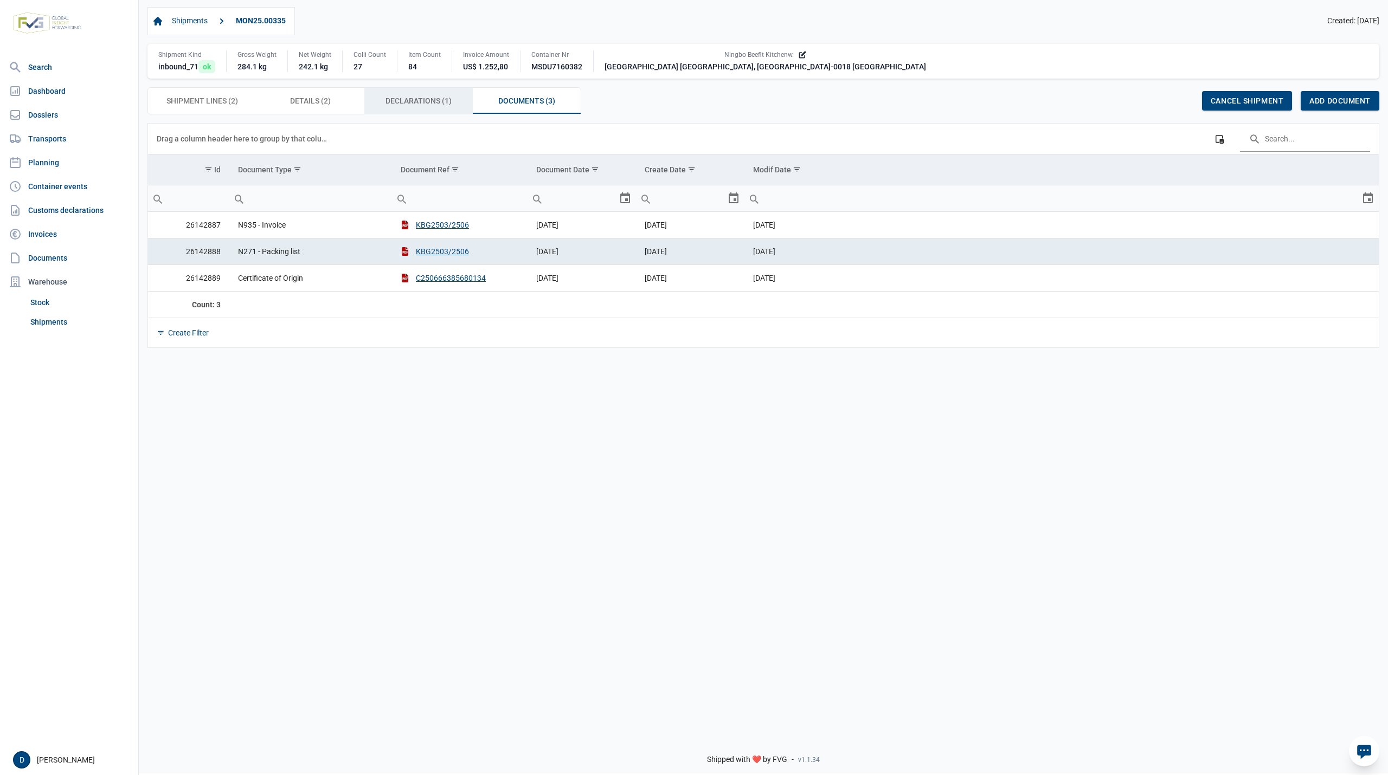
click at [426, 107] on span "Declarations (1) Declarations (1)" at bounding box center [418, 100] width 66 height 13
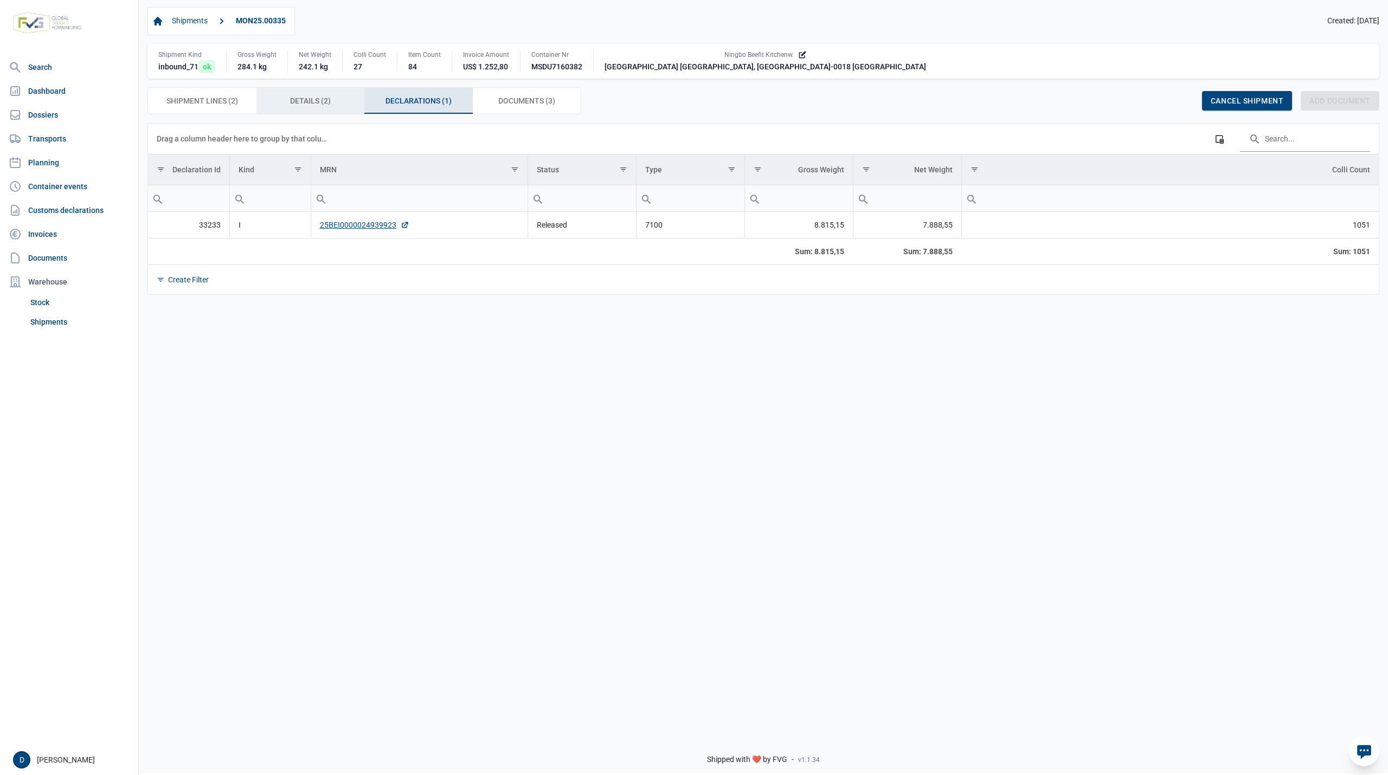
click at [308, 107] on span "Details (2) Details (2)" at bounding box center [310, 100] width 41 height 13
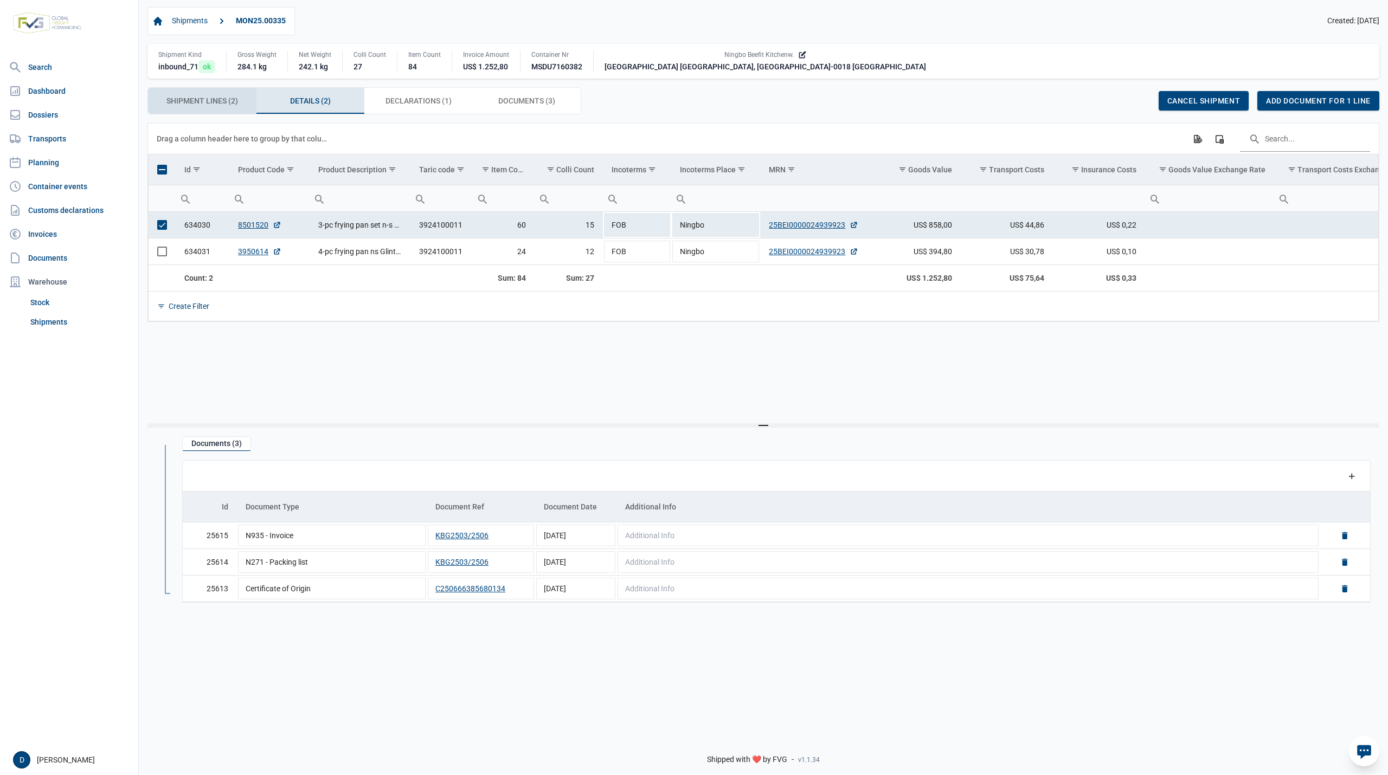
click at [216, 99] on span "Shipment Lines (2) Shipment Lines (2)" at bounding box center [202, 100] width 72 height 13
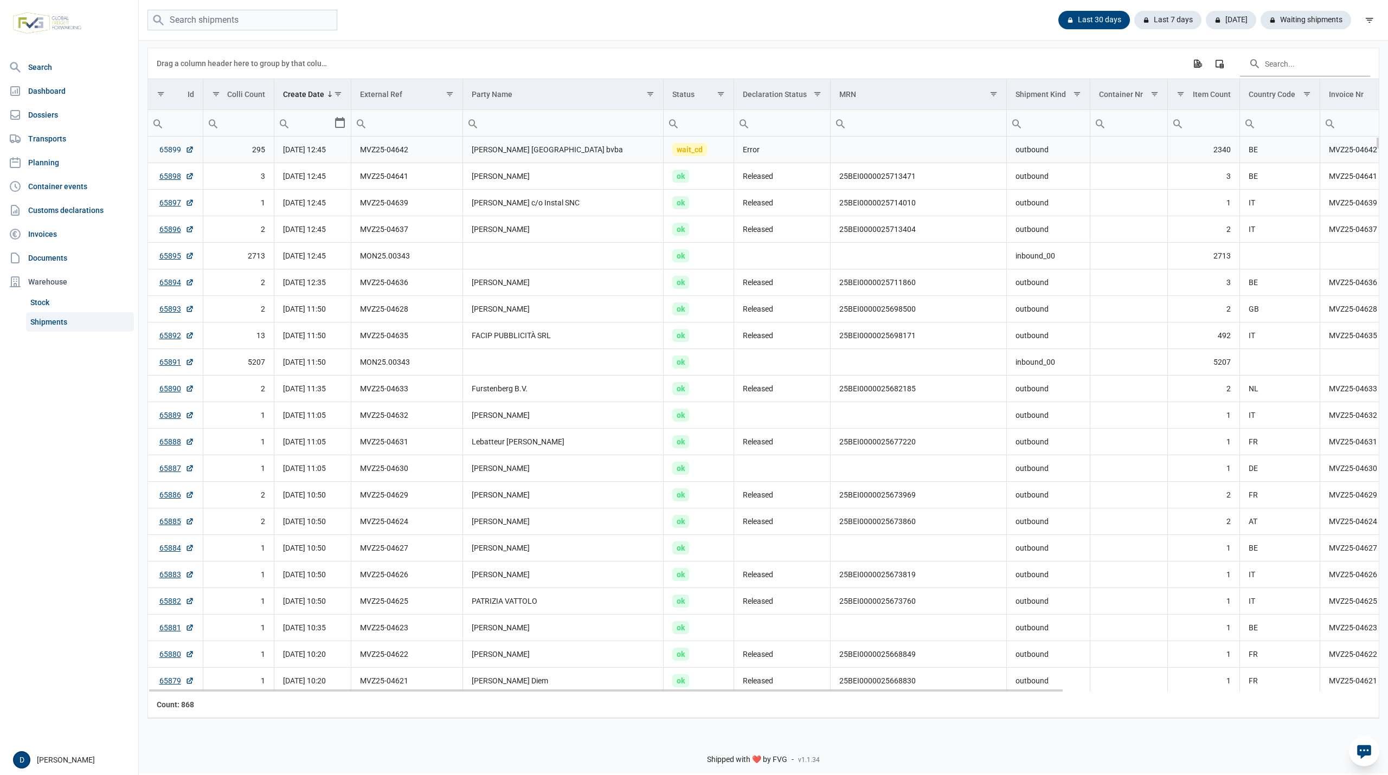
click at [166, 152] on link "65899" at bounding box center [176, 149] width 35 height 11
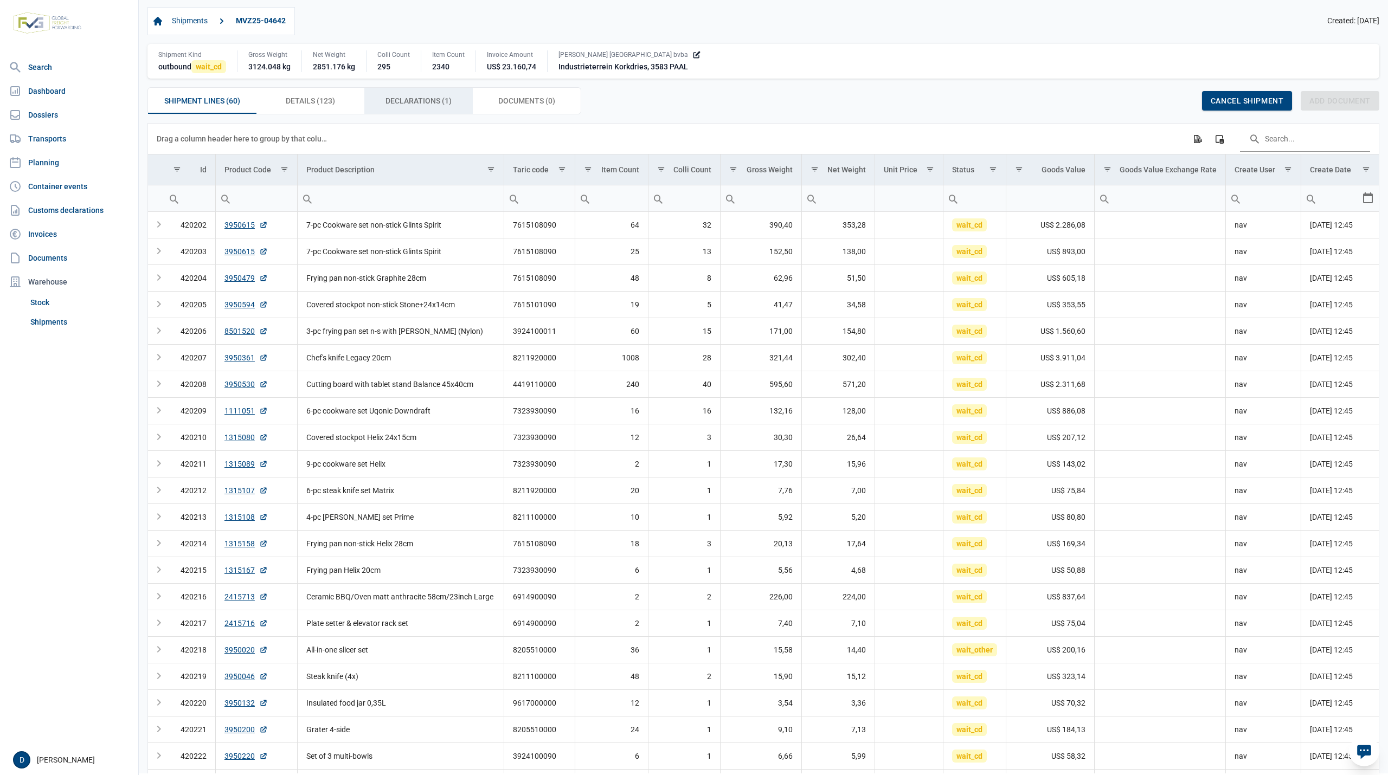
click at [396, 102] on span "Declarations (1) Declarations (1)" at bounding box center [418, 100] width 66 height 13
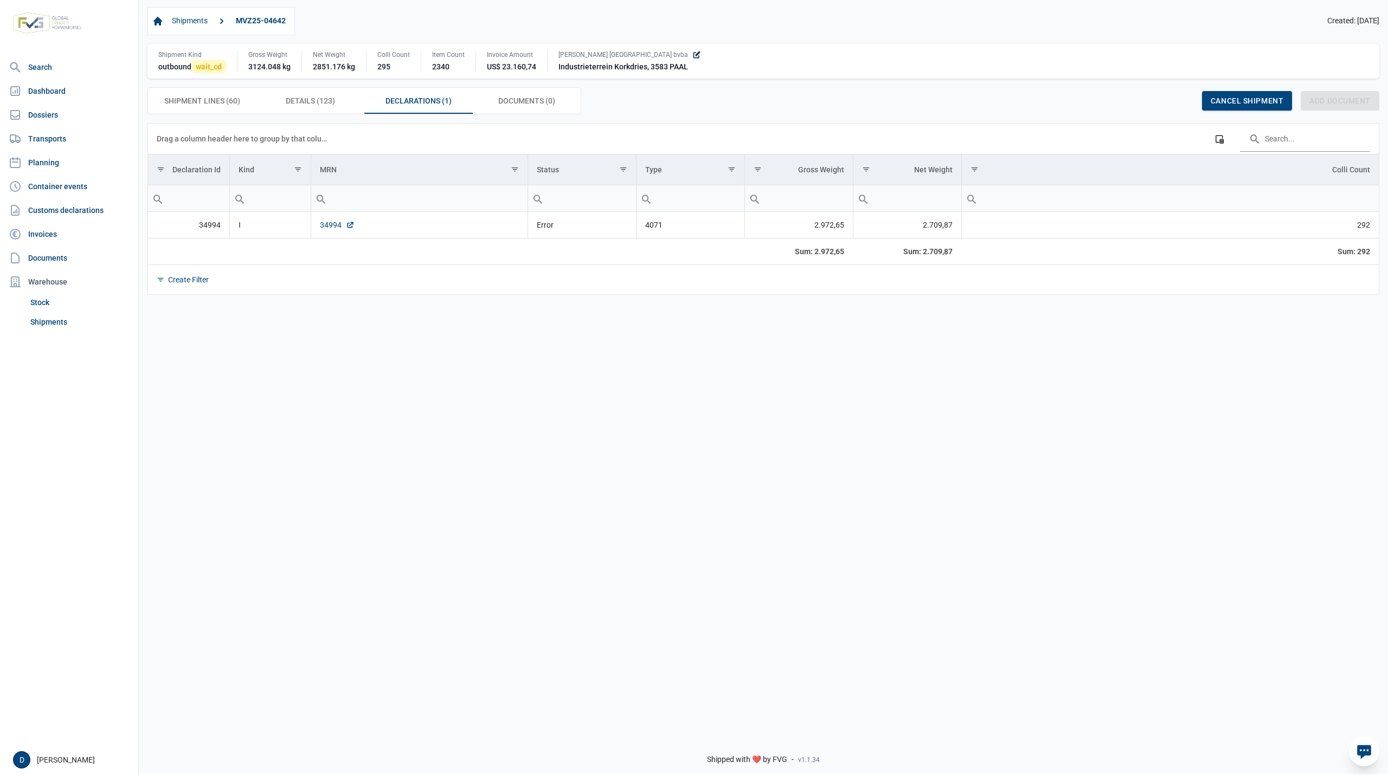
click at [332, 229] on link "34994" at bounding box center [337, 225] width 35 height 11
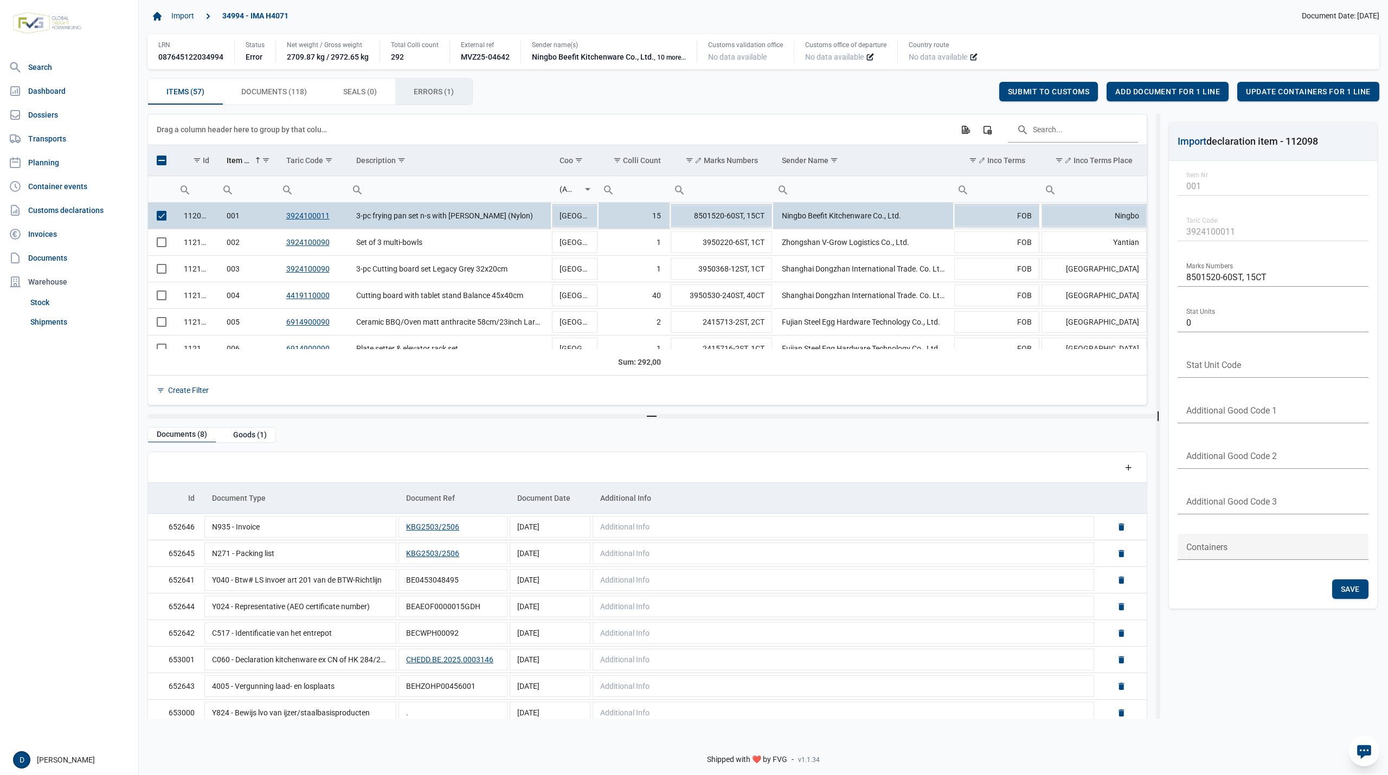
click at [428, 90] on span "Errors (1) Errors (1)" at bounding box center [434, 91] width 40 height 13
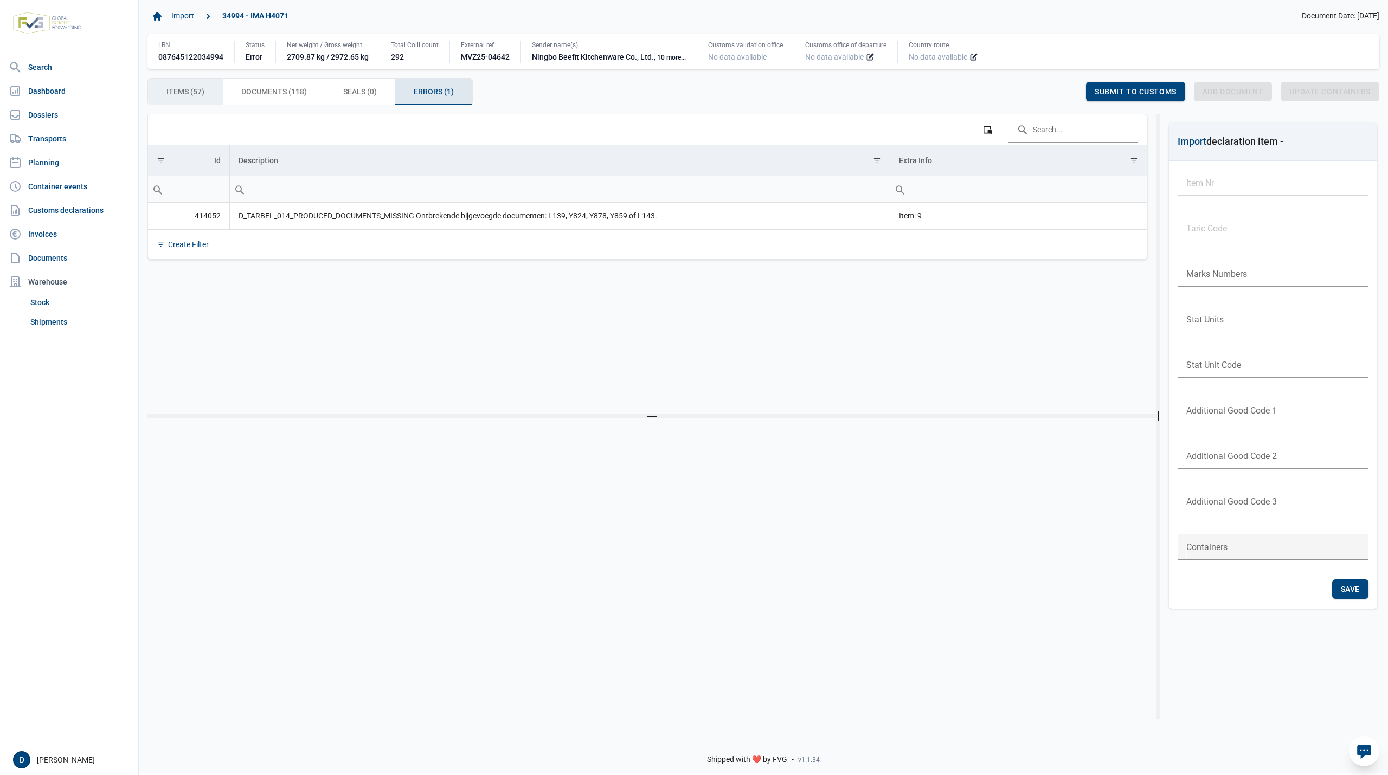
click at [190, 97] on span "Items (57) Items (57)" at bounding box center [185, 91] width 38 height 13
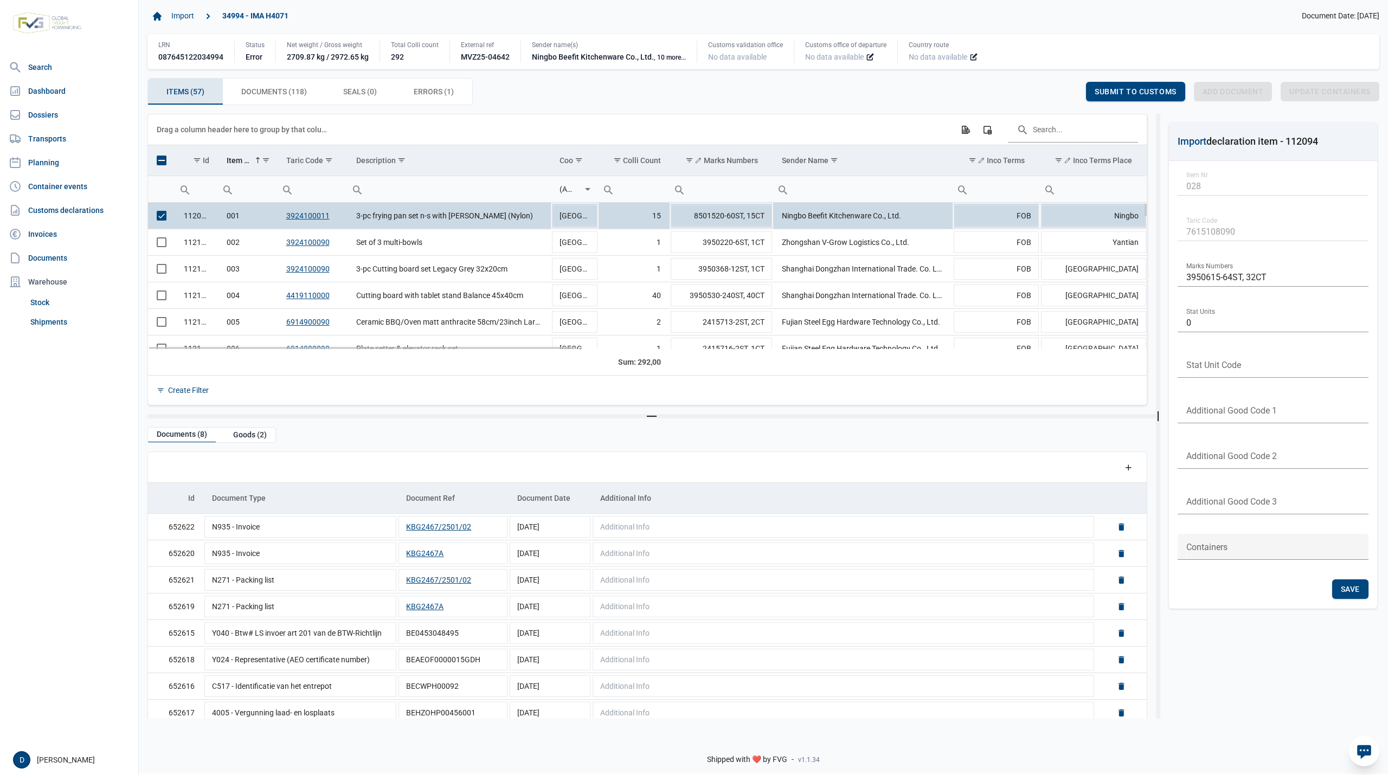
click at [162, 214] on span "Select row" at bounding box center [162, 216] width 10 height 10
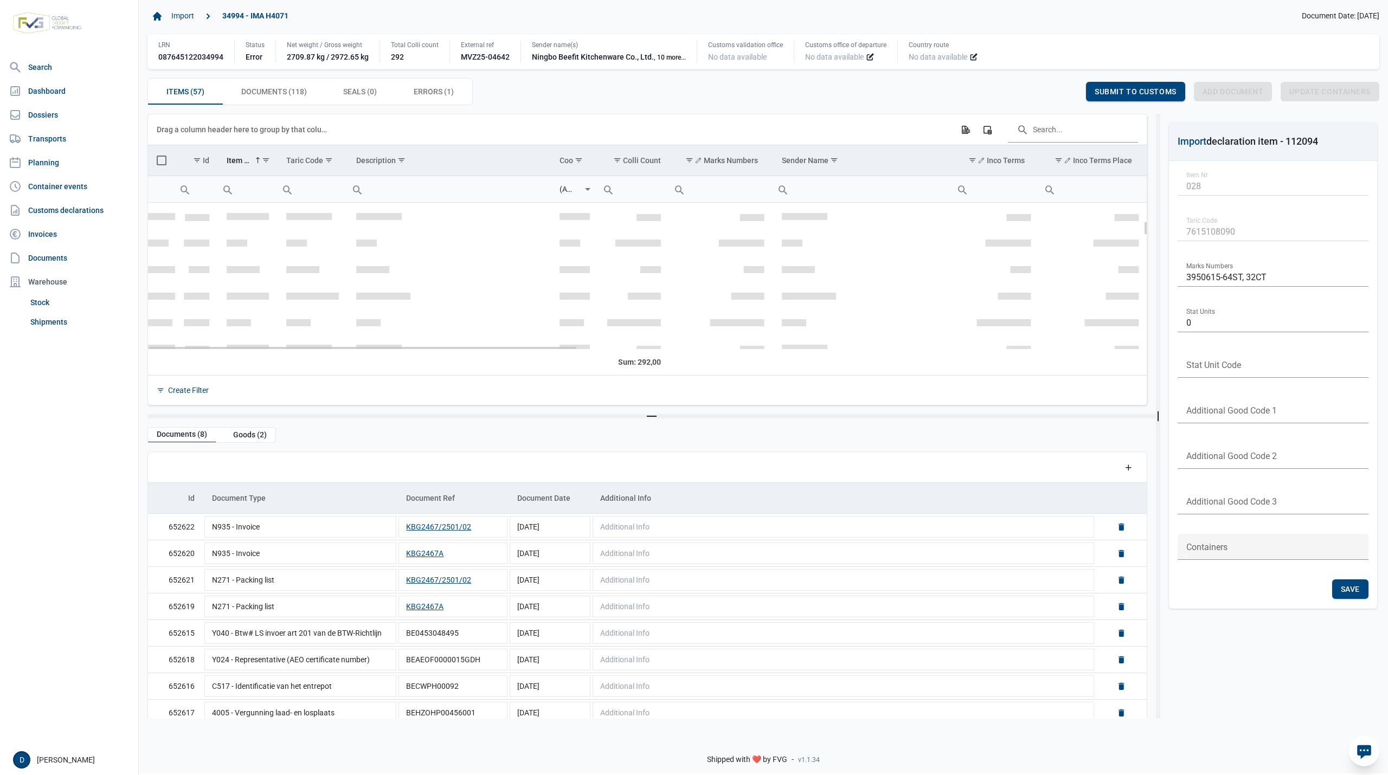
scroll to position [192, 0]
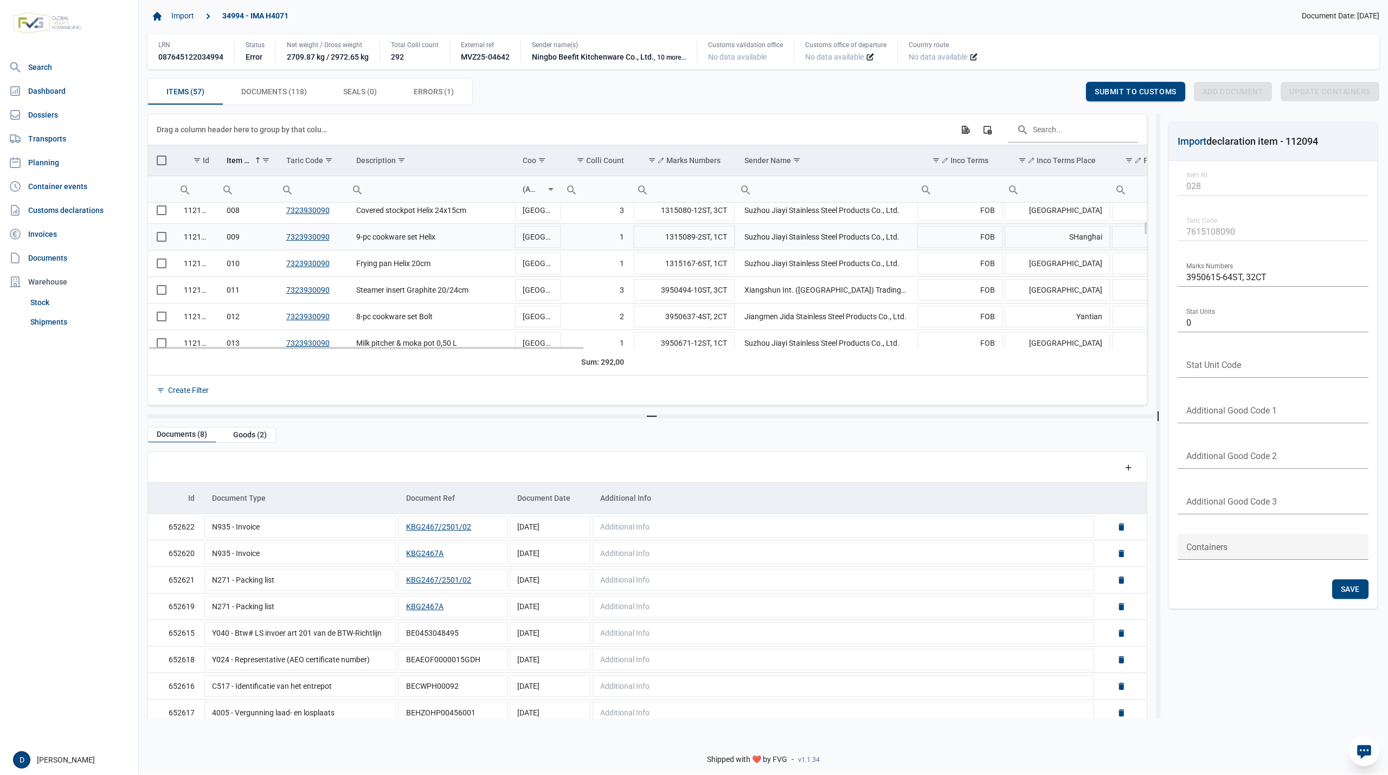
click at [163, 240] on span "Select row" at bounding box center [162, 237] width 10 height 10
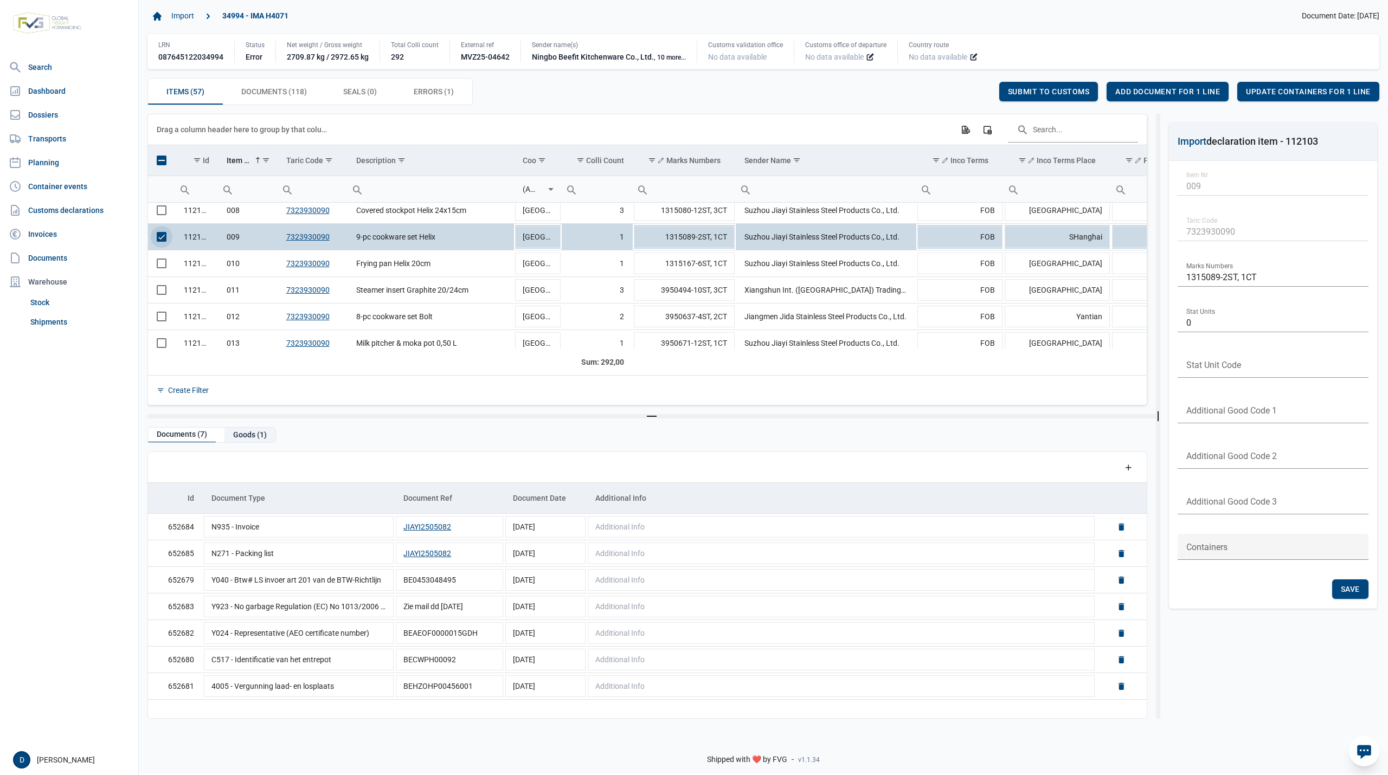
click at [249, 439] on div "Goods (1)" at bounding box center [249, 435] width 51 height 15
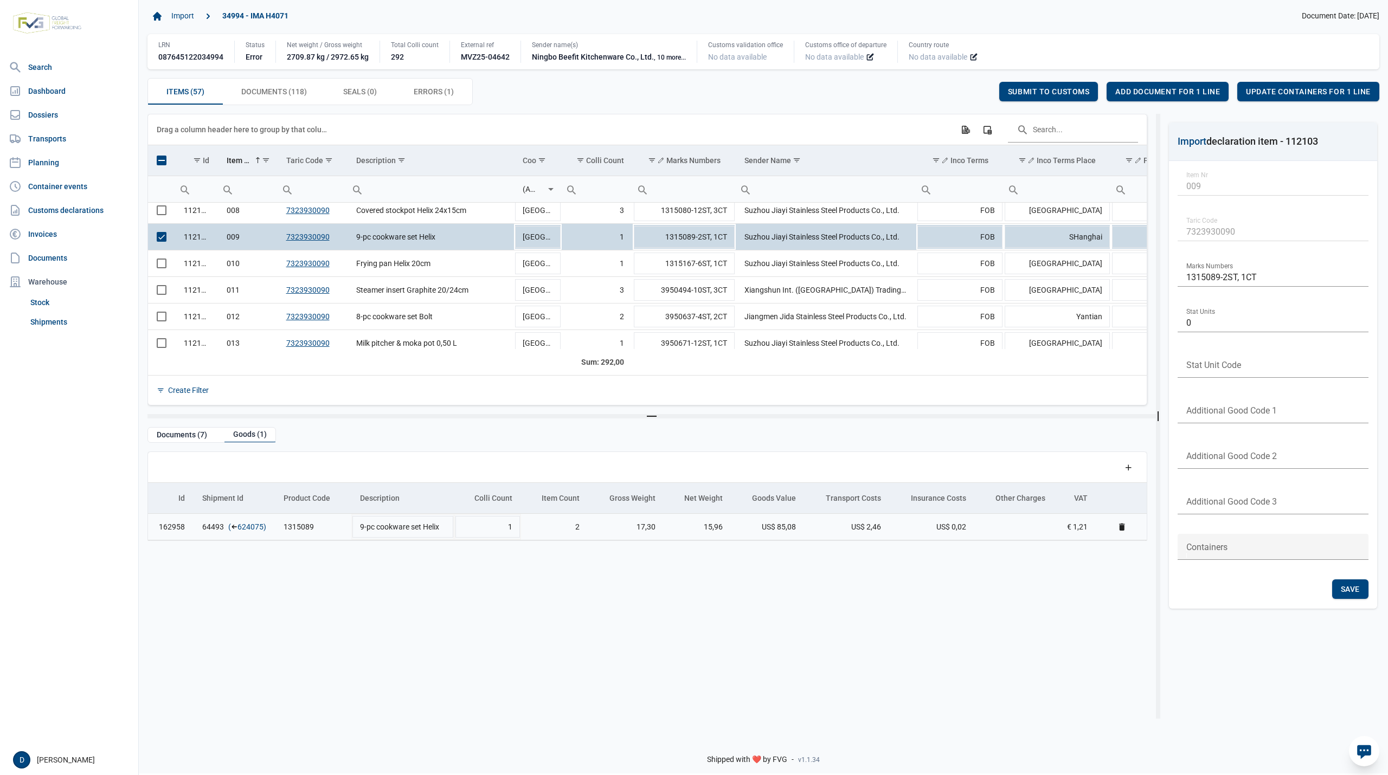
click at [244, 527] on link "624075" at bounding box center [250, 527] width 26 height 11
click at [1189, 89] on span "Add document for 1 line" at bounding box center [1167, 91] width 105 height 9
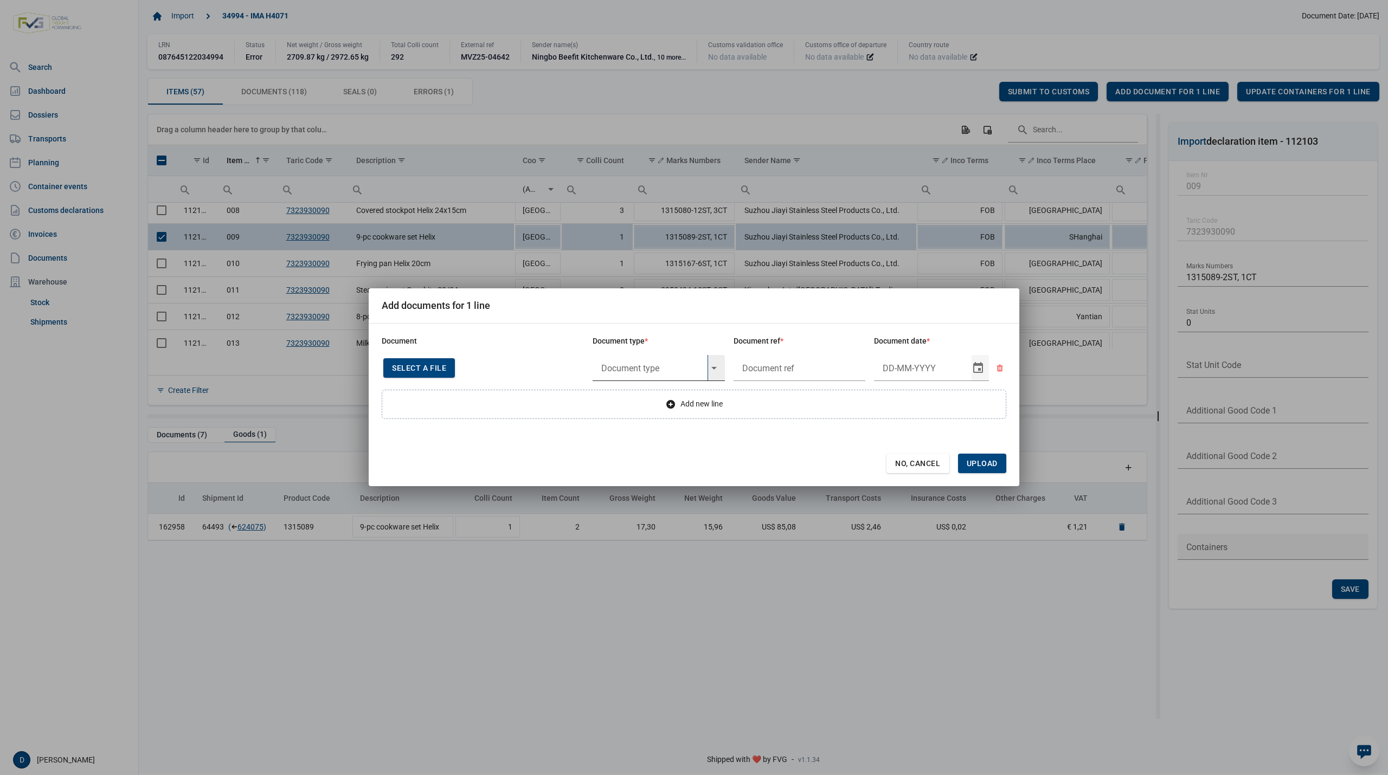
click at [617, 363] on input "text" at bounding box center [650, 368] width 115 height 26
click at [634, 398] on div "Y824 - Bewijs lvo van ijzer/staalbasisproducten" at bounding box center [659, 397] width 132 height 25
type input "Y824 - Bewijs lvo van ijzer/staalbasisproducten"
type input "."
type input "13-5-2025"
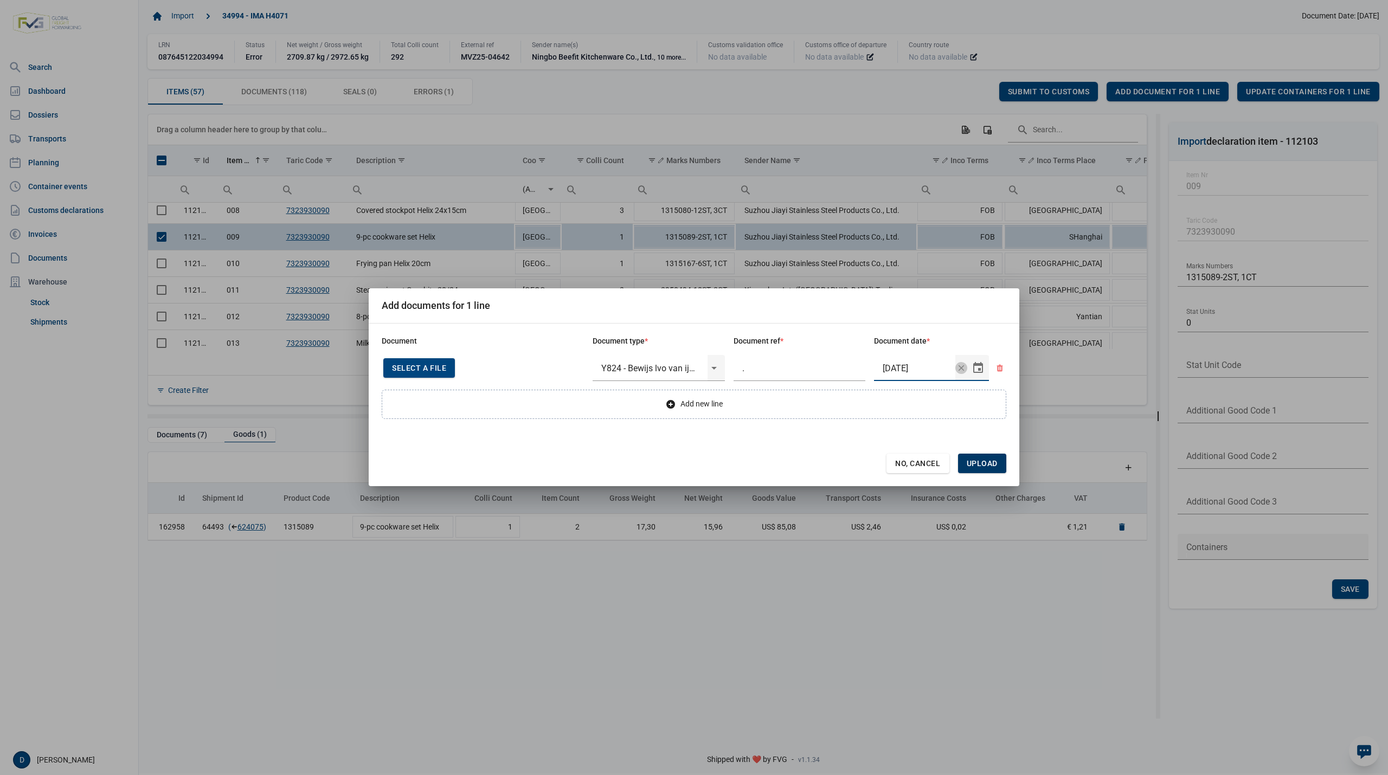
click at [987, 460] on span "Upload" at bounding box center [982, 463] width 31 height 9
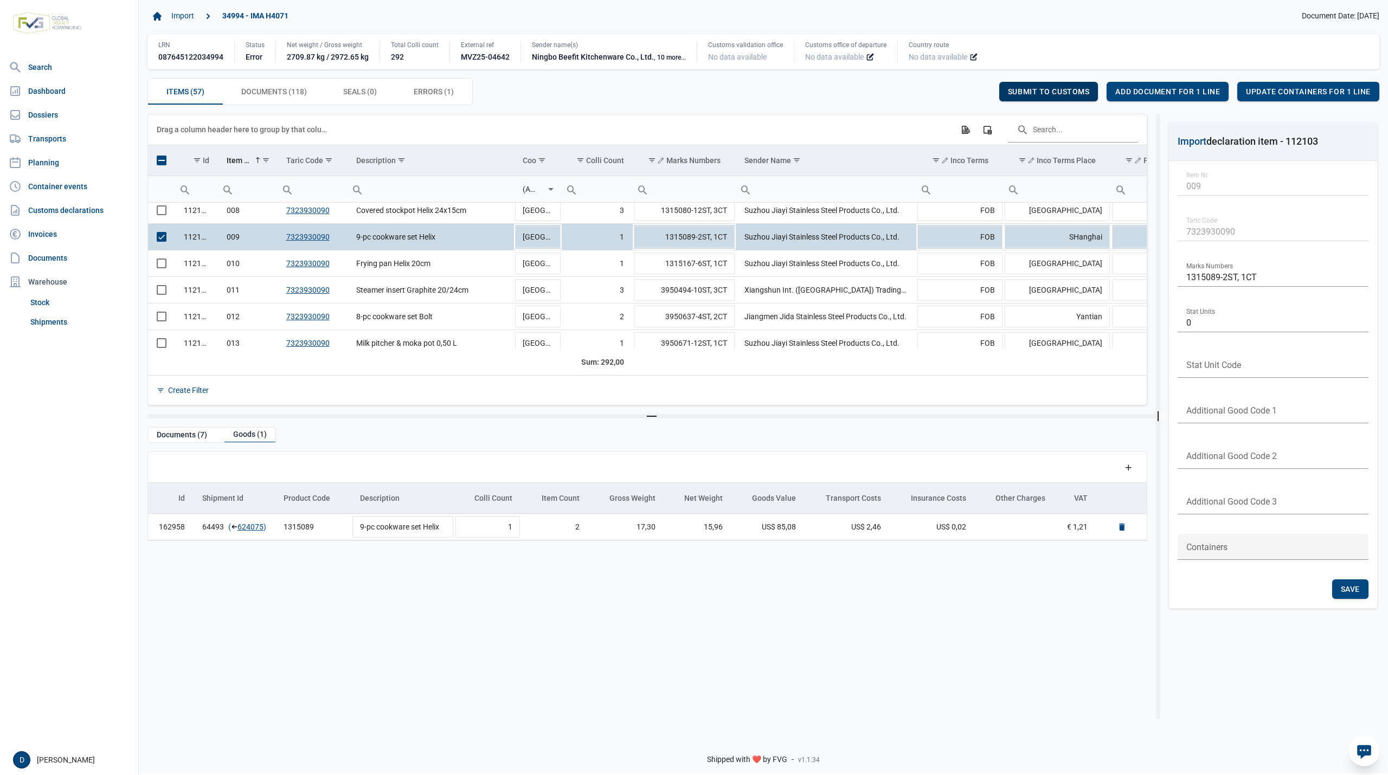
click at [1032, 92] on span "Submit to customs" at bounding box center [1049, 91] width 82 height 9
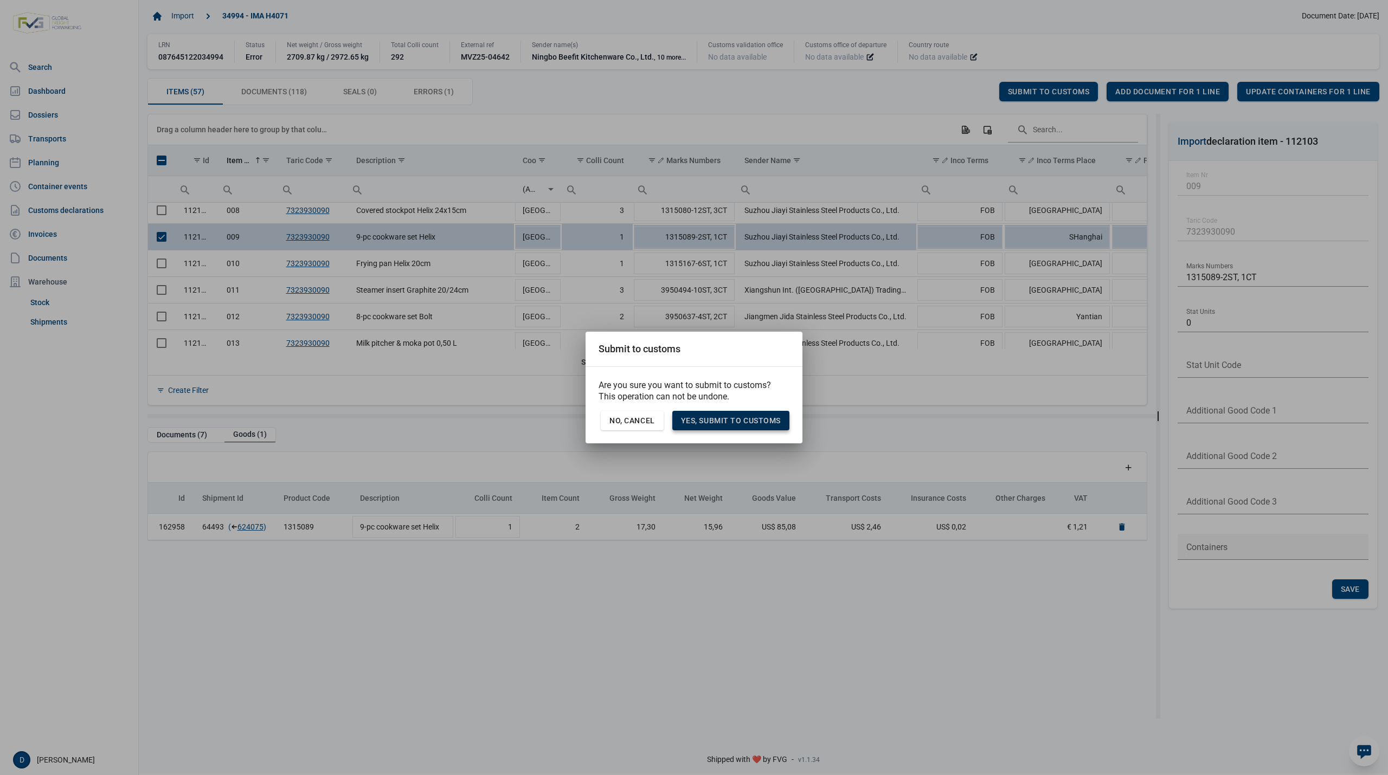
click at [731, 421] on span "Yes, Submit to customs" at bounding box center [731, 420] width 100 height 9
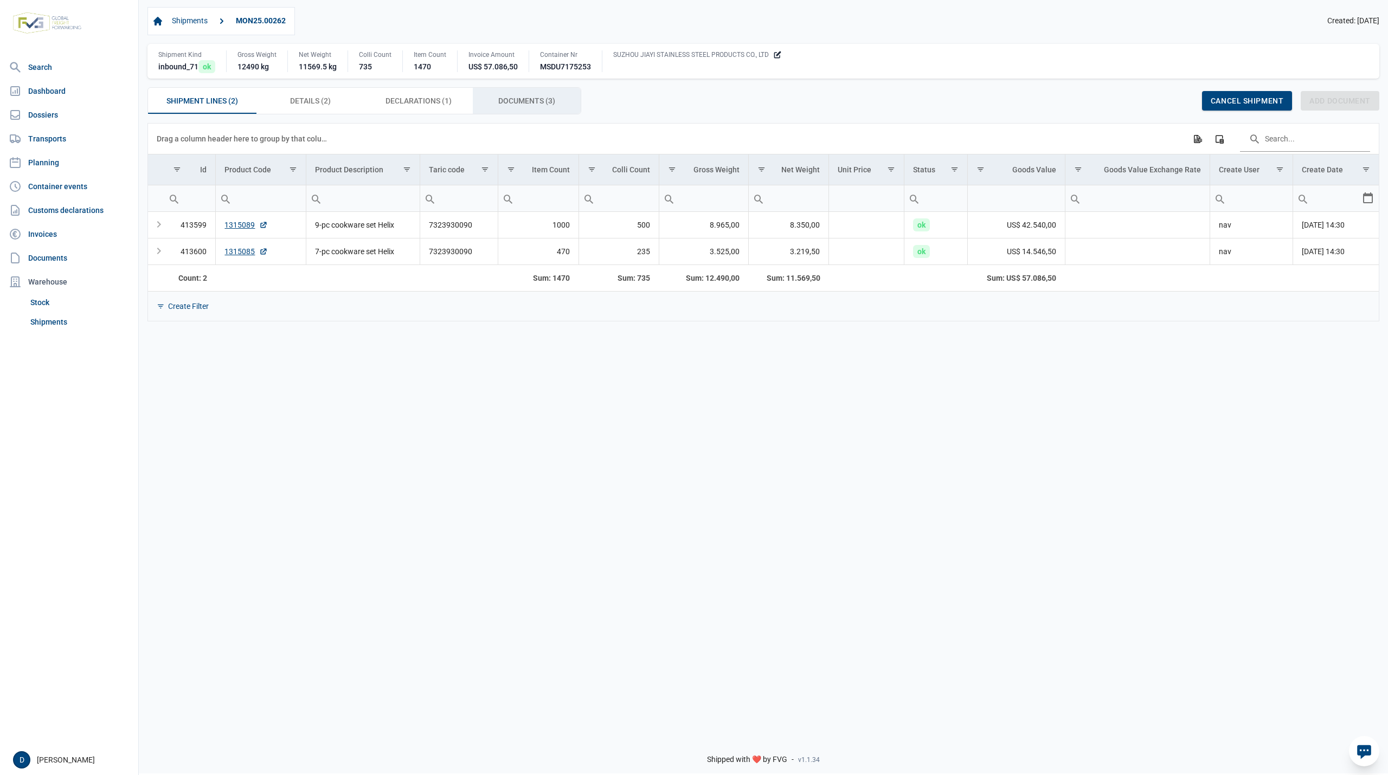
click at [515, 107] on span "Documents (3) Documents (3)" at bounding box center [526, 100] width 57 height 13
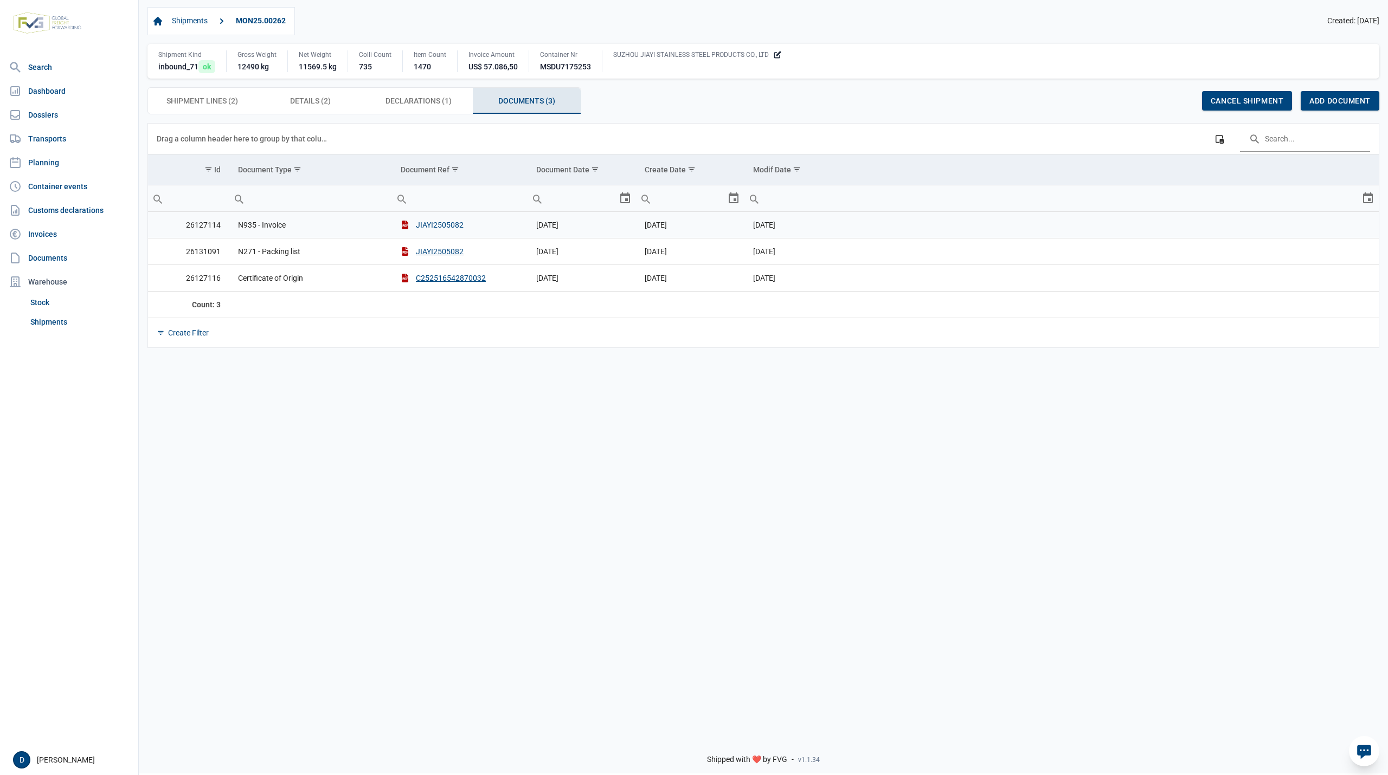
click at [437, 224] on button "JIAYI2505082" at bounding box center [432, 225] width 63 height 11
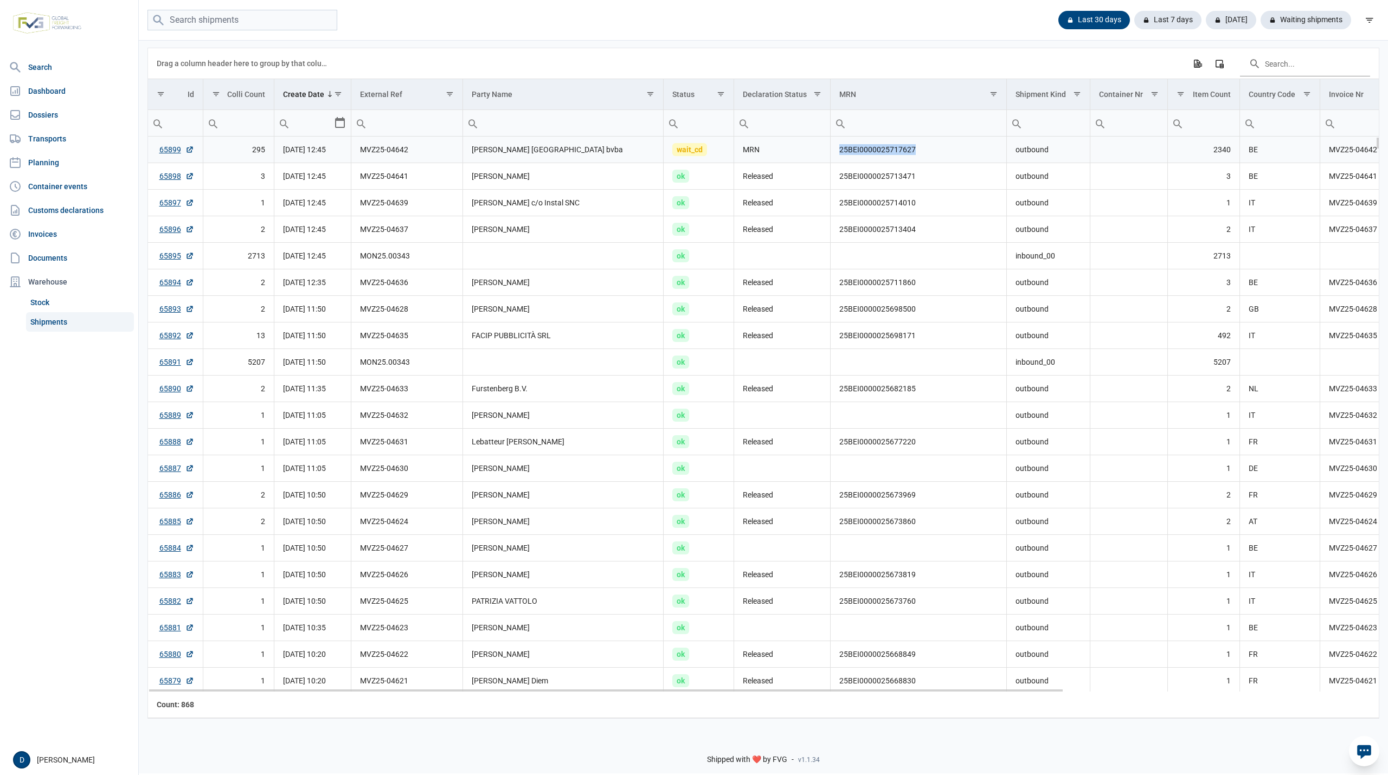
drag, startPoint x: 840, startPoint y: 155, endPoint x: 926, endPoint y: 155, distance: 85.7
click at [926, 155] on td "25BEI0000025717627" at bounding box center [919, 150] width 176 height 27
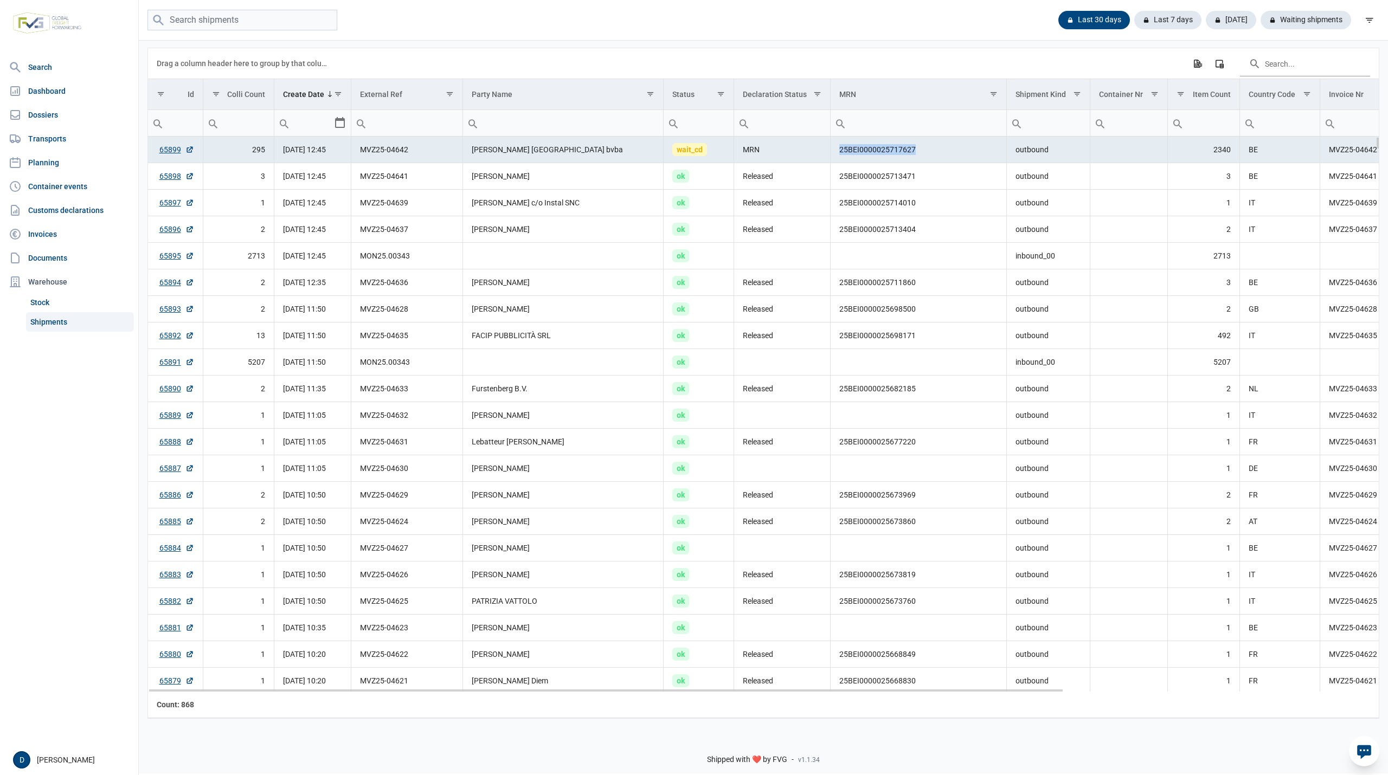
copy td "25BEI0000025717627"
